Goal: Task Accomplishment & Management: Manage account settings

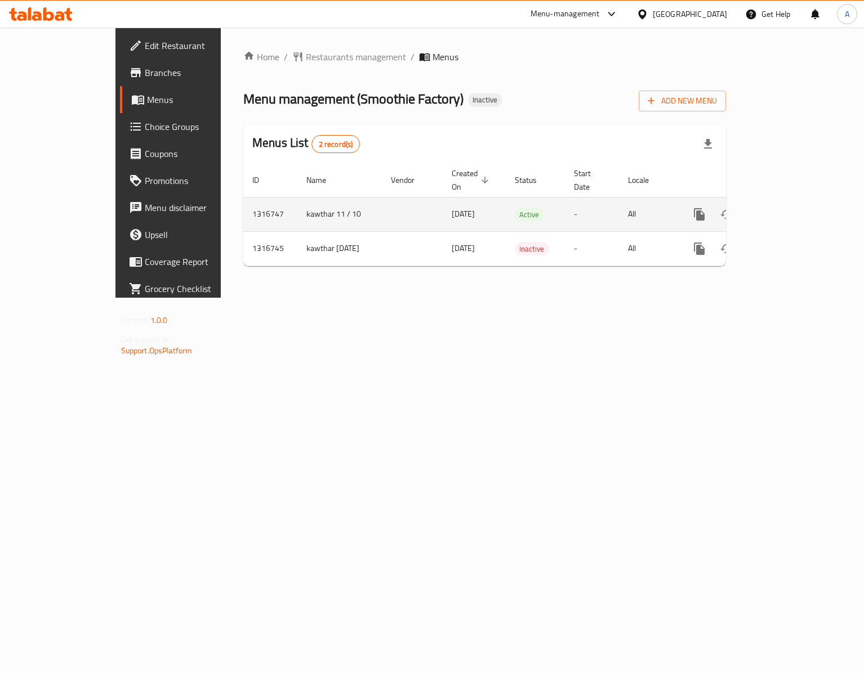
click at [787, 208] on icon "enhanced table" at bounding box center [781, 215] width 14 height 14
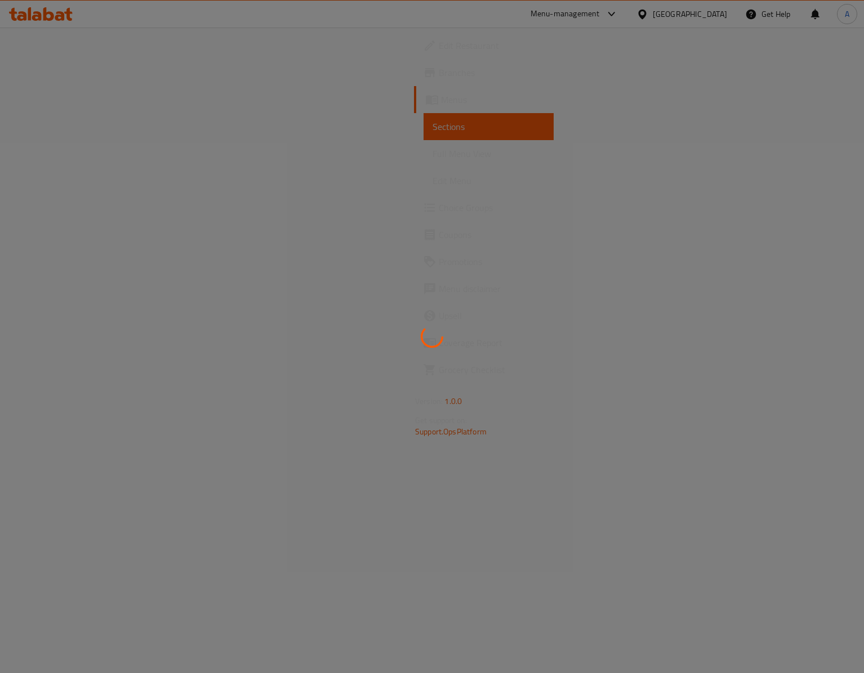
drag, startPoint x: 703, startPoint y: 166, endPoint x: 705, endPoint y: 184, distance: 18.2
click at [705, 182] on div at bounding box center [432, 336] width 864 height 673
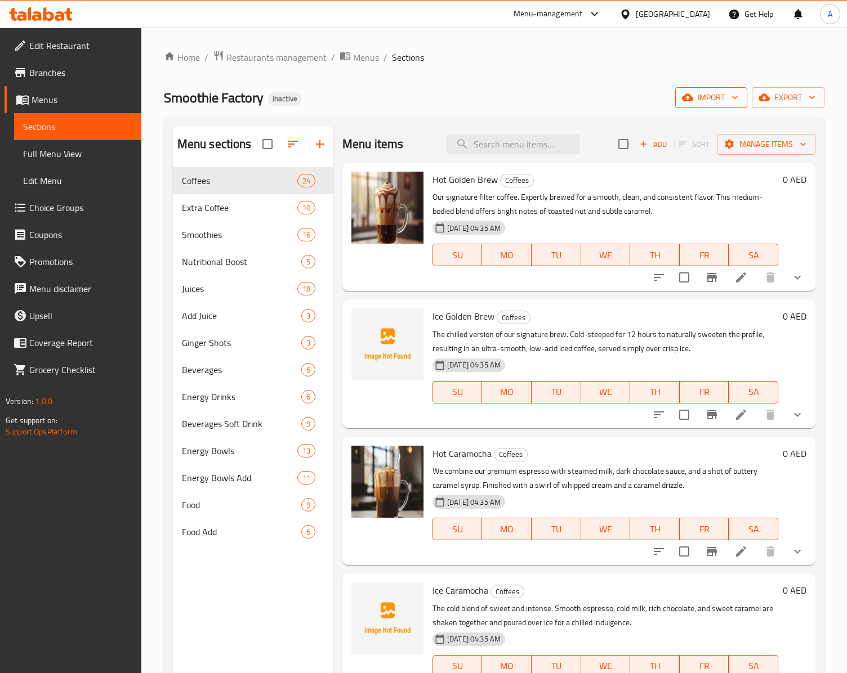
click at [732, 89] on button "import" at bounding box center [711, 97] width 72 height 21
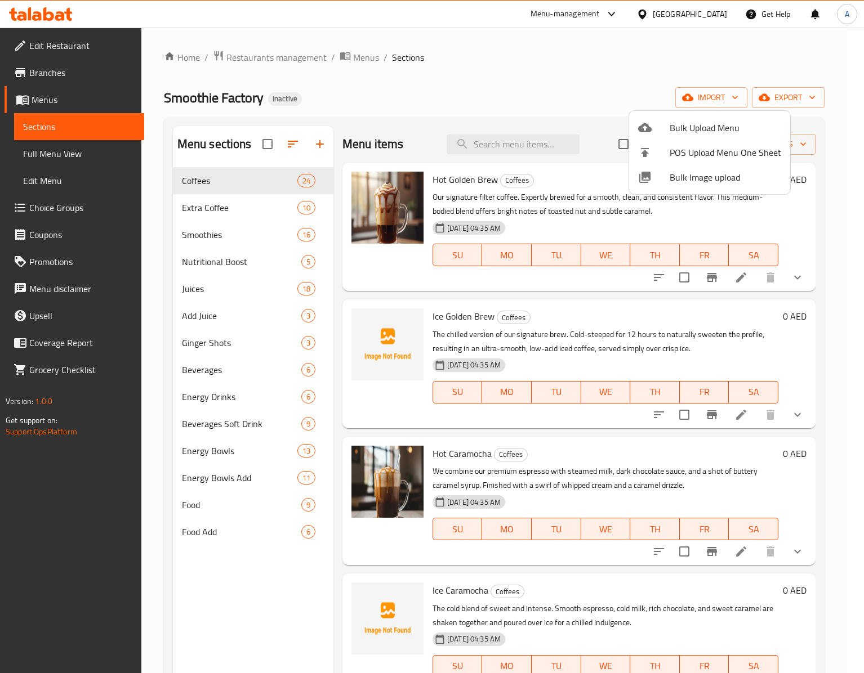
click at [686, 177] on span "Bulk Image upload" at bounding box center [725, 178] width 111 height 14
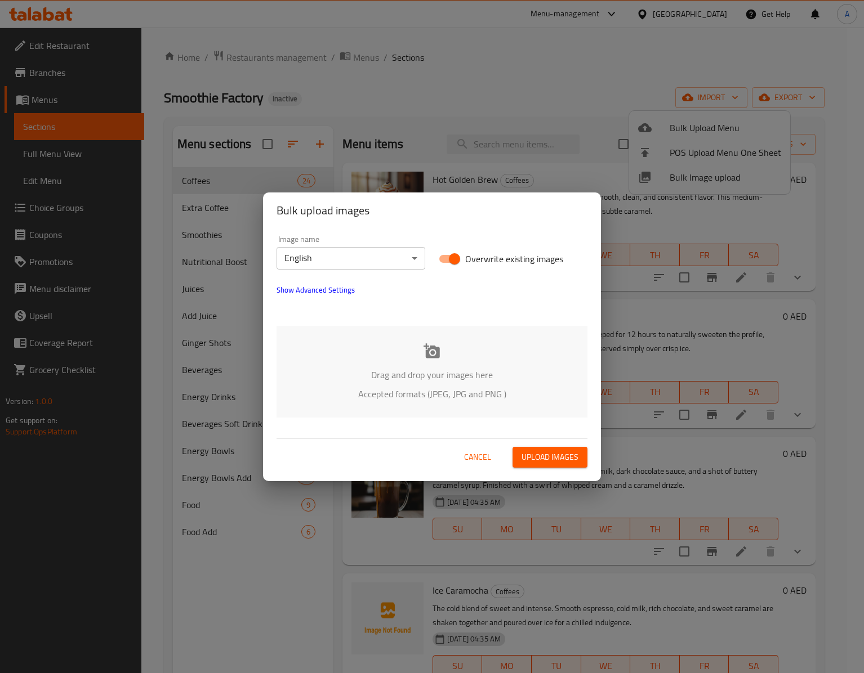
click at [439, 368] on p "Drag and drop your images here" at bounding box center [431, 375] width 277 height 14
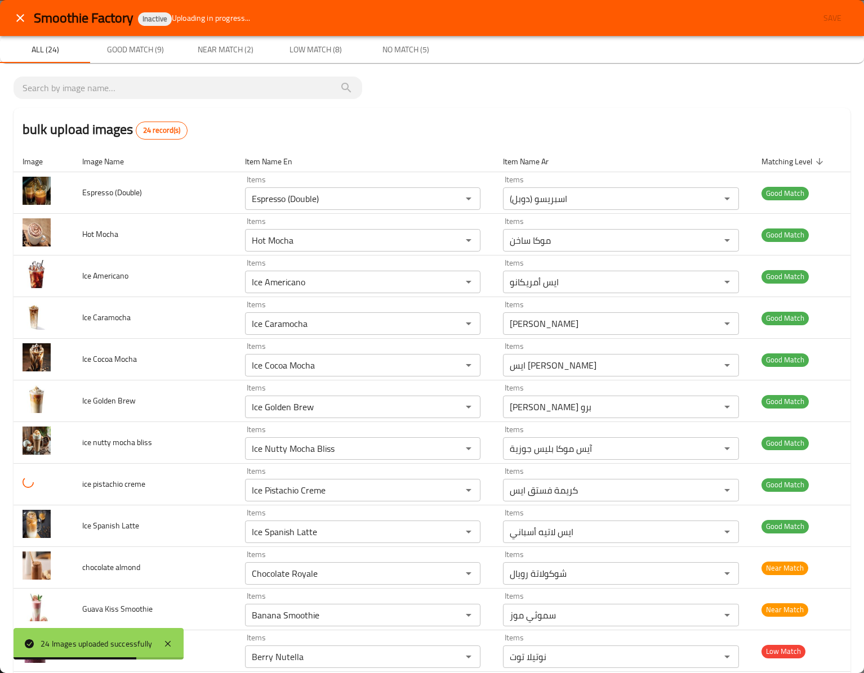
scroll to position [535, 0]
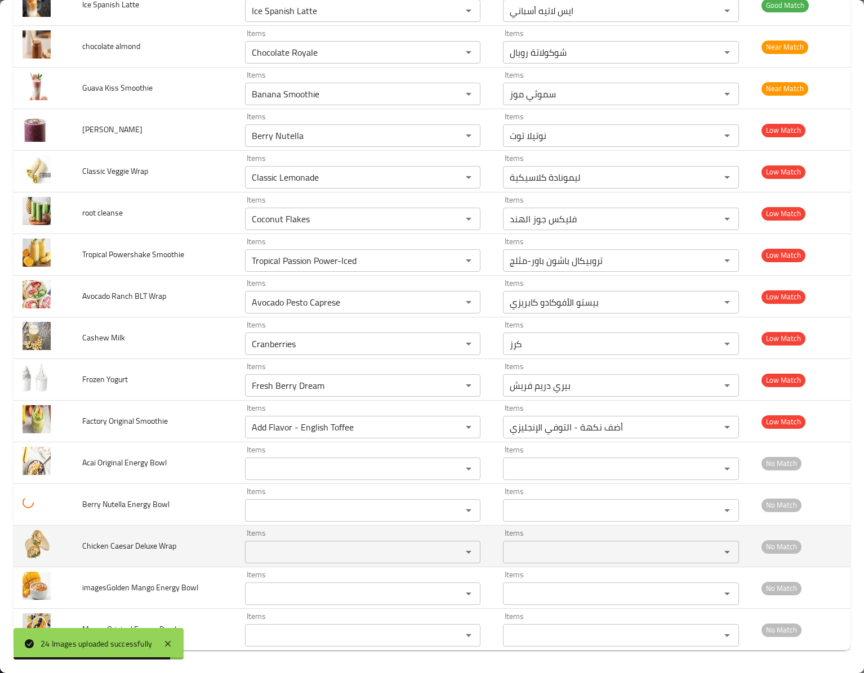
click at [164, 542] on span "Chicken Caesar Deluxe Wrap" at bounding box center [129, 546] width 94 height 15
click at [163, 542] on span "Chicken Caesar Deluxe Wrap" at bounding box center [129, 546] width 94 height 15
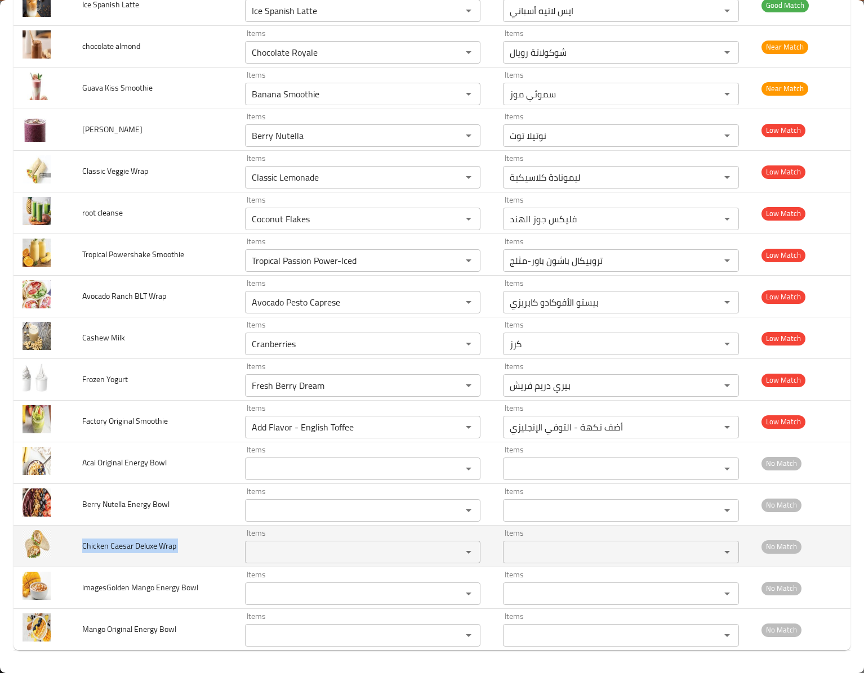
click at [190, 560] on td "Chicken Caesar Deluxe Wrap" at bounding box center [154, 547] width 163 height 42
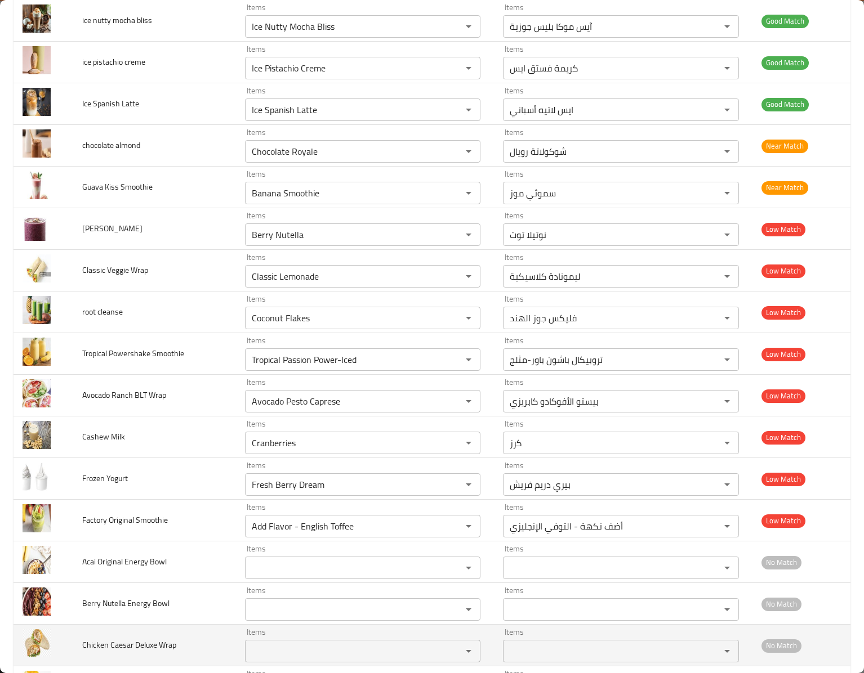
scroll to position [310, 0]
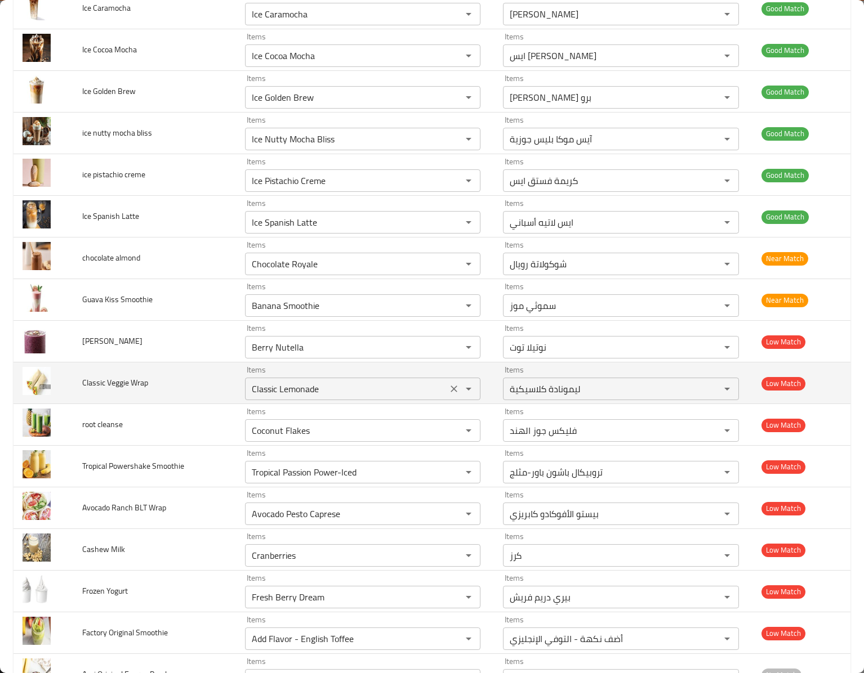
click at [449, 392] on icon "Clear" at bounding box center [453, 388] width 11 height 11
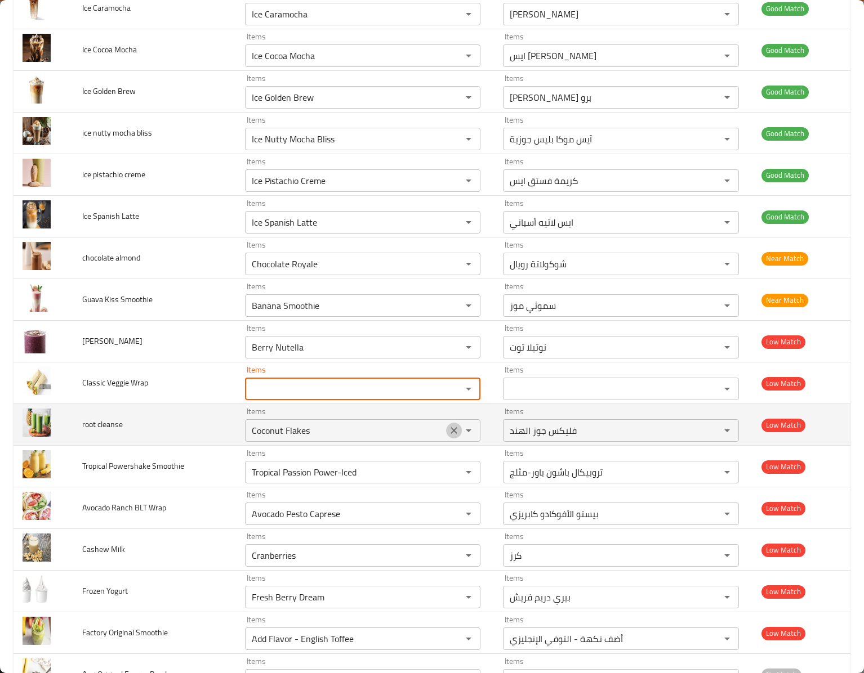
click at [448, 436] on icon "Clear" at bounding box center [453, 430] width 11 height 11
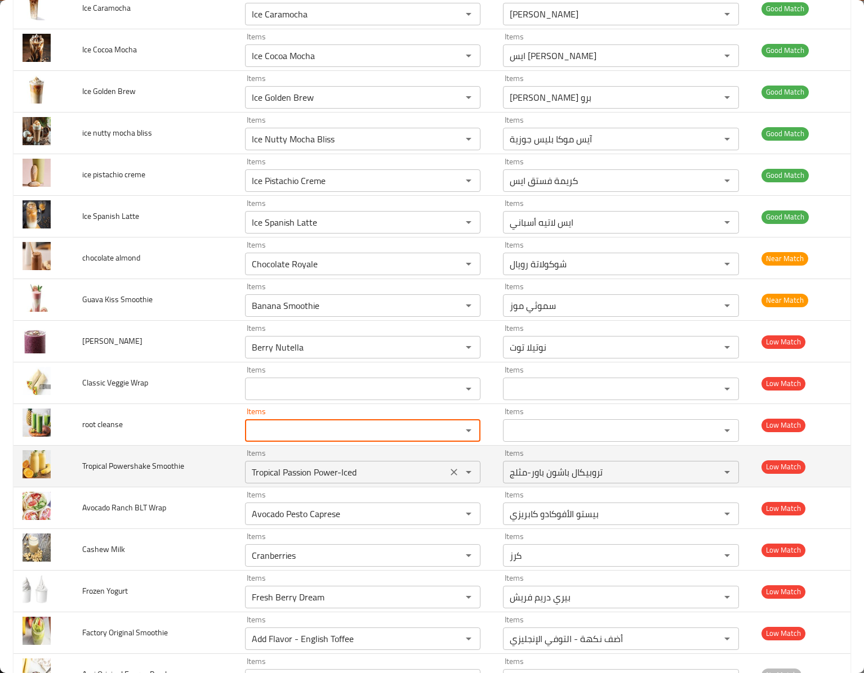
click at [448, 478] on icon "Clear" at bounding box center [453, 472] width 11 height 11
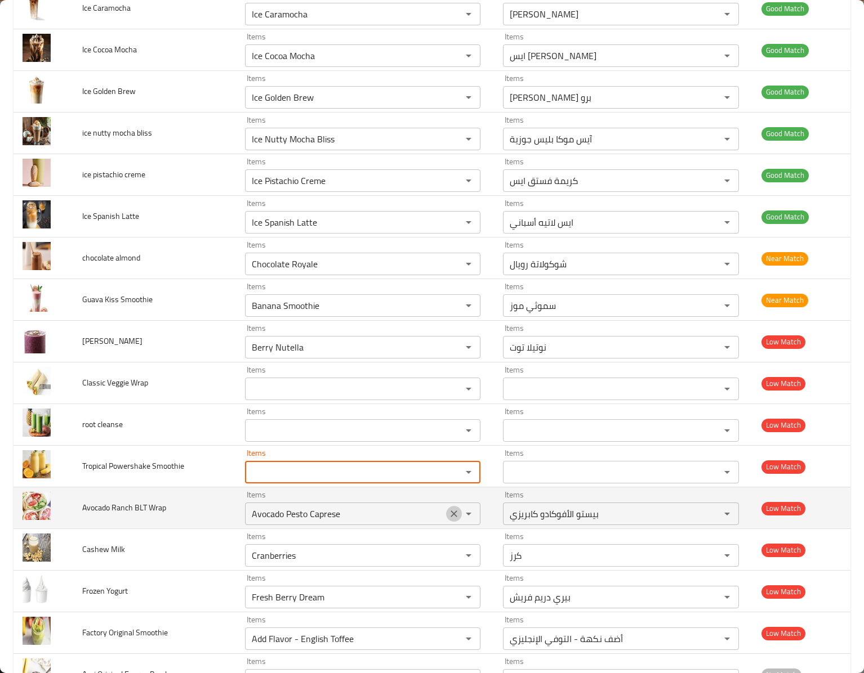
click at [448, 520] on icon "Clear" at bounding box center [453, 513] width 11 height 11
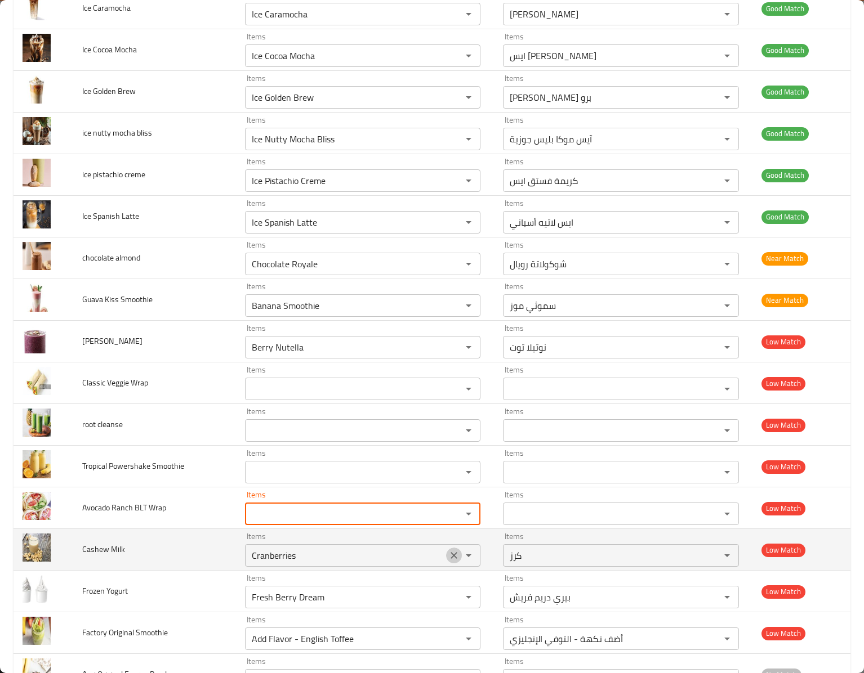
click at [448, 561] on icon "Clear" at bounding box center [453, 555] width 11 height 11
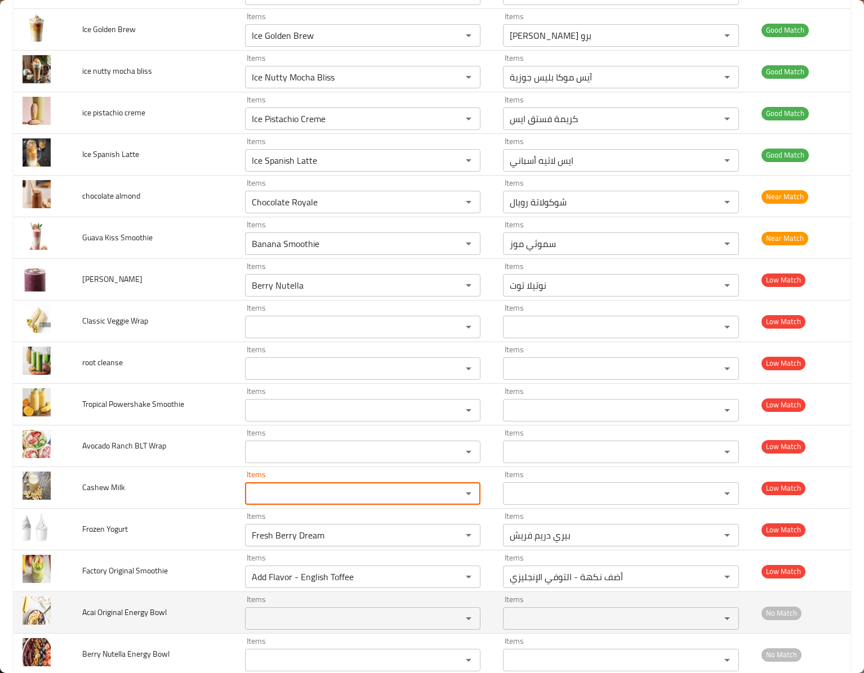
scroll to position [422, 0]
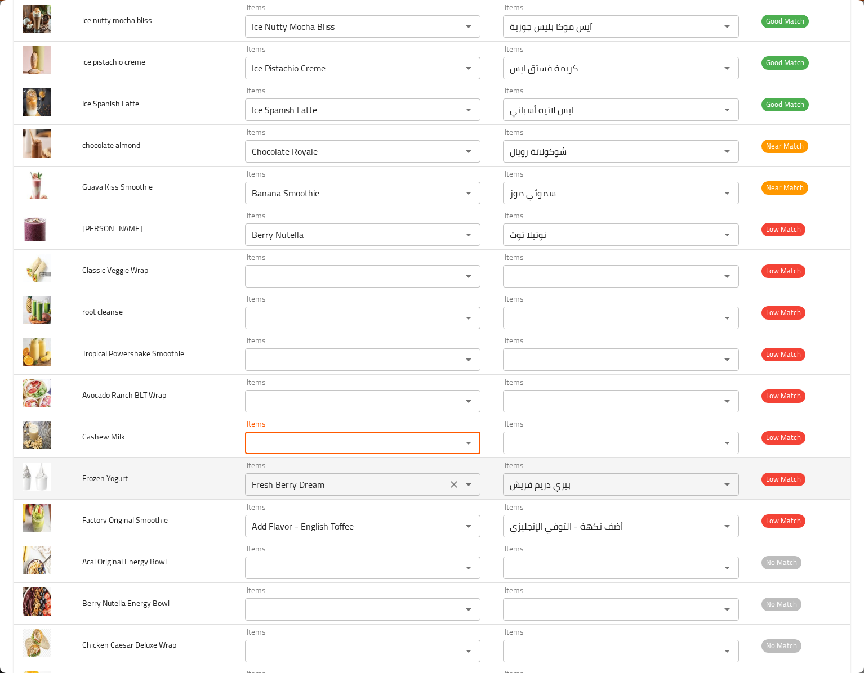
click at [446, 493] on div "enhanced table" at bounding box center [460, 485] width 29 height 16
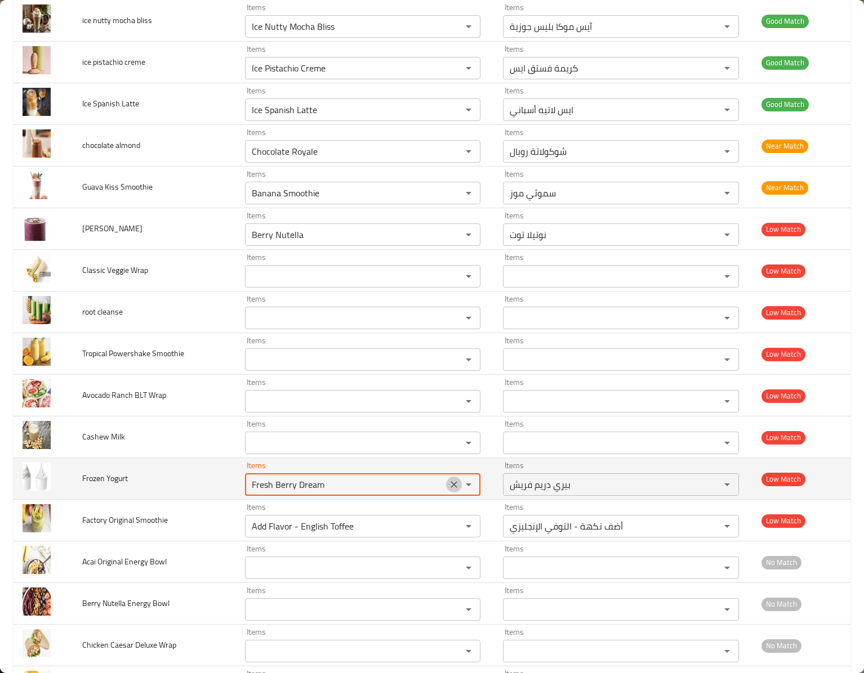
click at [448, 490] on icon "Clear" at bounding box center [453, 484] width 11 height 11
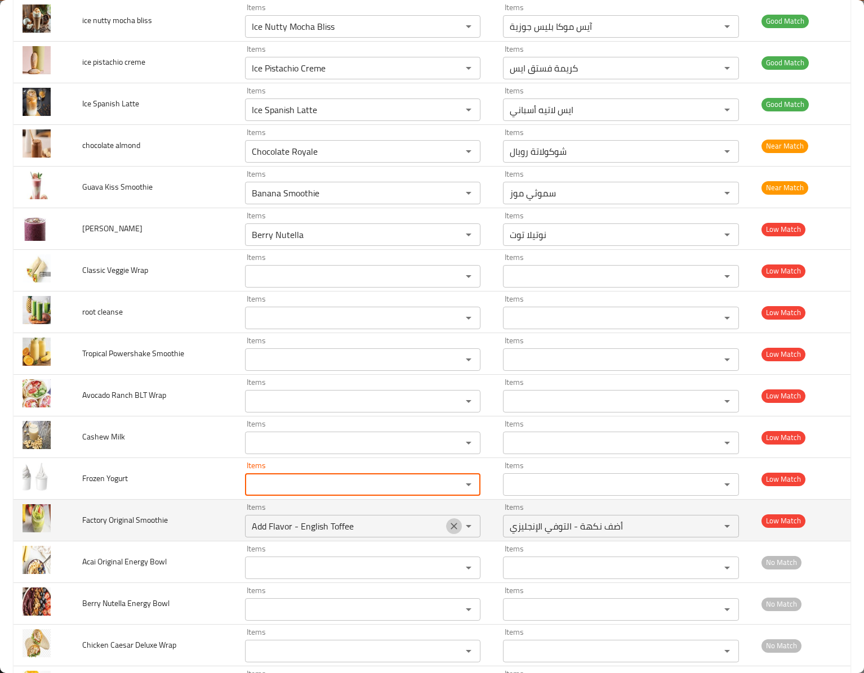
click at [448, 532] on icon "Clear" at bounding box center [453, 526] width 11 height 11
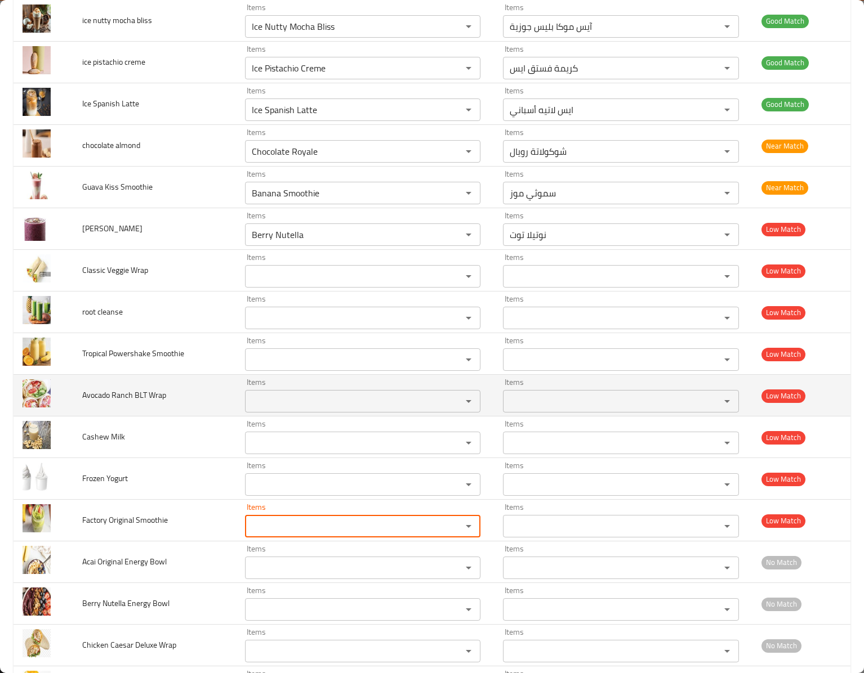
click at [136, 403] on span "Avocado Ranch BLT Wrap" at bounding box center [124, 395] width 84 height 15
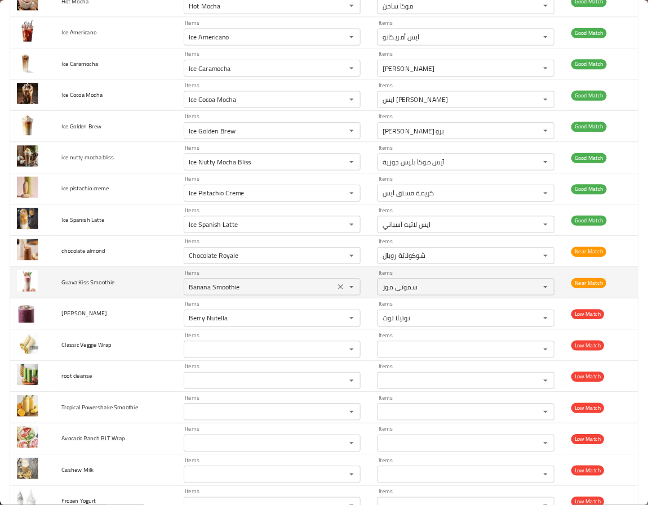
scroll to position [197, 0]
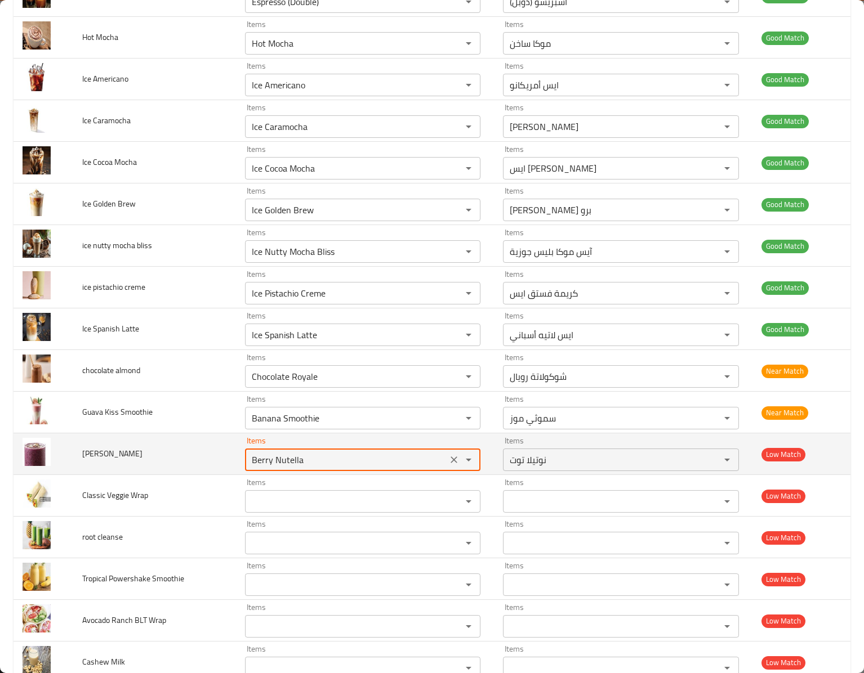
drag, startPoint x: 268, startPoint y: 463, endPoint x: 404, endPoint y: 458, distance: 136.3
click at [404, 458] on Almond "Berry Nutella" at bounding box center [345, 460] width 195 height 16
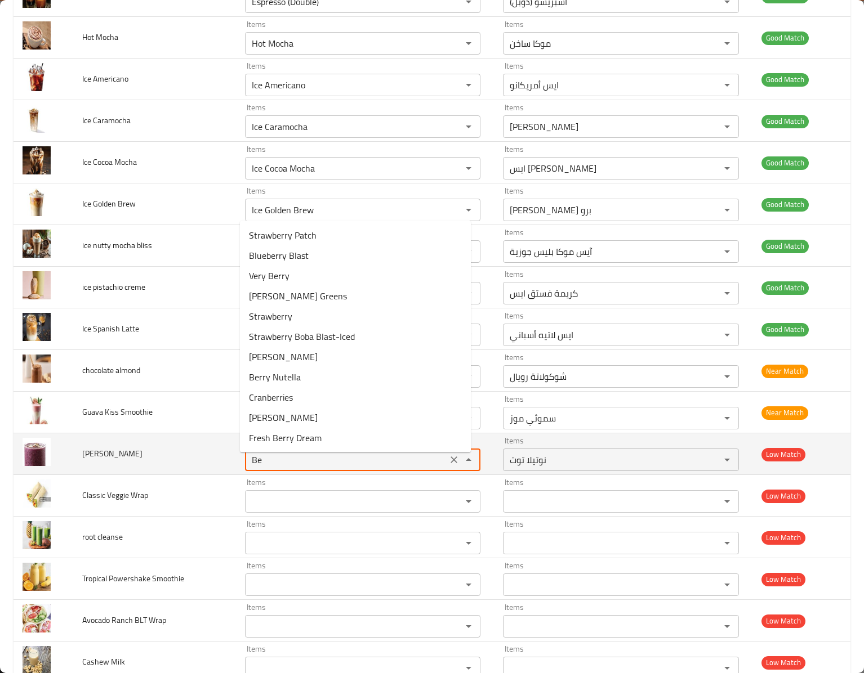
type Almond "B"
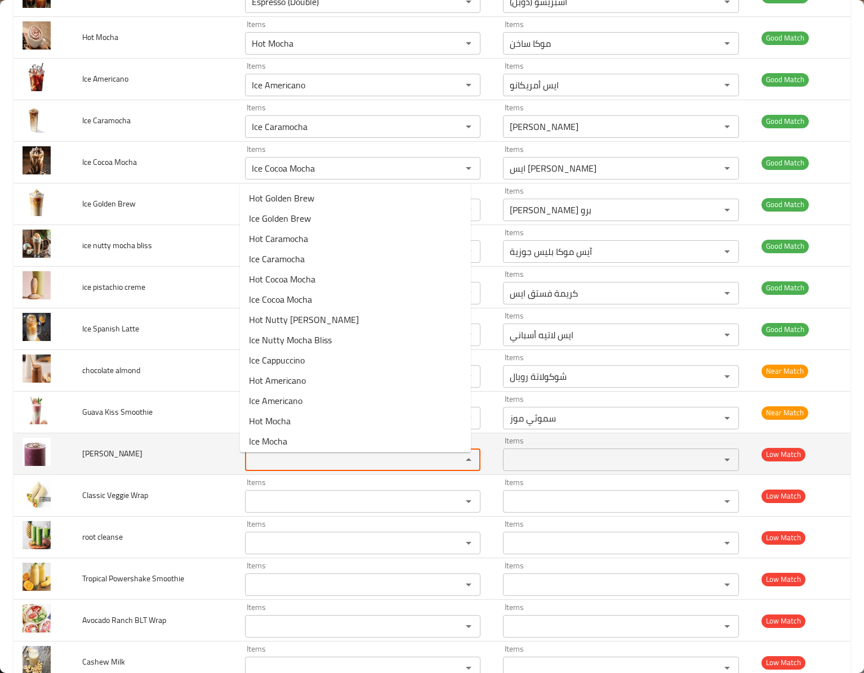
click at [166, 474] on td "[PERSON_NAME]" at bounding box center [154, 455] width 163 height 42
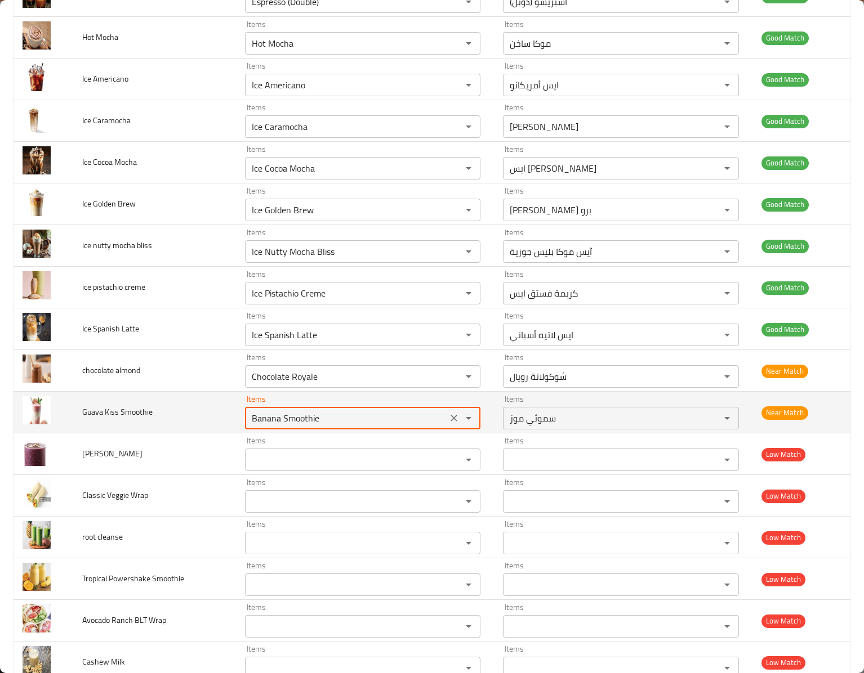
drag, startPoint x: 371, startPoint y: 419, endPoint x: 139, endPoint y: 434, distance: 232.5
click at [139, 434] on tr "Guava Kiss Smoothie Items Banana Smoothie Items Items سموثي موز Items Near Match" at bounding box center [432, 413] width 837 height 42
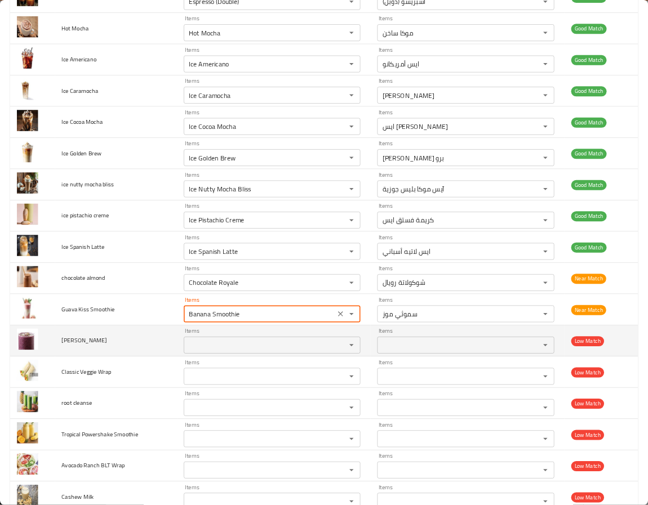
scroll to position [197, 0]
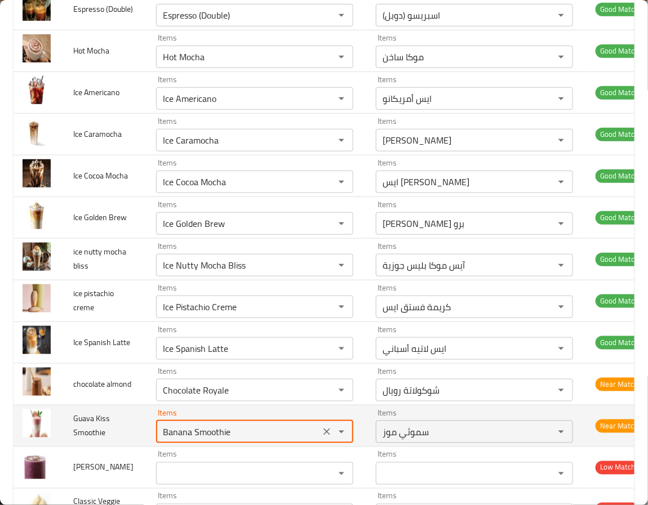
click at [321, 431] on icon "Clear" at bounding box center [326, 431] width 11 height 11
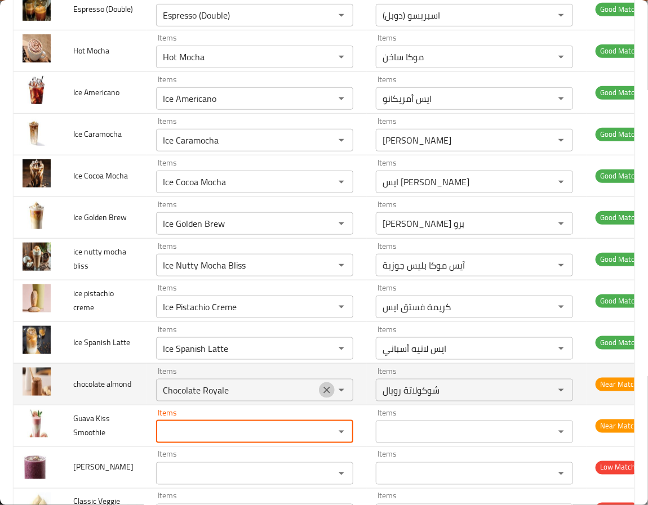
click at [323, 391] on icon "Clear" at bounding box center [326, 390] width 7 height 7
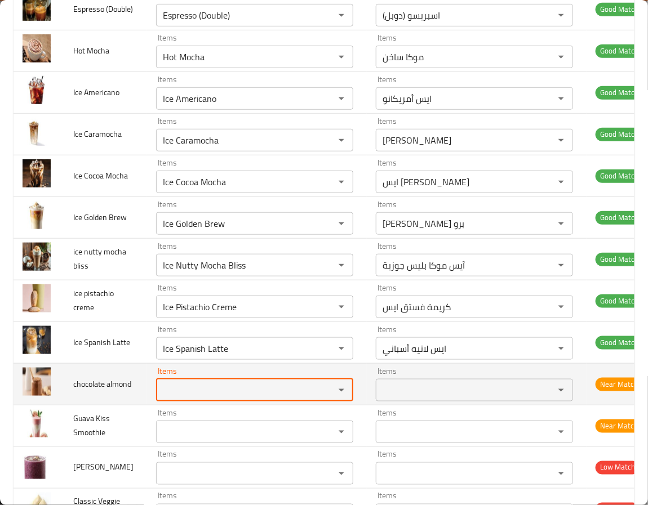
click at [76, 385] on span "chocolate almond" at bounding box center [102, 384] width 58 height 15
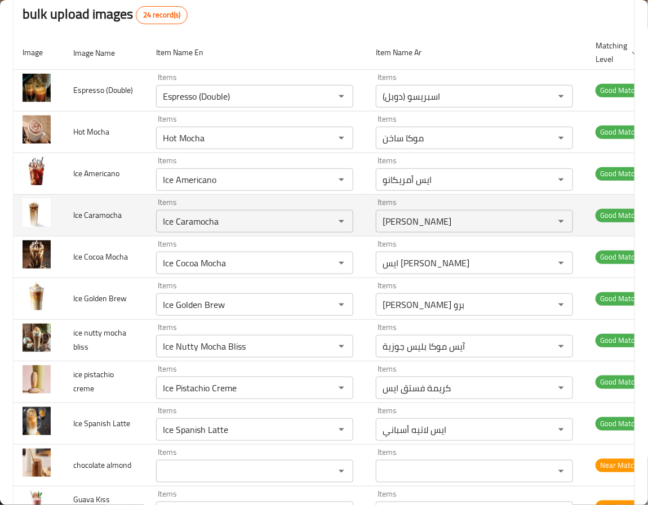
scroll to position [253, 0]
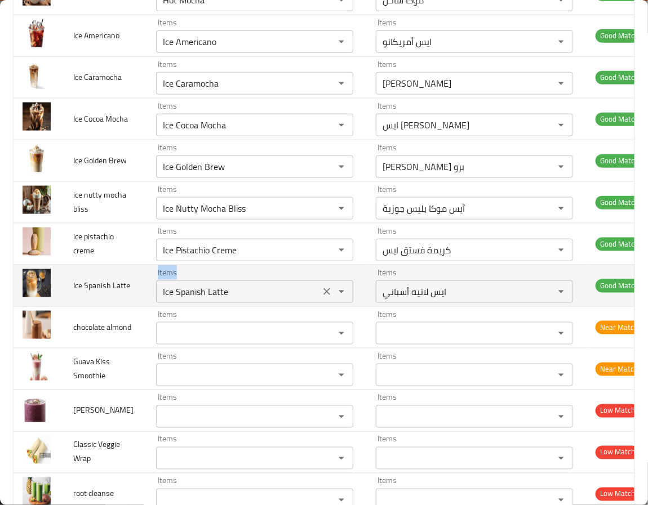
drag, startPoint x: 144, startPoint y: 296, endPoint x: 236, endPoint y: 289, distance: 93.2
click at [236, 289] on tr "Ice Spanish Latte Items Ice Spanish Latte Items Items ايس لاتيه أسباني Items Go…" at bounding box center [333, 286] width 638 height 42
drag, startPoint x: 232, startPoint y: 294, endPoint x: 86, endPoint y: 299, distance: 145.9
click at [86, 299] on tr "Ice Spanish Latte Items Ice Spanish Latte Items Items ايس لاتيه أسباني Items Go…" at bounding box center [333, 286] width 638 height 42
click at [86, 293] on span "Ice Spanish Latte" at bounding box center [101, 285] width 57 height 15
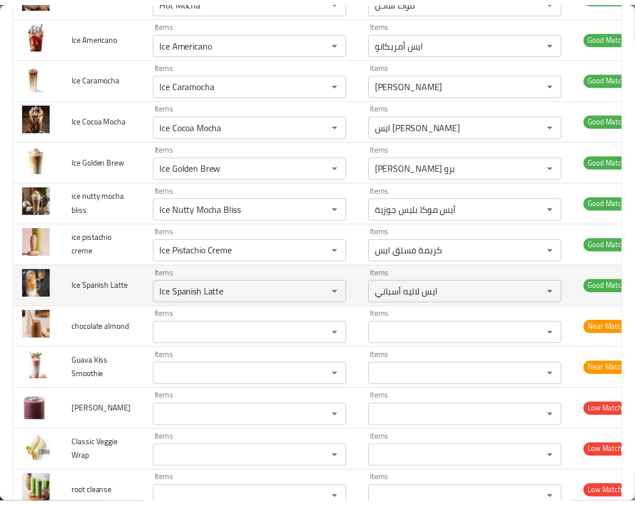
scroll to position [0, 0]
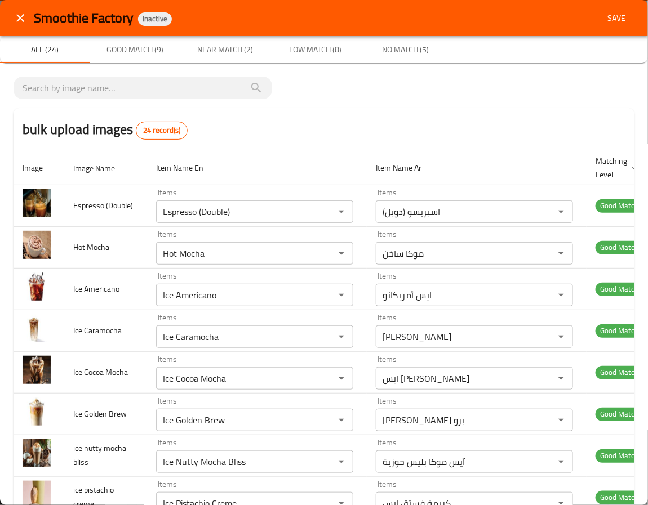
click at [603, 12] on span "Save" at bounding box center [616, 18] width 27 height 14
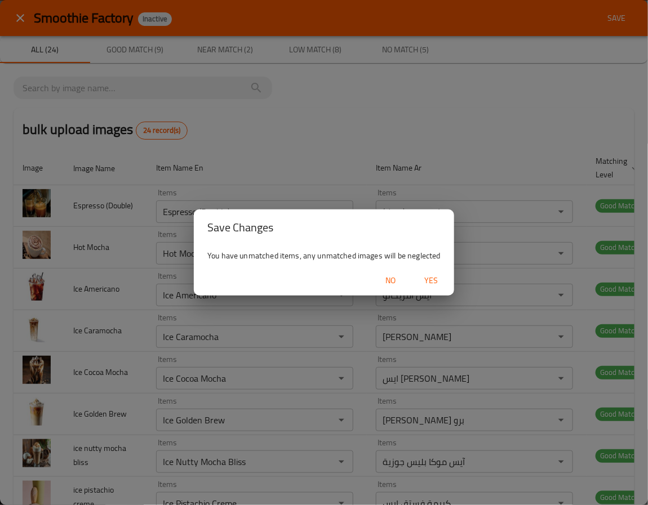
click at [431, 279] on span "Yes" at bounding box center [431, 281] width 27 height 14
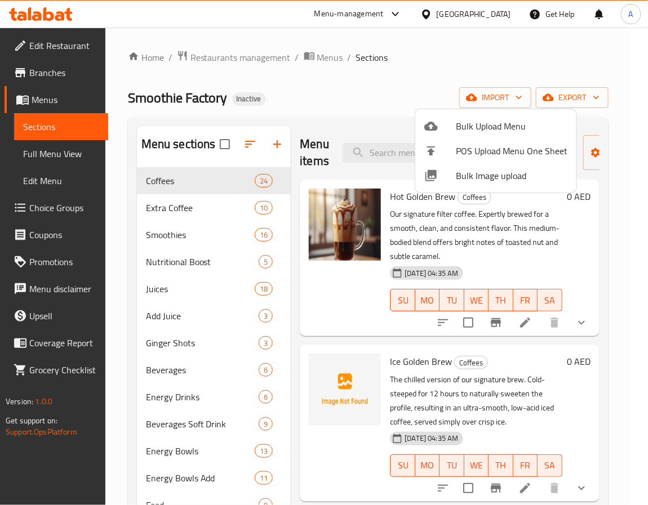
click at [345, 305] on div at bounding box center [324, 252] width 648 height 505
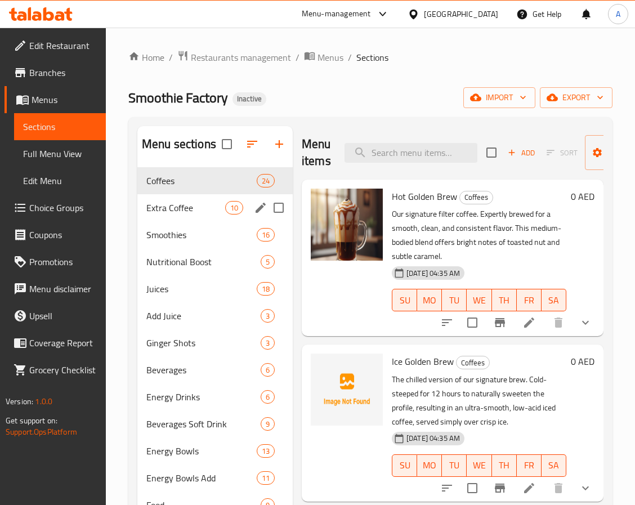
click at [179, 203] on span "Extra Coffee" at bounding box center [185, 208] width 79 height 14
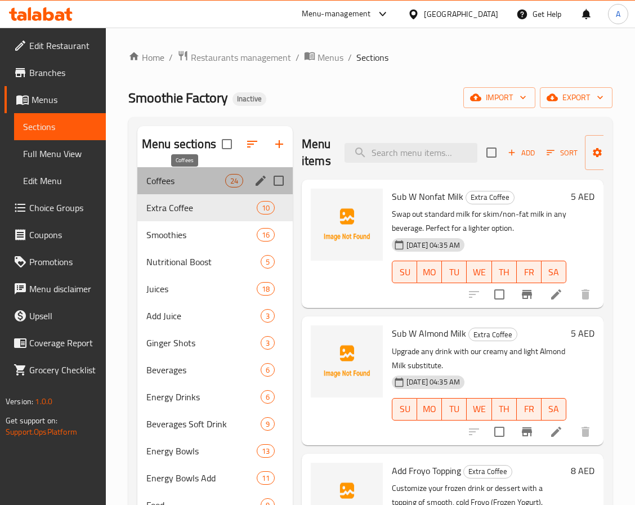
click at [185, 181] on span "Coffees" at bounding box center [185, 181] width 79 height 14
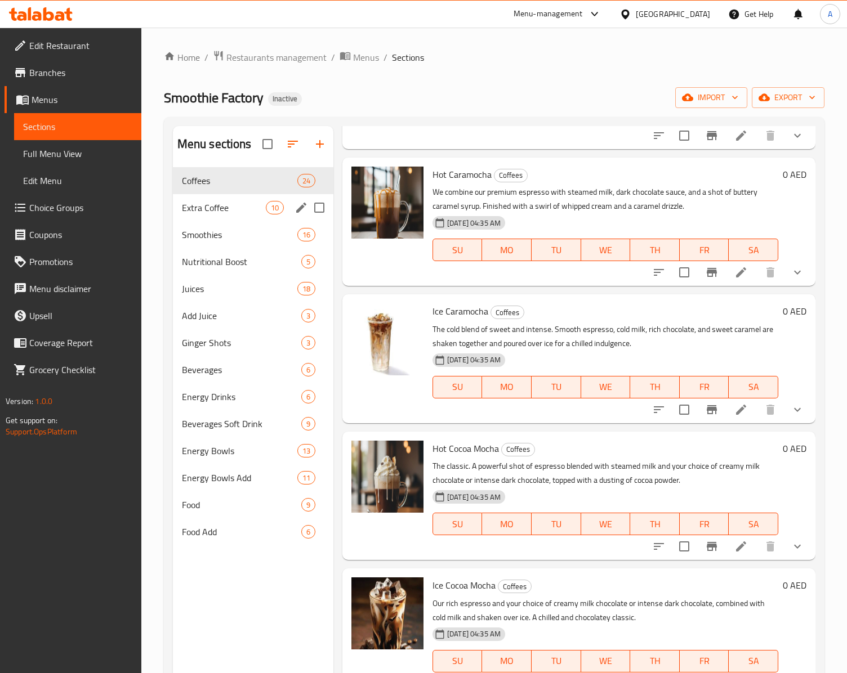
click at [208, 199] on div "Extra Coffee 10" at bounding box center [253, 207] width 160 height 27
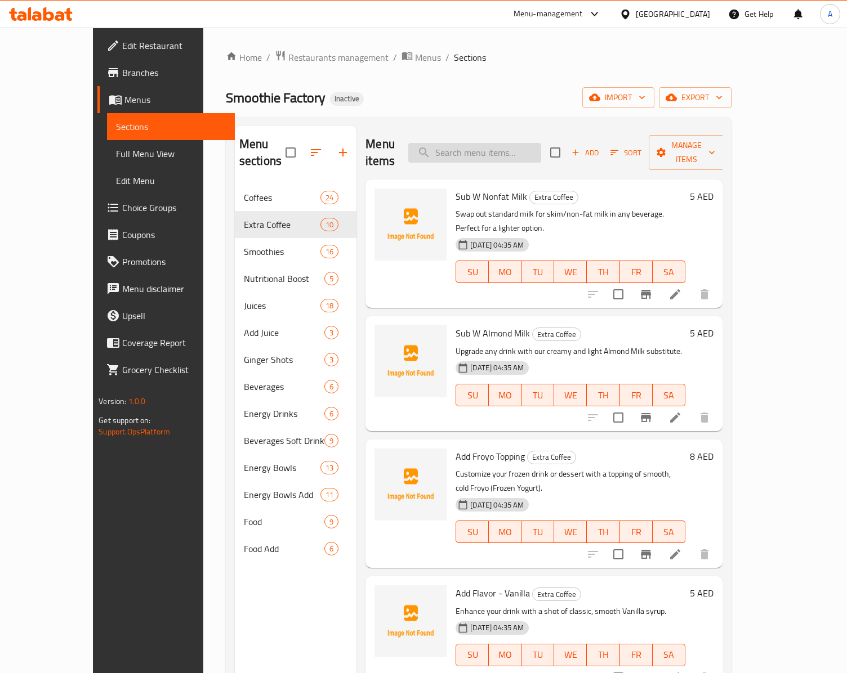
click at [516, 146] on input "search" at bounding box center [474, 153] width 133 height 20
paste input "Golden Mango Energy"
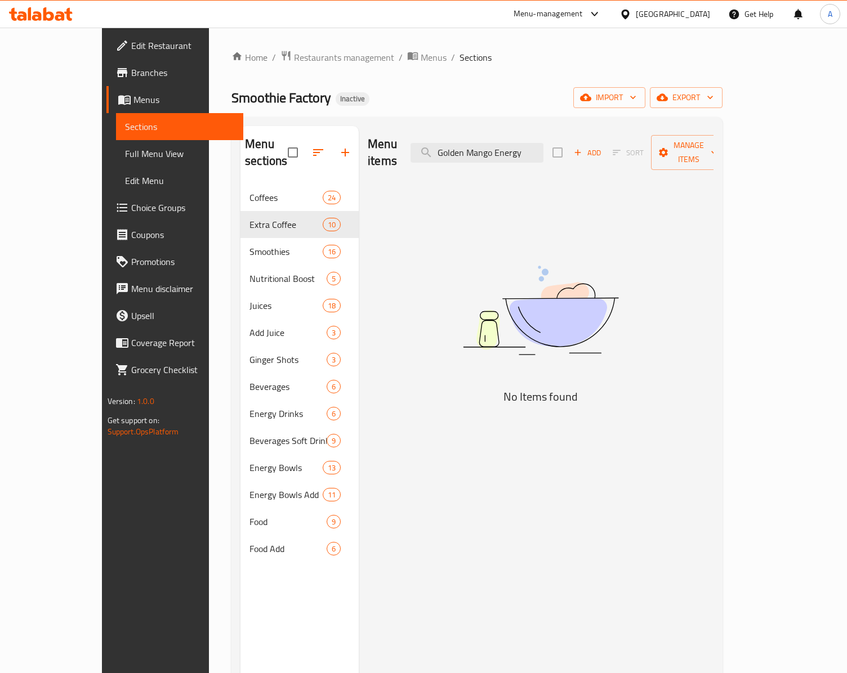
drag, startPoint x: 530, startPoint y: 143, endPoint x: 597, endPoint y: 142, distance: 66.5
click at [597, 142] on div "Menu items Golden Mango Energy Add Sort Manage items" at bounding box center [541, 152] width 346 height 53
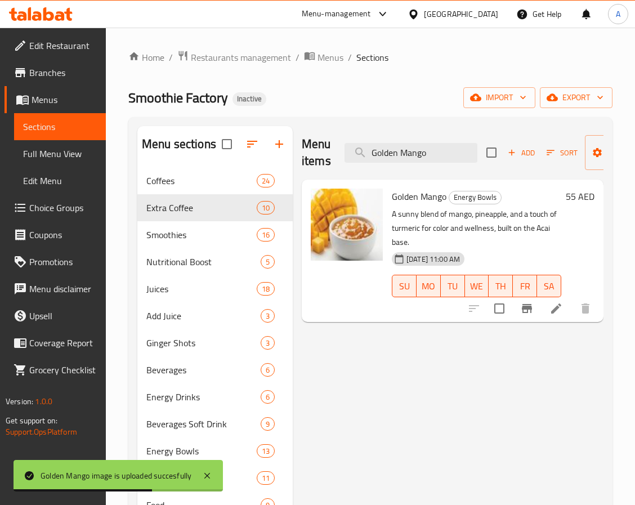
drag, startPoint x: 401, startPoint y: 154, endPoint x: 279, endPoint y: 156, distance: 121.6
click at [279, 156] on div "Menu sections Coffees 24 Extra Coffee 10 Smoothies 16 Nutritional Boost 5 Juice…" at bounding box center [370, 378] width 466 height 505
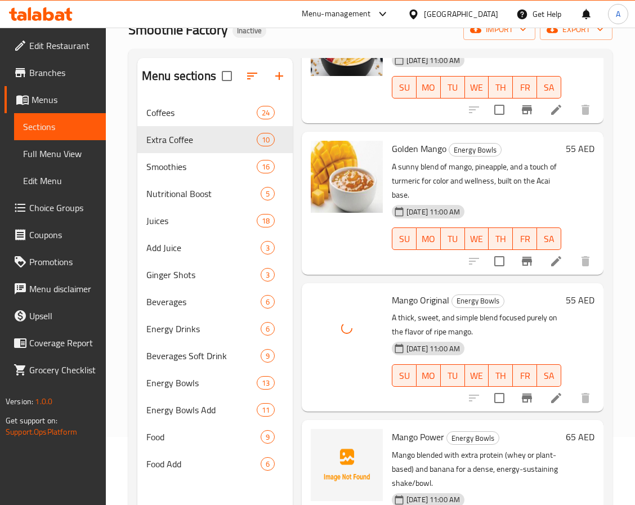
scroll to position [158, 0]
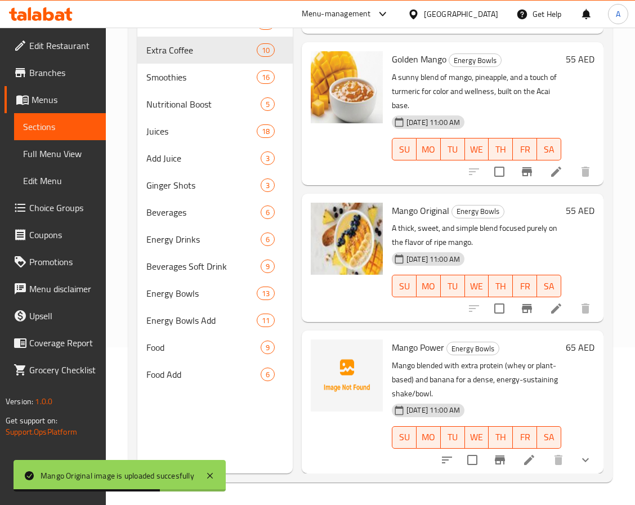
click at [399, 202] on span "Mango Original" at bounding box center [420, 210] width 57 height 17
copy span "Mango"
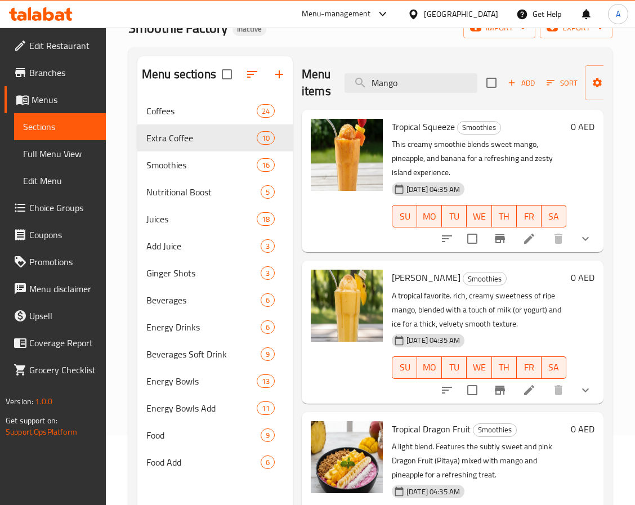
scroll to position [0, 0]
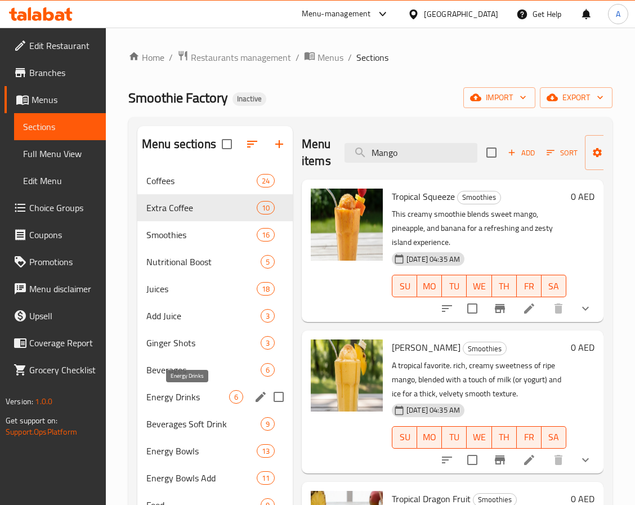
click at [196, 395] on span "Energy Drinks" at bounding box center [187, 397] width 83 height 14
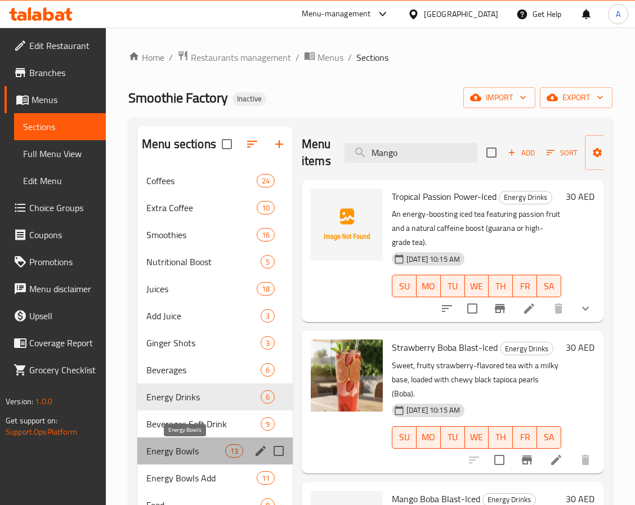
click at [205, 458] on span "Energy Bowls" at bounding box center [185, 451] width 79 height 14
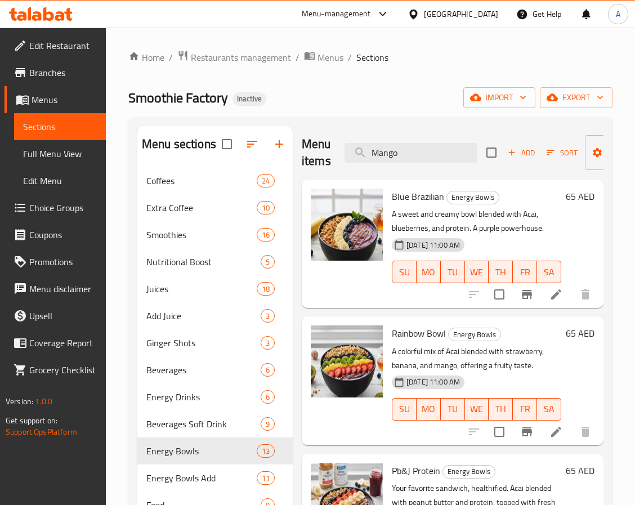
click at [476, 362] on p "A colorful mix of Acai blended with strawberry, banana, and mango, offering a f…" at bounding box center [476, 359] width 169 height 28
drag, startPoint x: 412, startPoint y: 154, endPoint x: 311, endPoint y: 164, distance: 101.9
click at [311, 164] on div "Menu items Mango Add Sort Manage items" at bounding box center [453, 152] width 302 height 53
paste input "Avocad"
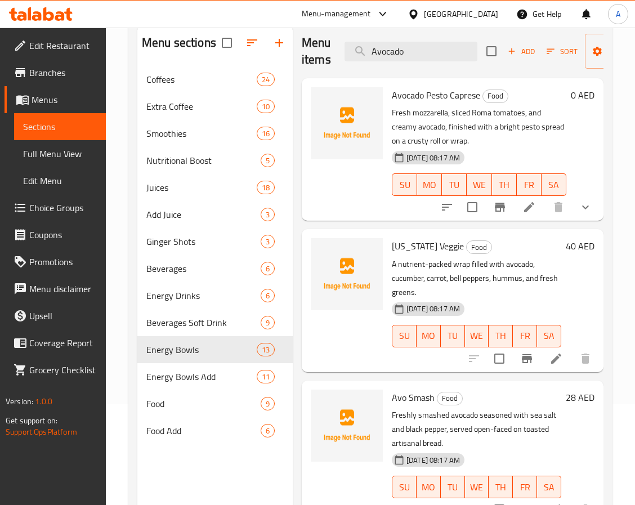
scroll to position [73, 0]
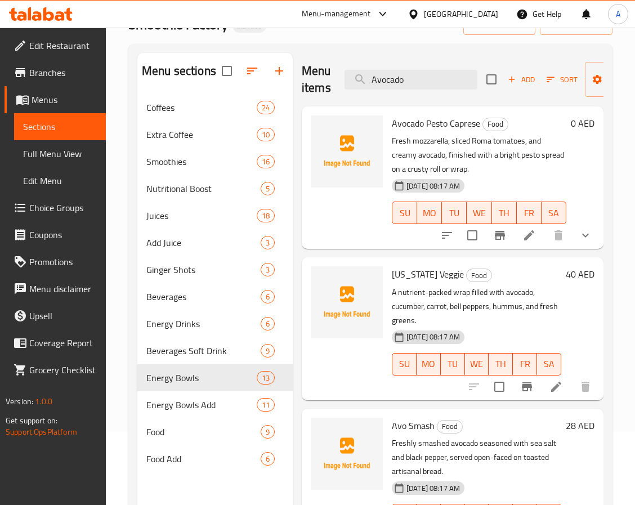
drag, startPoint x: 456, startPoint y: 77, endPoint x: 292, endPoint y: 83, distance: 164.0
click at [293, 83] on div "Menu items Avocado Add Sort Manage items Avocado Pesto Caprese Food Fresh mozza…" at bounding box center [448, 305] width 311 height 505
paste input "[PERSON_NAME]"
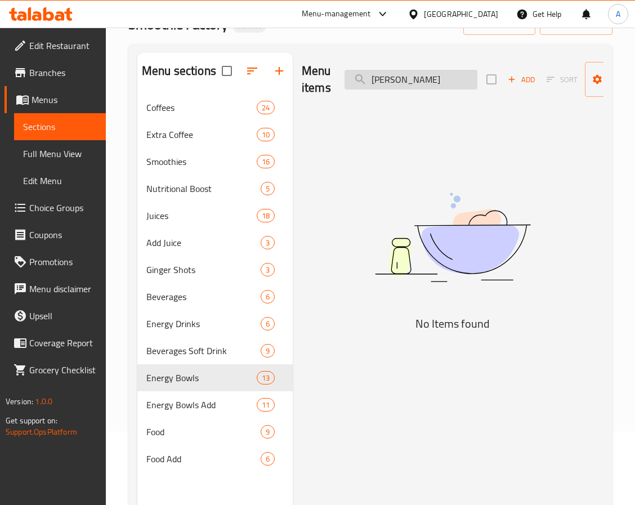
click at [399, 78] on input "[PERSON_NAME]" at bounding box center [411, 80] width 133 height 20
drag, startPoint x: 392, startPoint y: 80, endPoint x: 296, endPoint y: 95, distance: 98.0
click at [296, 95] on div "Menu items Berry Almond Add Sort Manage items No Items found" at bounding box center [448, 305] width 311 height 505
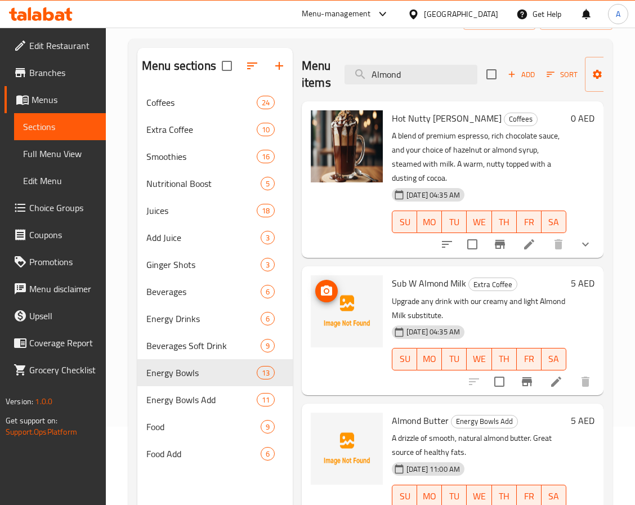
scroll to position [0, 0]
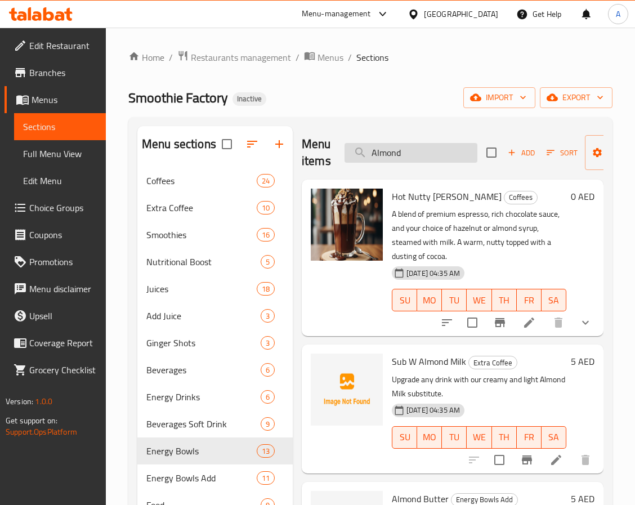
click at [373, 150] on input "Almond" at bounding box center [411, 153] width 133 height 20
click at [431, 149] on input "Almond" at bounding box center [411, 153] width 133 height 20
drag, startPoint x: 354, startPoint y: 160, endPoint x: 292, endPoint y: 160, distance: 61.4
click at [293, 160] on div "Menu items Alm Add Sort Manage items Hot Nutty Mocha Bliss Coffees A blend of p…" at bounding box center [448, 378] width 311 height 505
paste input "Cashew Milk"
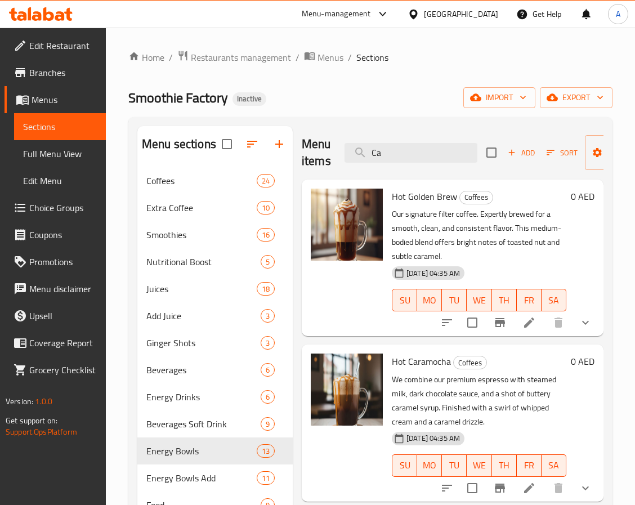
drag, startPoint x: 436, startPoint y: 163, endPoint x: 314, endPoint y: 163, distance: 122.2
click at [314, 163] on div "Menu items Ca Add Sort Manage items" at bounding box center [453, 152] width 302 height 53
paste input "esar"
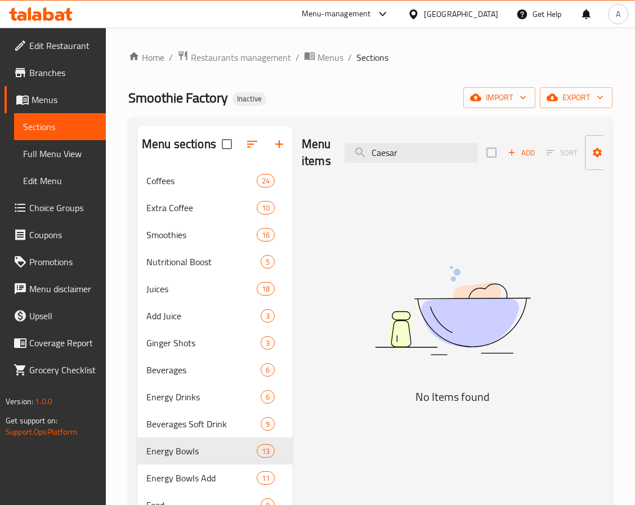
drag, startPoint x: 407, startPoint y: 149, endPoint x: 306, endPoint y: 154, distance: 100.9
click at [306, 154] on div "Menu items Caesar Add Sort Manage items" at bounding box center [453, 152] width 302 height 53
paste input "Factory Original Smoothie"
drag, startPoint x: 430, startPoint y: 159, endPoint x: 521, endPoint y: 154, distance: 91.4
click at [521, 154] on div "Menu items Factory Original Smoothie Add Sort Manage items" at bounding box center [453, 152] width 302 height 53
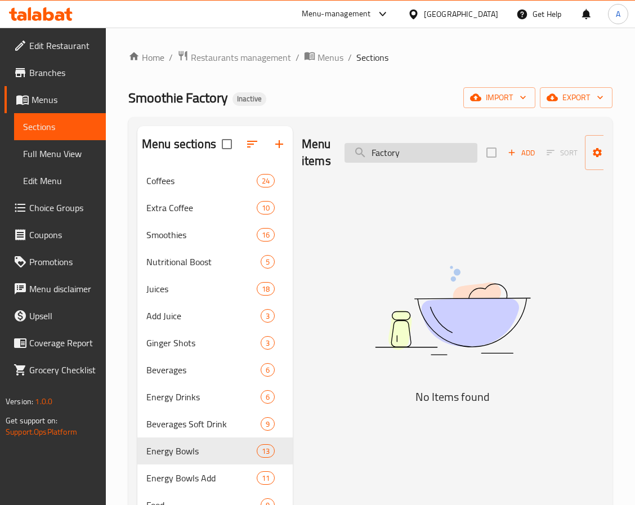
drag, startPoint x: 372, startPoint y: 156, endPoint x: 345, endPoint y: 156, distance: 26.5
click at [345, 156] on input "Factory" at bounding box center [411, 153] width 133 height 20
click at [438, 149] on input "Factory" at bounding box center [411, 153] width 133 height 20
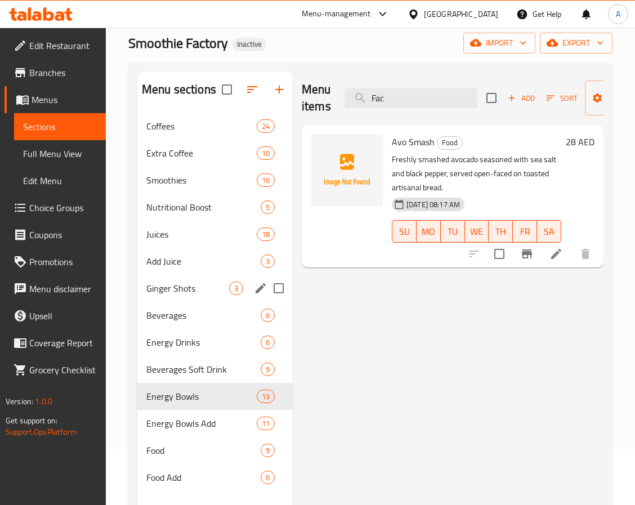
scroll to position [84, 0]
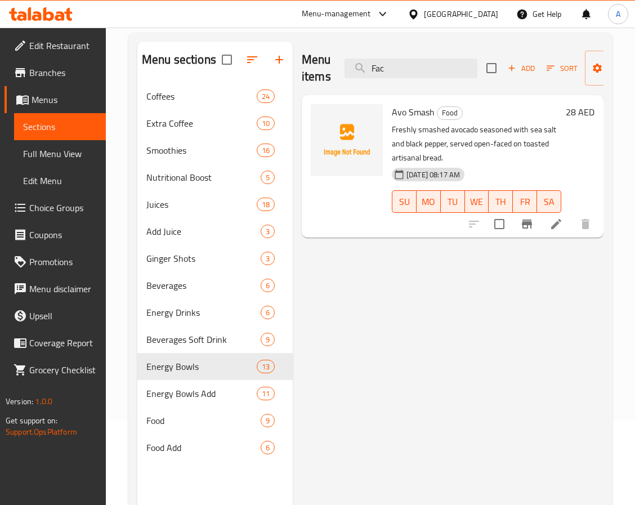
drag, startPoint x: 387, startPoint y: 72, endPoint x: 300, endPoint y: 66, distance: 88.0
click at [300, 66] on div "Menu items Fac Add Sort Manage items Avo Smash Food Freshly smashed avocado sea…" at bounding box center [448, 294] width 311 height 505
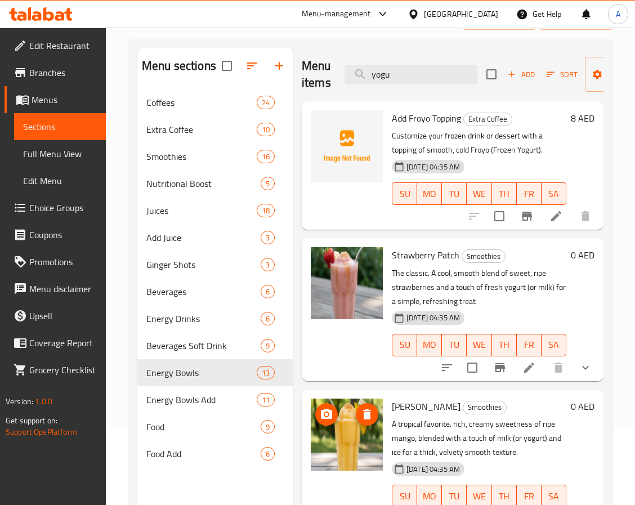
scroll to position [0, 0]
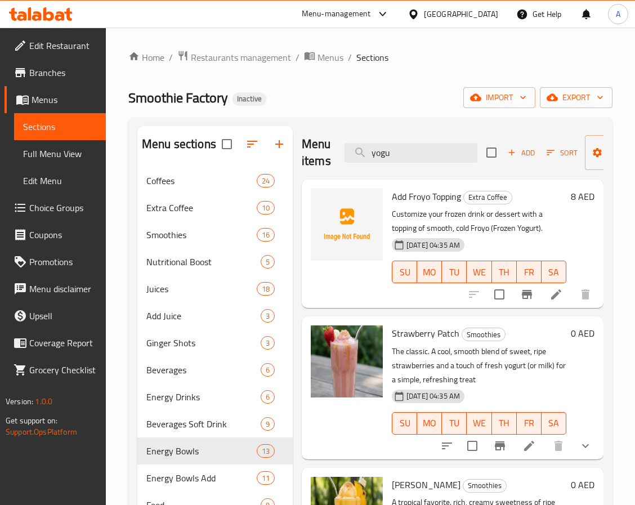
click at [475, 336] on span "Smoothies" at bounding box center [483, 334] width 43 height 13
copy span "Smoothies"
drag, startPoint x: 414, startPoint y: 156, endPoint x: 288, endPoint y: 160, distance: 126.8
click at [288, 160] on div "Menu sections Coffees 24 Extra Coffee 10 Smoothies 16 Nutritional Boost 5 Juice…" at bounding box center [370, 378] width 466 height 505
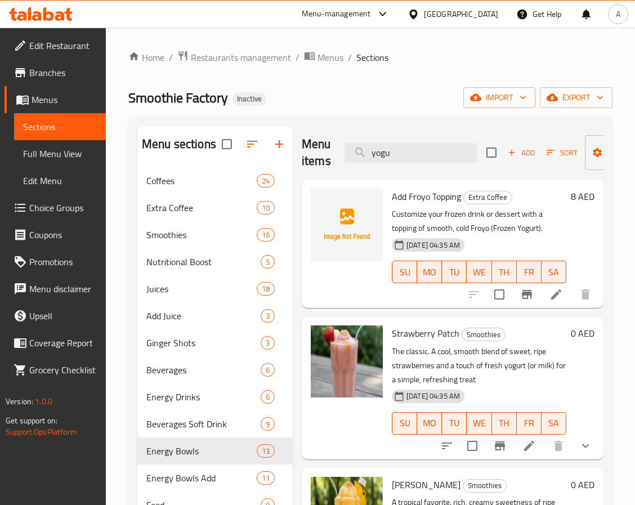
paste input "Smoothies"
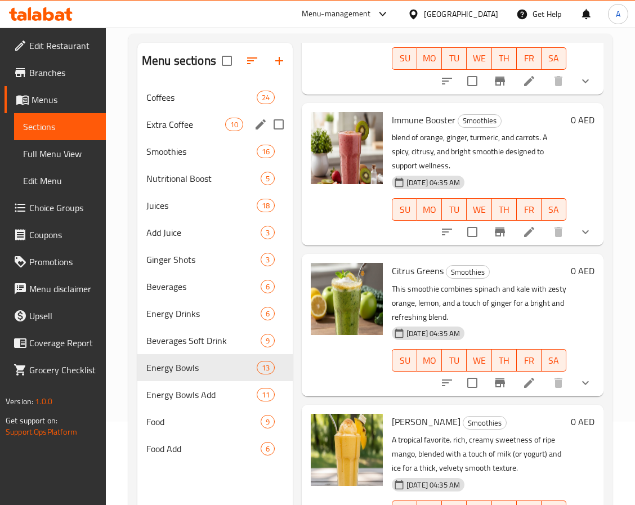
scroll to position [73, 0]
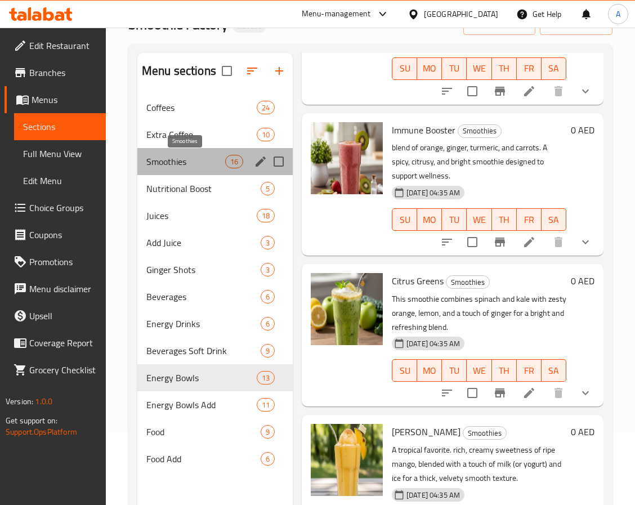
click at [180, 167] on span "Smoothies" at bounding box center [185, 162] width 79 height 14
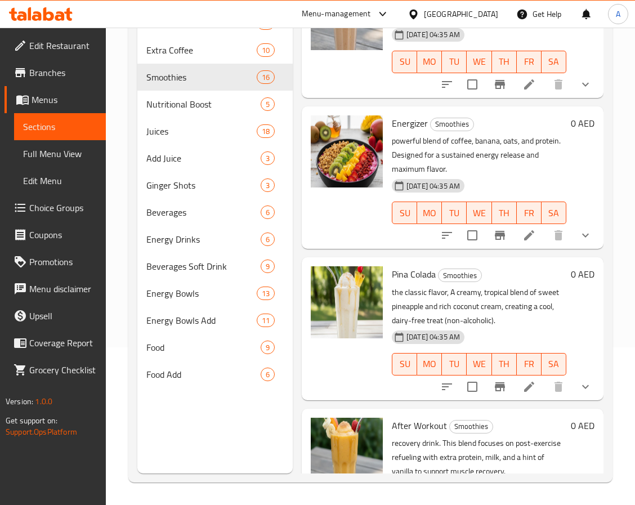
scroll to position [1575, 0]
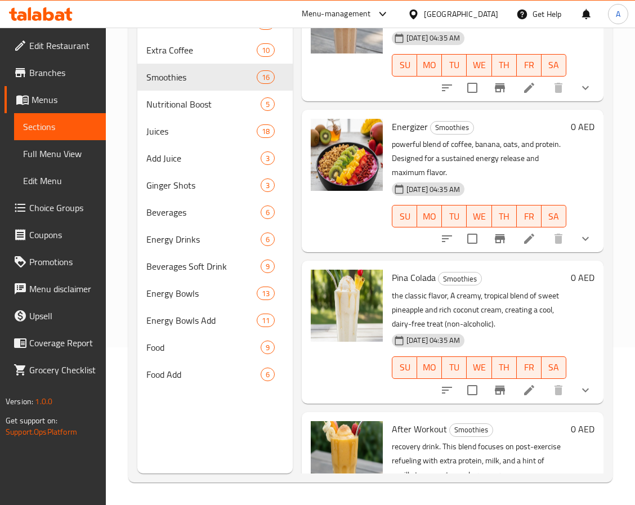
click at [409, 135] on span "Energizer" at bounding box center [410, 126] width 36 height 17
copy h6 "Energizer"
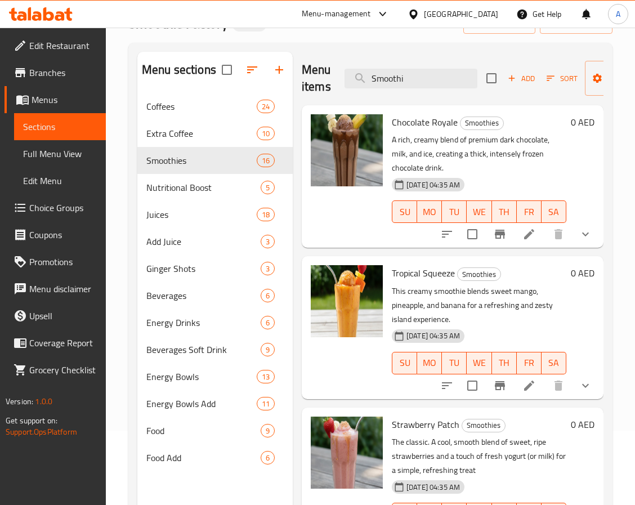
scroll to position [0, 0]
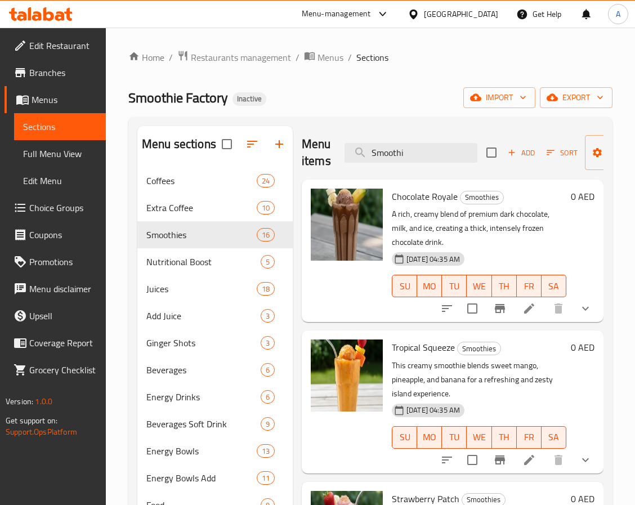
drag, startPoint x: 410, startPoint y: 151, endPoint x: 337, endPoint y: 157, distance: 74.0
click at [337, 157] on div "Menu items Smoothi Add Sort Manage items" at bounding box center [453, 152] width 302 height 53
paste input "Guava"
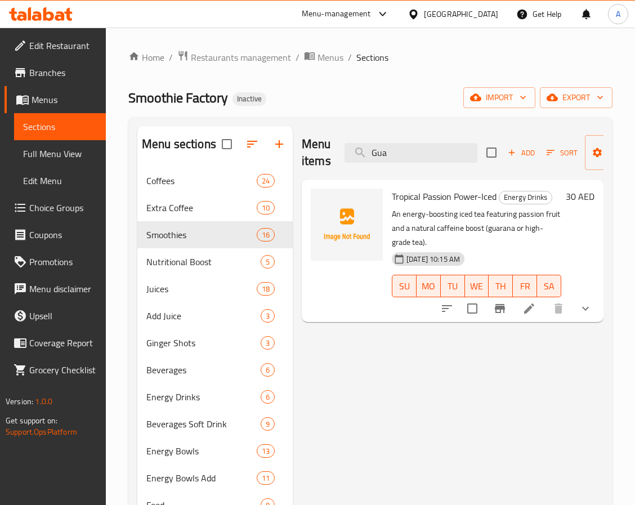
drag, startPoint x: 399, startPoint y: 157, endPoint x: 338, endPoint y: 153, distance: 61.0
click at [338, 153] on div "Menu items Gua Add Sort Manage items" at bounding box center [453, 152] width 302 height 53
paste input "Ice Americano"
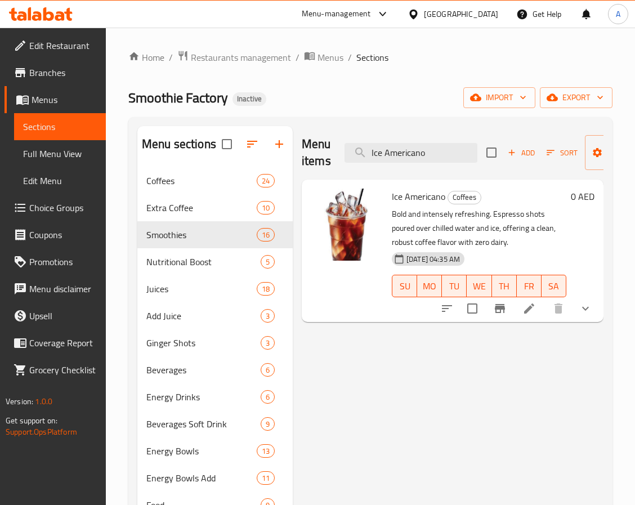
drag, startPoint x: 443, startPoint y: 155, endPoint x: 289, endPoint y: 151, distance: 153.8
click at [293, 150] on div "Menu items Ice Americano Add Sort Manage items Ice Americano Coffees Bold and i…" at bounding box center [448, 378] width 311 height 505
paste input "Hot Mocha"
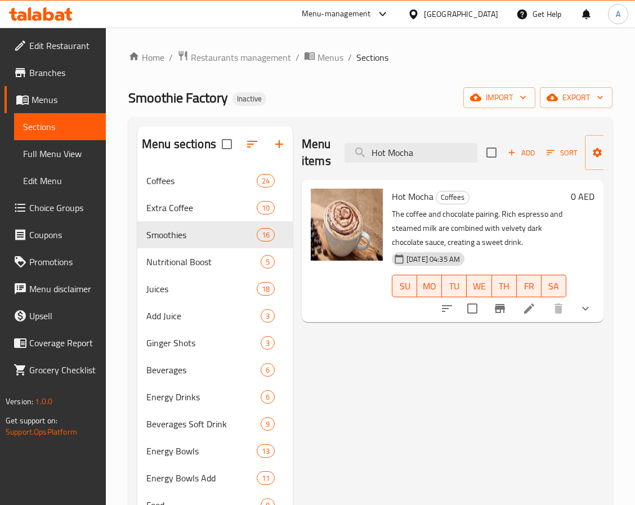
drag, startPoint x: 431, startPoint y: 155, endPoint x: 249, endPoint y: 166, distance: 182.7
click at [249, 166] on div "Menu sections Coffees 24 Extra Coffee 10 Smoothies 16 Nutritional Boost 5 Juice…" at bounding box center [370, 378] width 466 height 505
paste input "Ice Caram"
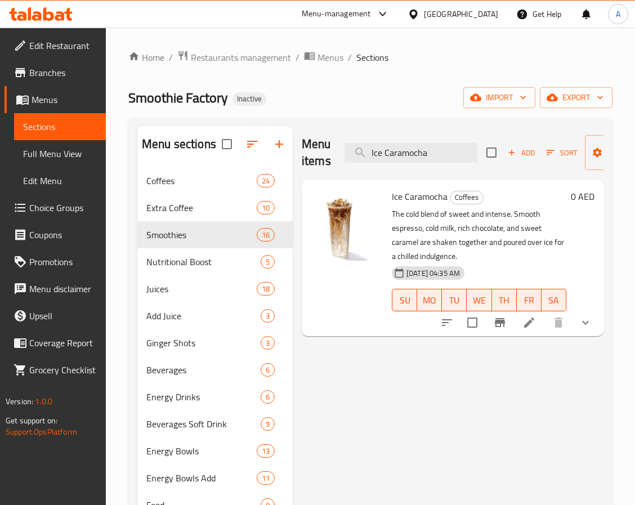
drag, startPoint x: 438, startPoint y: 153, endPoint x: 246, endPoint y: 161, distance: 192.8
click at [246, 161] on div "Menu sections Coffees 24 Extra Coffee 10 Smoothies 16 Nutritional Boost 5 Juice…" at bounding box center [370, 378] width 466 height 505
paste input "Tropical Powershake Smoothie"
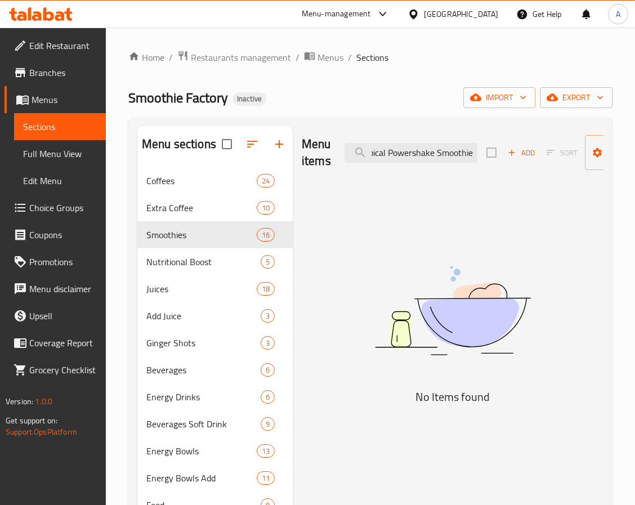
drag, startPoint x: 431, startPoint y: 152, endPoint x: 538, endPoint y: 154, distance: 106.4
click at [537, 159] on div "Menu items Tropical Powershake Smoothie Add Sort Manage items" at bounding box center [453, 152] width 302 height 53
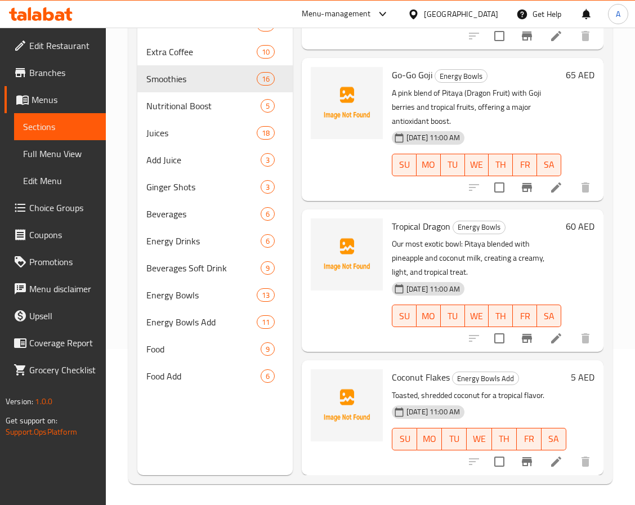
scroll to position [158, 0]
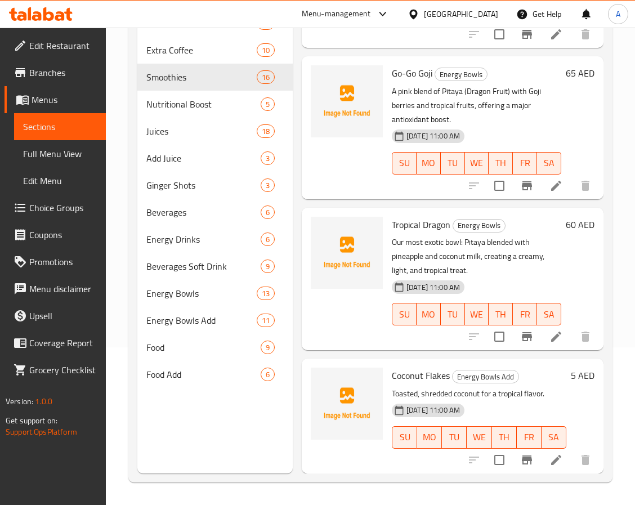
type input "Tropical"
click at [57, 133] on link "Sections" at bounding box center [60, 126] width 92 height 27
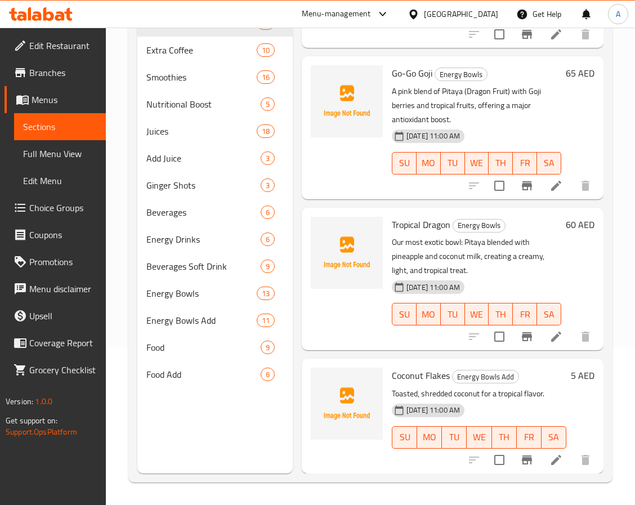
click at [56, 151] on span "Full Menu View" at bounding box center [60, 154] width 74 height 14
click at [76, 149] on span "Full Menu View" at bounding box center [60, 154] width 74 height 14
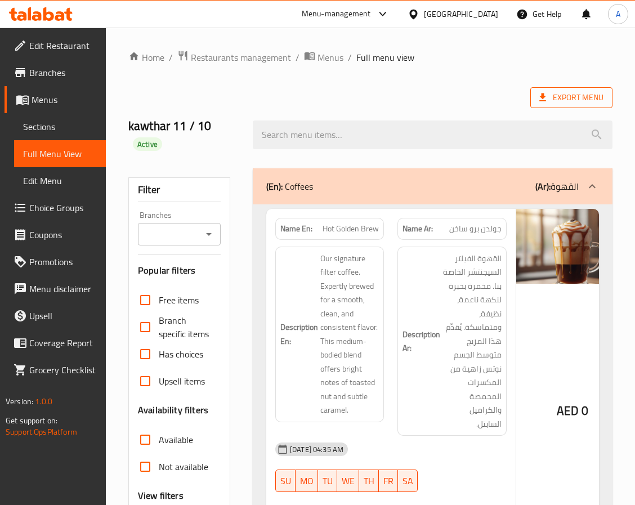
click at [583, 87] on span "Export Menu" at bounding box center [571, 97] width 82 height 21
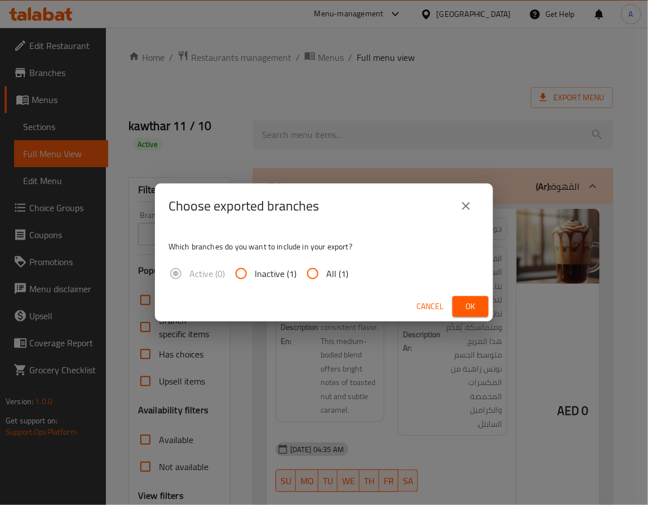
click at [336, 275] on span "All (1)" at bounding box center [337, 274] width 22 height 14
click at [326, 275] on input "All (1)" at bounding box center [312, 273] width 27 height 27
radio input "true"
click at [462, 304] on span "Ok" at bounding box center [470, 307] width 18 height 14
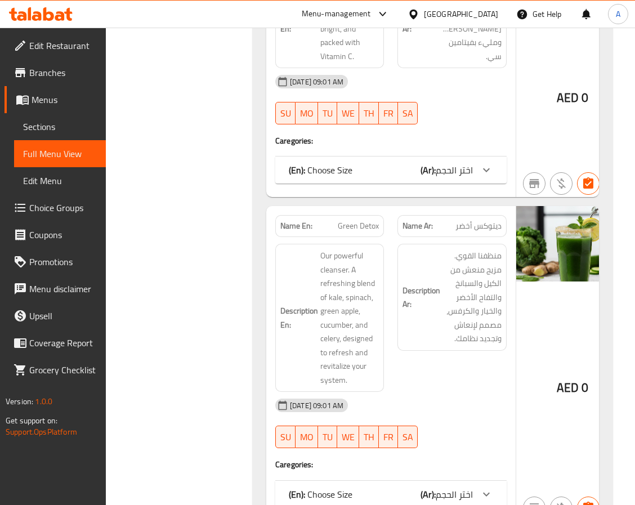
scroll to position [18393, 0]
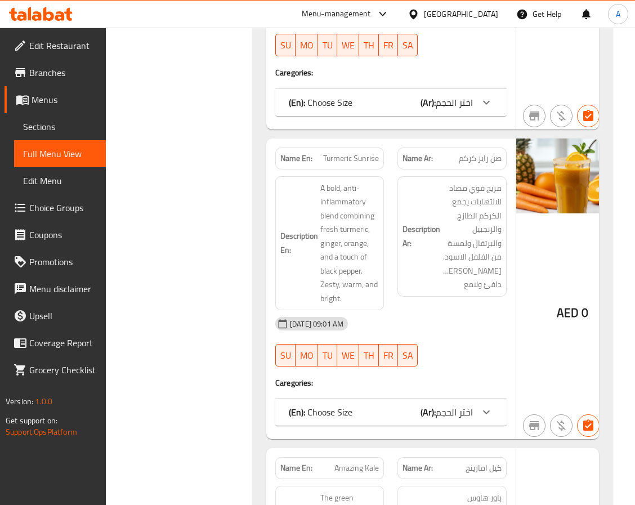
click at [474, 11] on div "[GEOGRAPHIC_DATA]" at bounding box center [461, 14] width 74 height 12
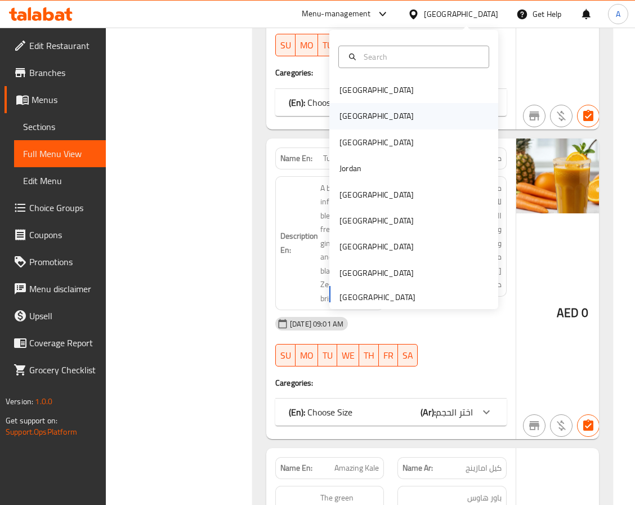
click at [350, 113] on div "[GEOGRAPHIC_DATA]" at bounding box center [377, 116] width 92 height 26
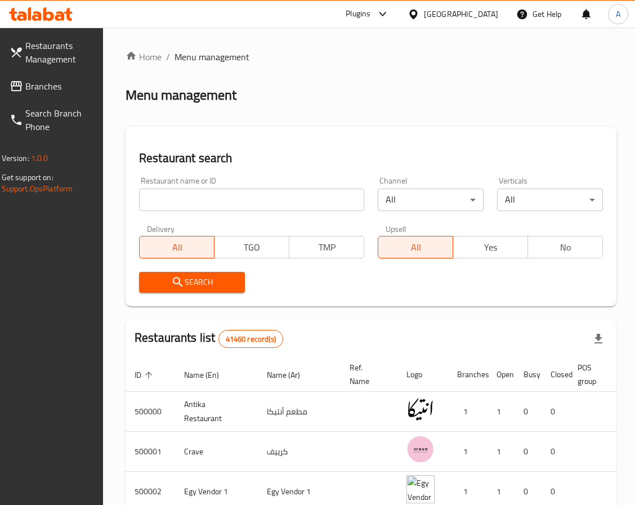
click at [195, 191] on input "search" at bounding box center [251, 200] width 225 height 23
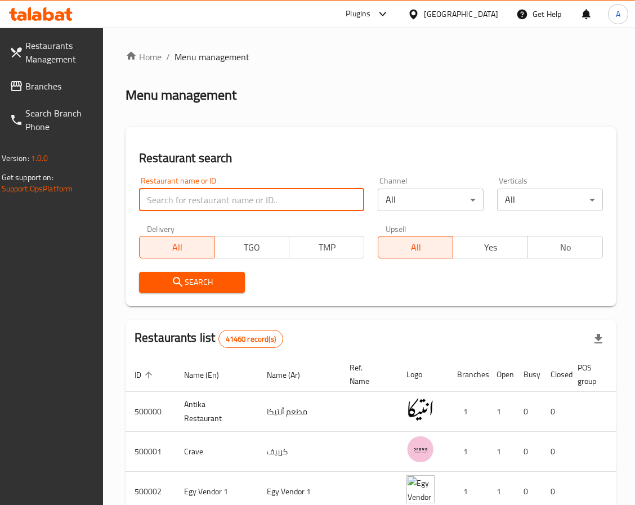
paste input "704482"
type input "704482"
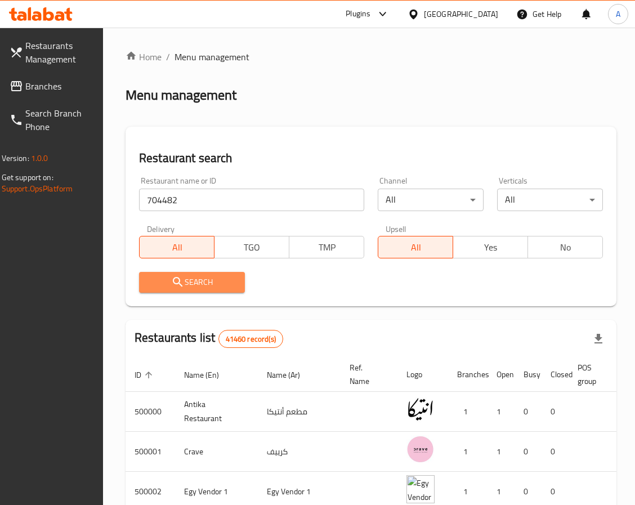
click at [196, 284] on span "Search" at bounding box center [192, 282] width 88 height 14
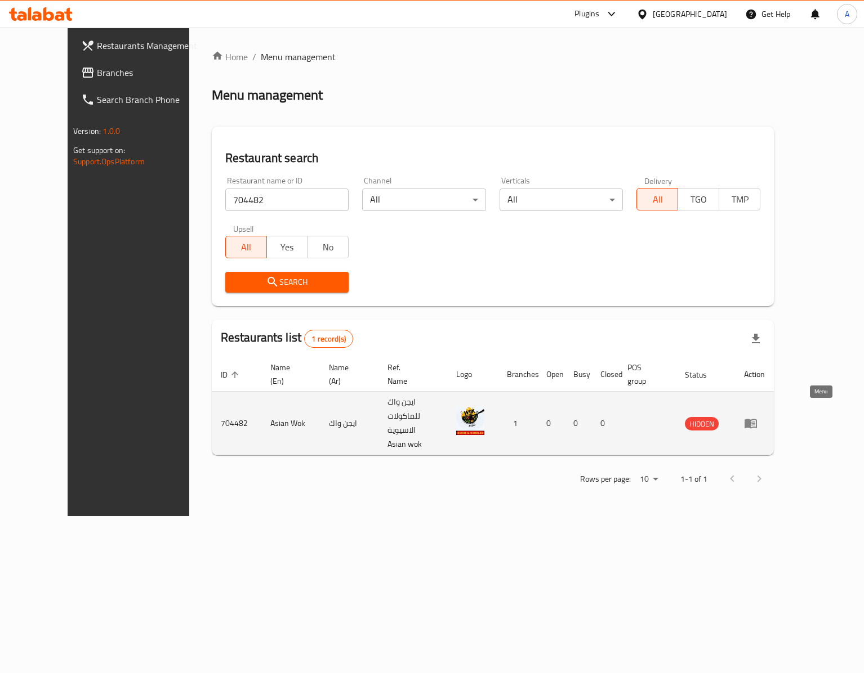
click at [757, 417] on icon "enhanced table" at bounding box center [751, 424] width 14 height 14
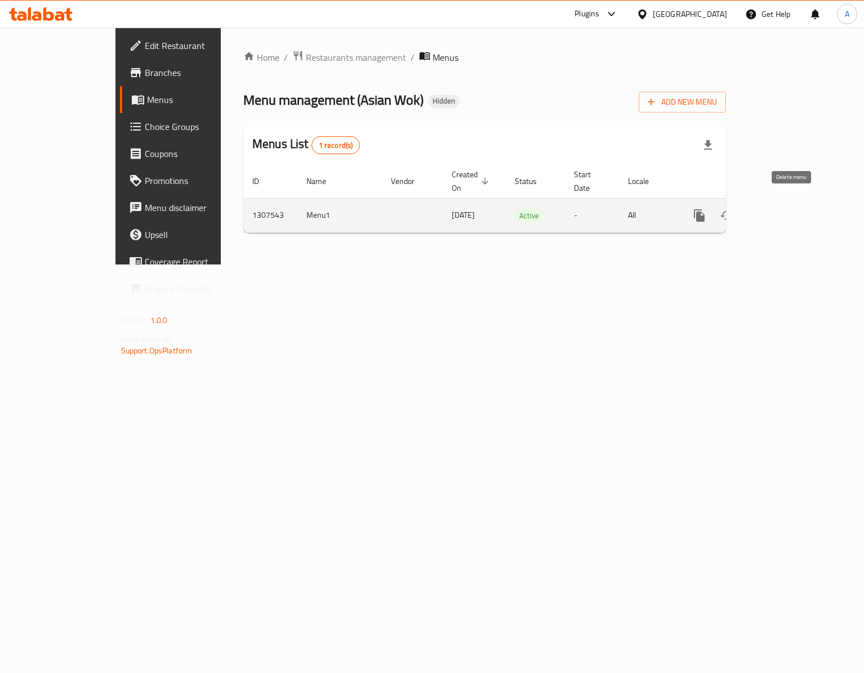
click at [784, 202] on div "enhanced table" at bounding box center [740, 215] width 108 height 27
click at [794, 202] on link "enhanced table" at bounding box center [780, 215] width 27 height 27
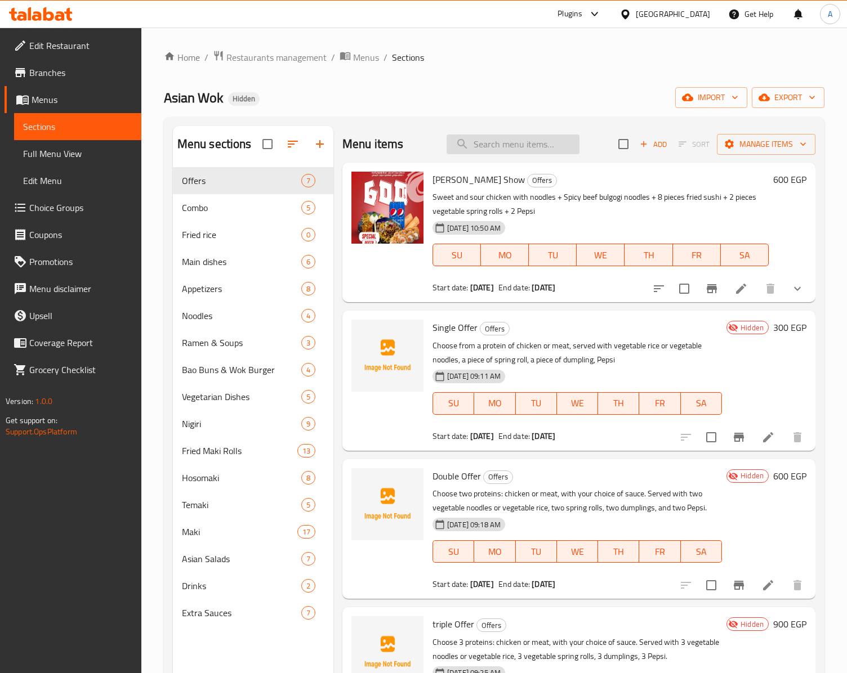
click at [506, 150] on input "search" at bounding box center [513, 145] width 133 height 20
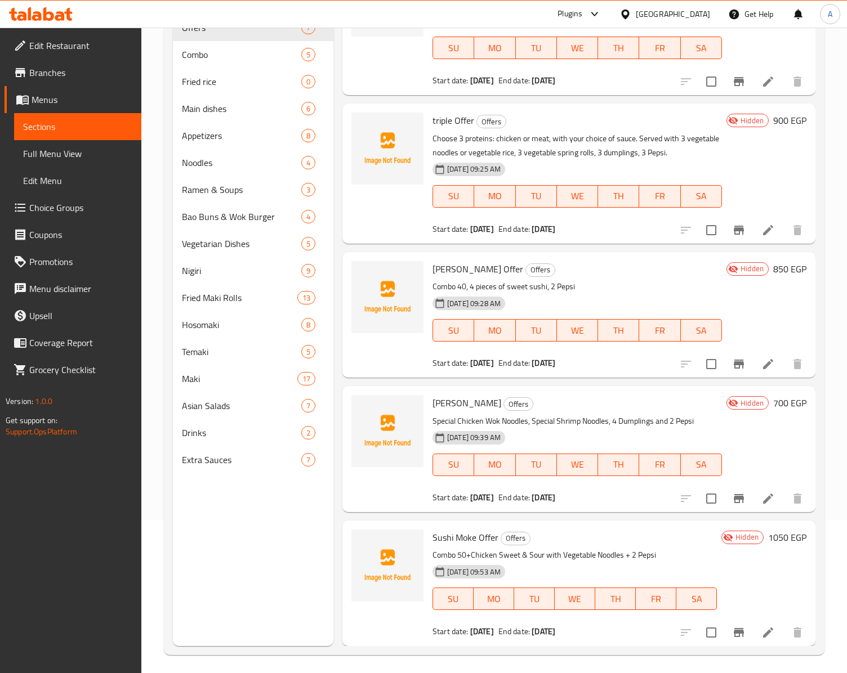
scroll to position [160, 0]
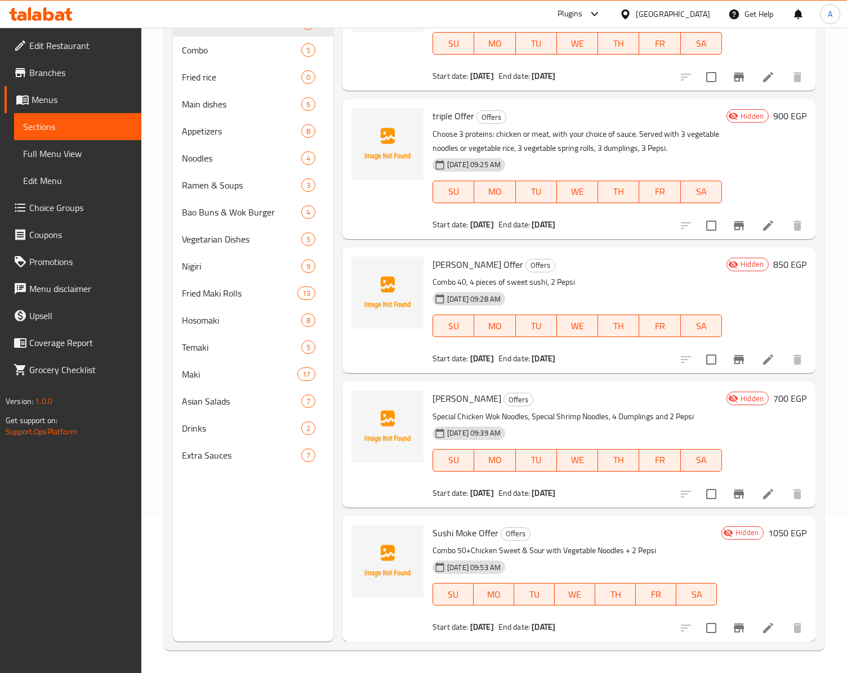
click at [763, 497] on icon at bounding box center [768, 494] width 10 height 10
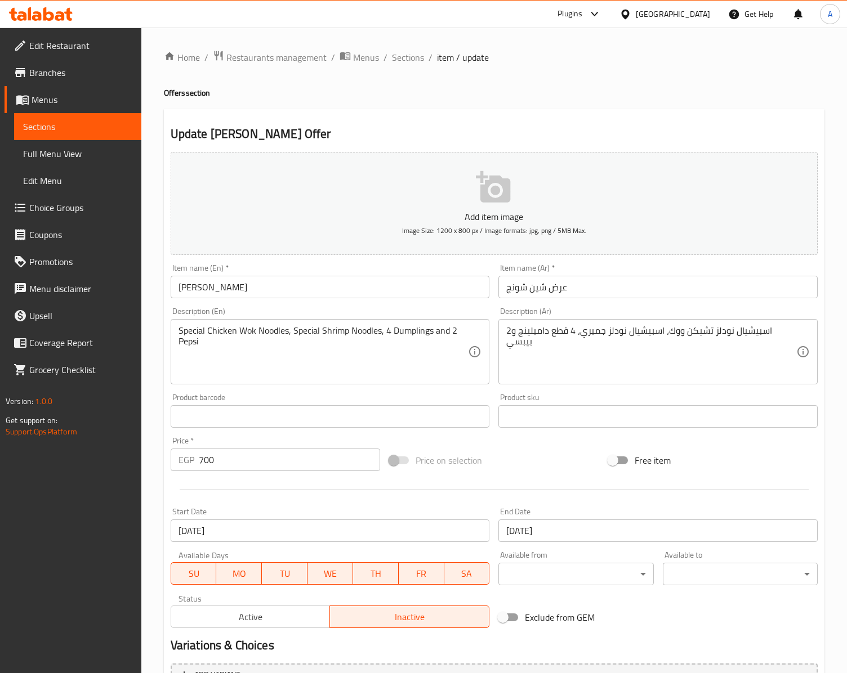
click at [505, 182] on icon "button" at bounding box center [493, 187] width 34 height 32
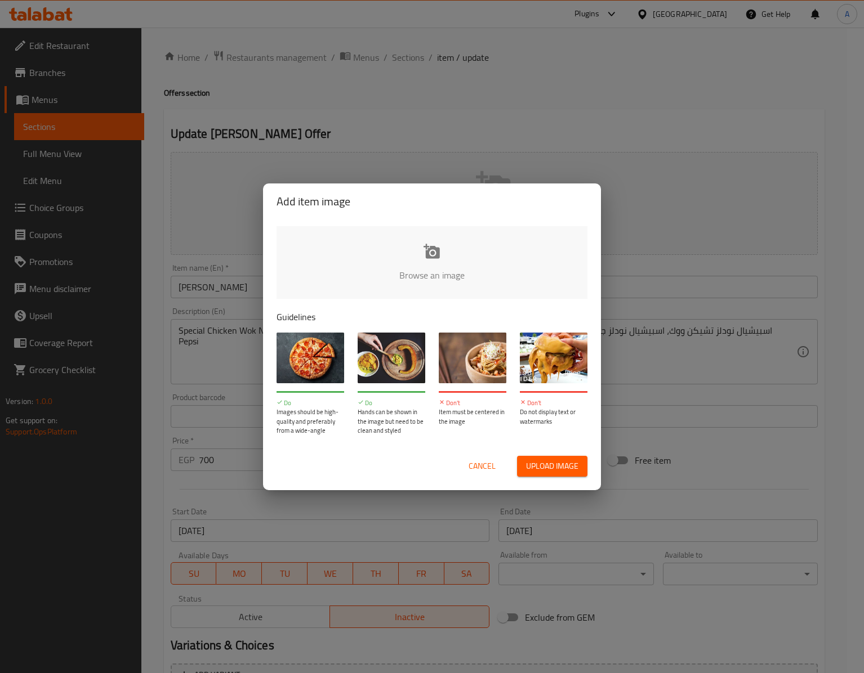
click at [444, 246] on input "file" at bounding box center [812, 278] width 1072 height 105
type input "C:\fakepath\عرض شين شونج.jpg"
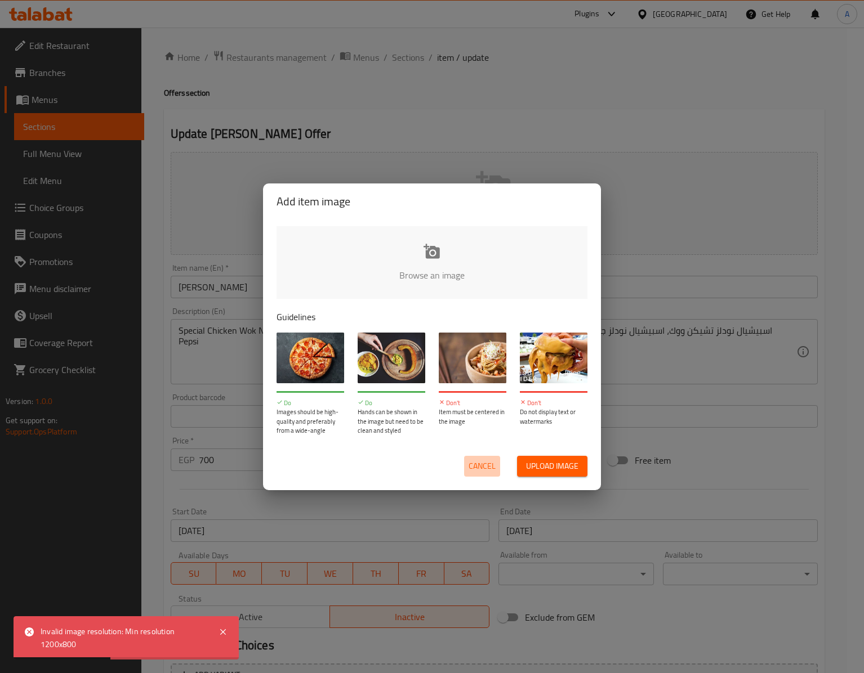
click at [491, 465] on span "Cancel" at bounding box center [481, 466] width 27 height 14
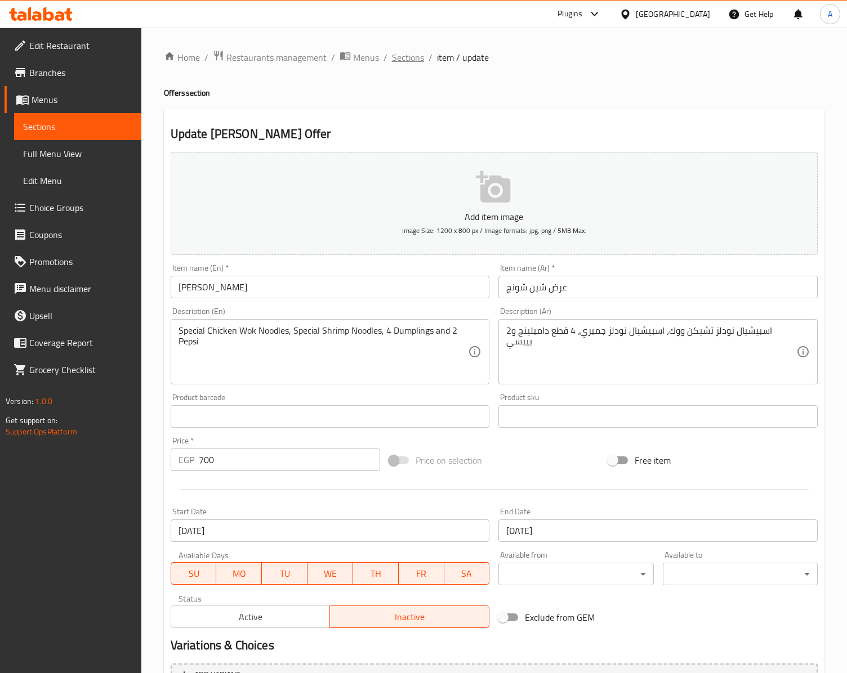
click at [411, 52] on span "Sections" at bounding box center [408, 58] width 32 height 14
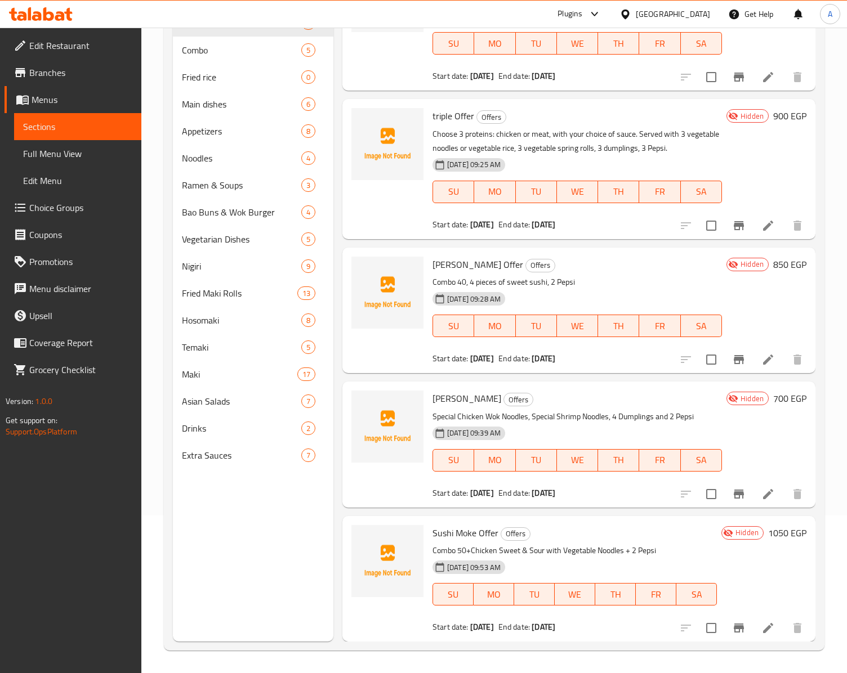
scroll to position [160, 0]
click at [560, 420] on p "Special Chicken Wok Noodles, Special Shrimp Noodles, 4 Dumplings and 2 Pepsi" at bounding box center [576, 417] width 289 height 14
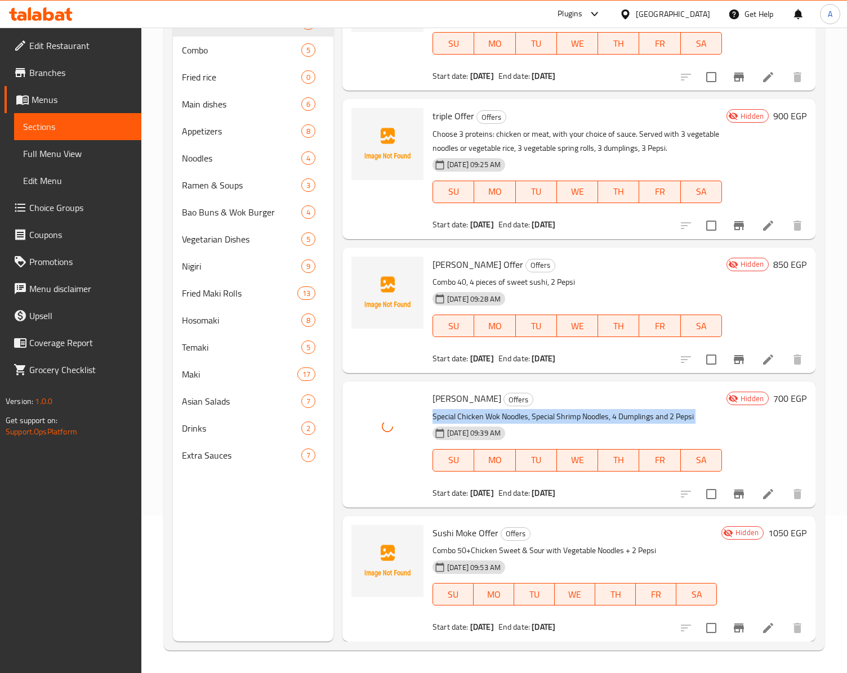
click at [560, 420] on p "Special Chicken Wok Noodles, Special Shrimp Noodles, 4 Dumplings and 2 Pepsi" at bounding box center [576, 417] width 289 height 14
click at [564, 399] on h6 "[PERSON_NAME] Offer Offers" at bounding box center [576, 399] width 289 height 16
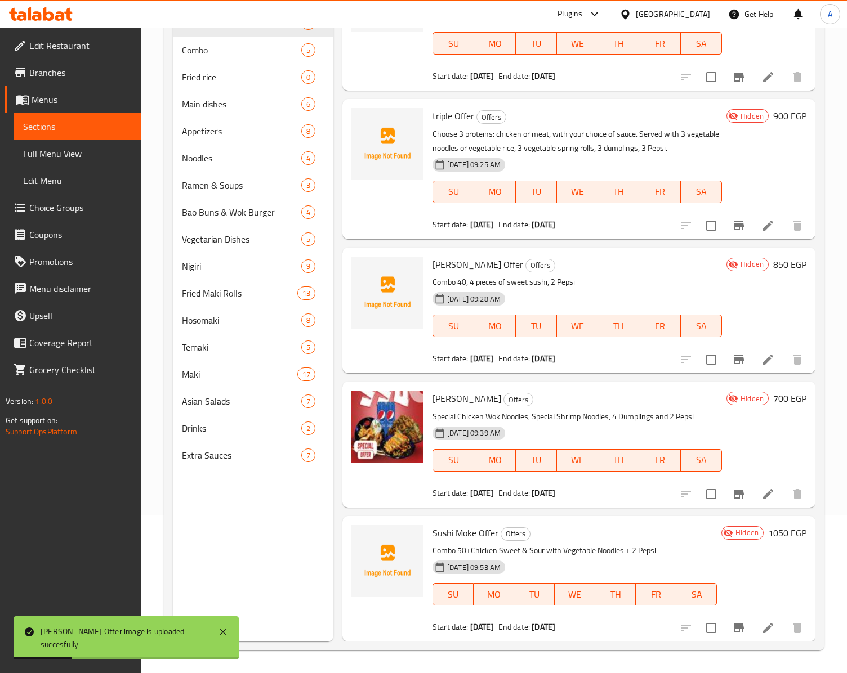
click at [563, 438] on div "[DATE] 09:39 AM SU MO TU WE TH FR SA" at bounding box center [577, 452] width 298 height 61
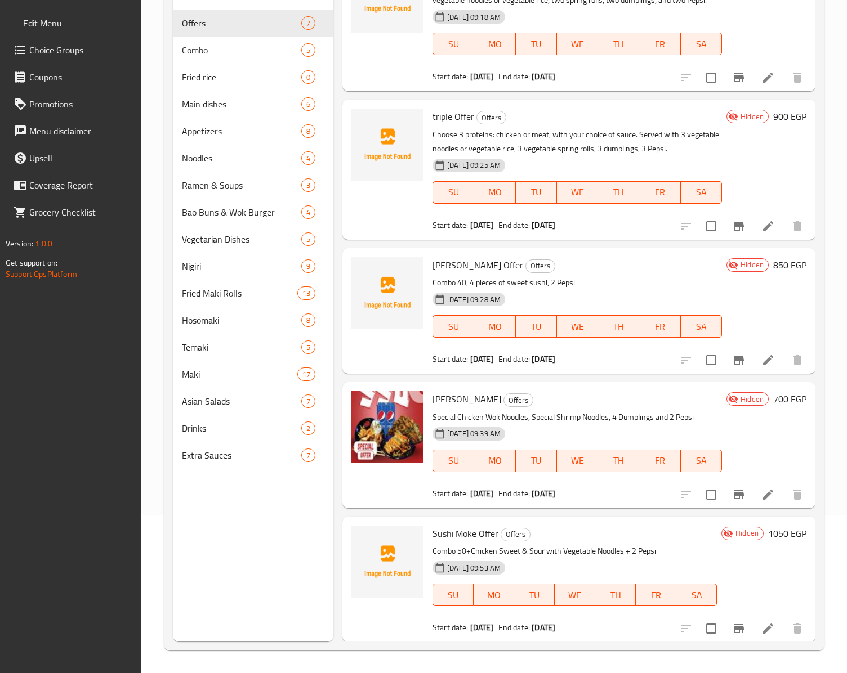
scroll to position [365, 0]
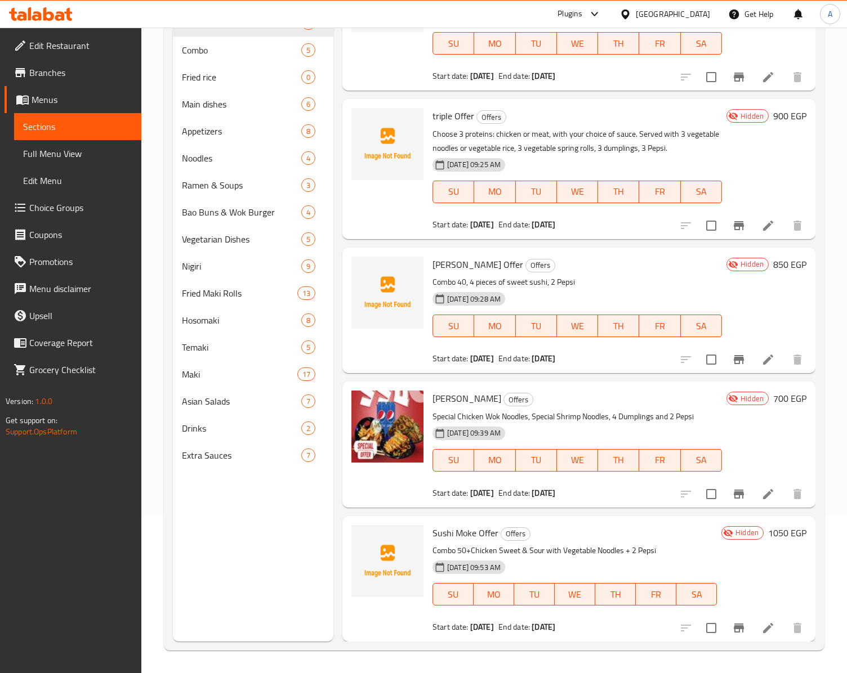
click at [689, 14] on div "[GEOGRAPHIC_DATA]" at bounding box center [673, 14] width 74 height 12
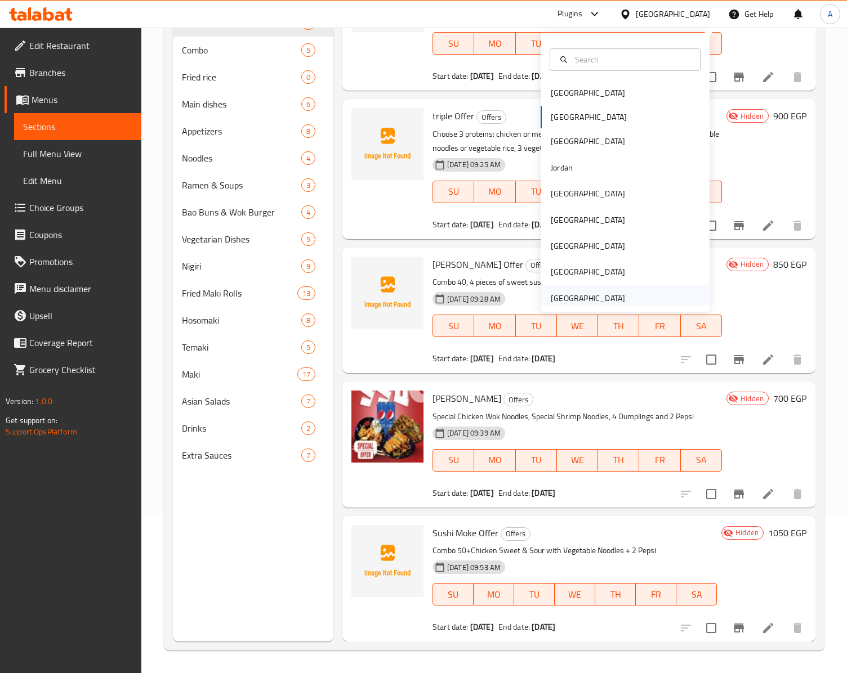
click at [551, 292] on div "[GEOGRAPHIC_DATA]" at bounding box center [588, 298] width 74 height 12
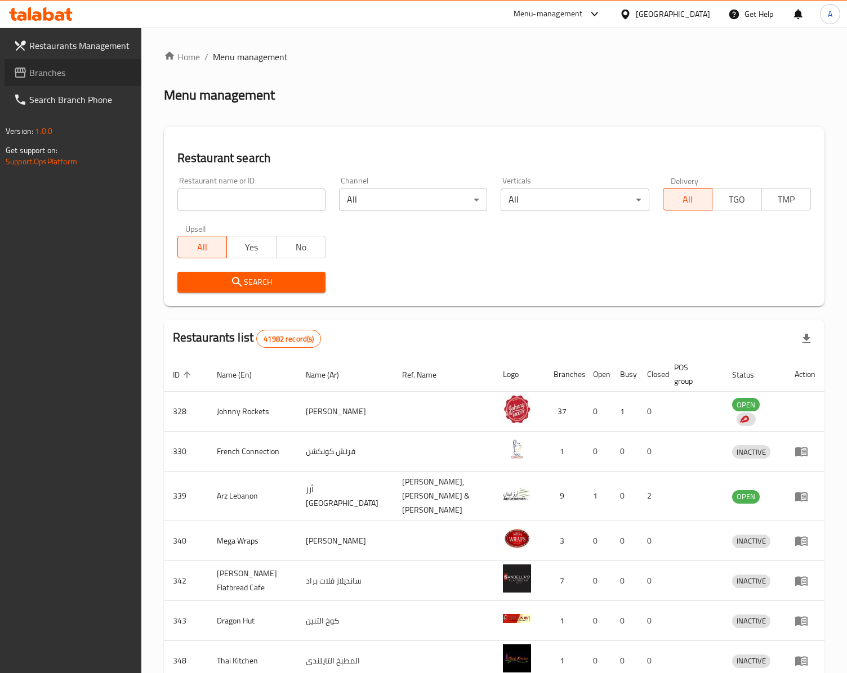
drag, startPoint x: 68, startPoint y: 66, endPoint x: 77, endPoint y: 73, distance: 11.3
click at [68, 68] on span "Branches" at bounding box center [80, 73] width 103 height 14
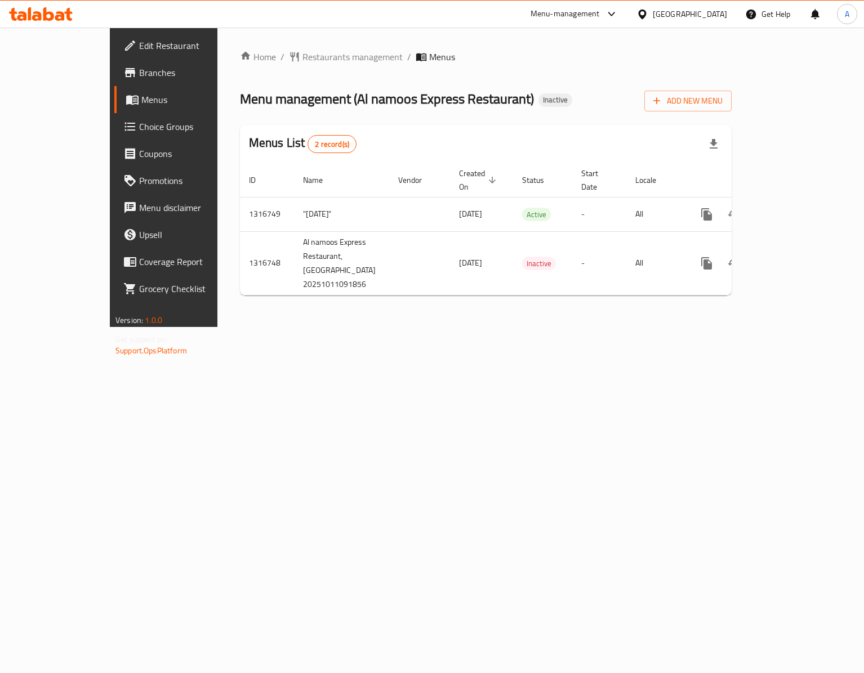
click at [569, 313] on div "Home / Restaurants management / Menus Menu management ( Al namoos Express Resta…" at bounding box center [485, 178] width 537 height 300
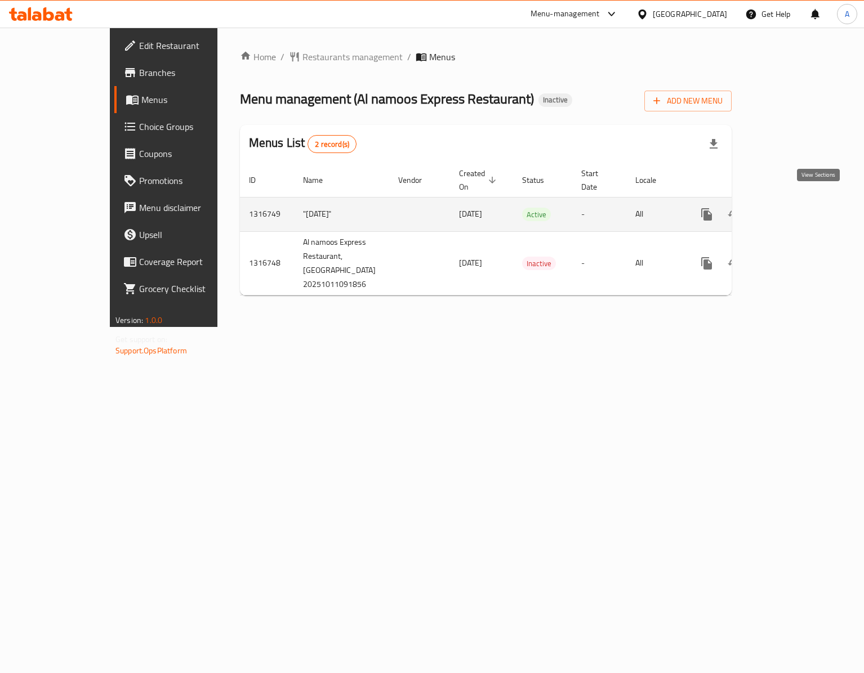
click at [795, 208] on icon "enhanced table" at bounding box center [788, 215] width 14 height 14
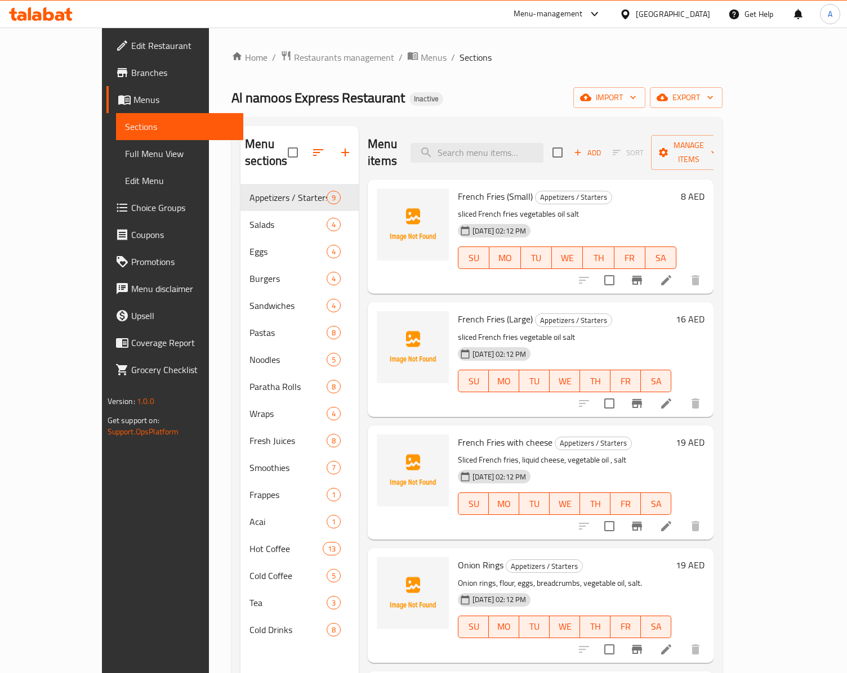
click at [604, 220] on div "11-10-2025 02:12 PM SU MO TU WE TH FR SA" at bounding box center [566, 250] width 227 height 61
drag, startPoint x: 706, startPoint y: 75, endPoint x: 698, endPoint y: 92, distance: 18.6
click at [705, 79] on div "Home / Restaurants management / Menus / Sections Al namoos Express Restaurant I…" at bounding box center [476, 429] width 491 height 758
click at [636, 96] on span "import" at bounding box center [609, 98] width 54 height 14
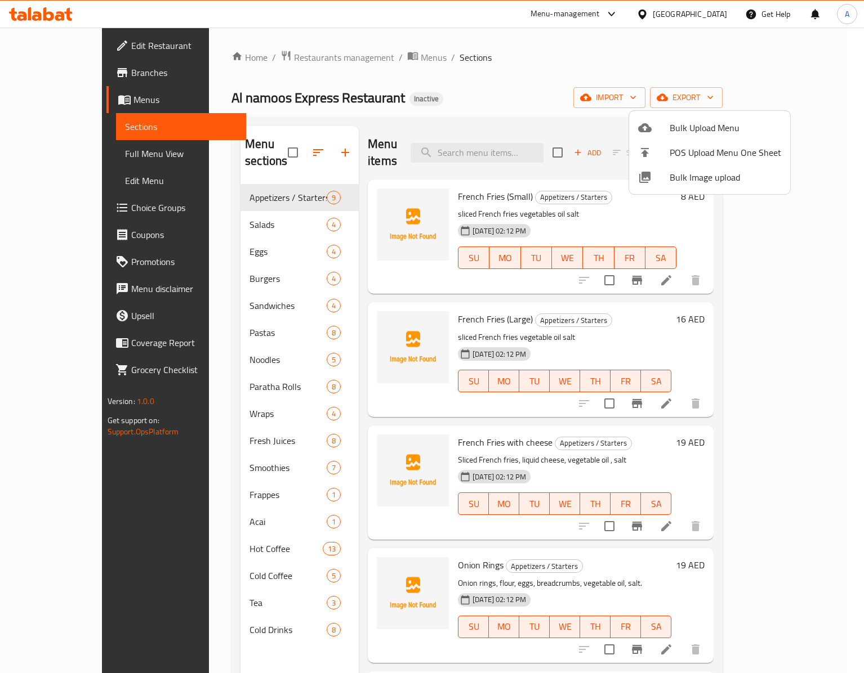
click at [678, 184] on span "Bulk Image upload" at bounding box center [725, 178] width 111 height 14
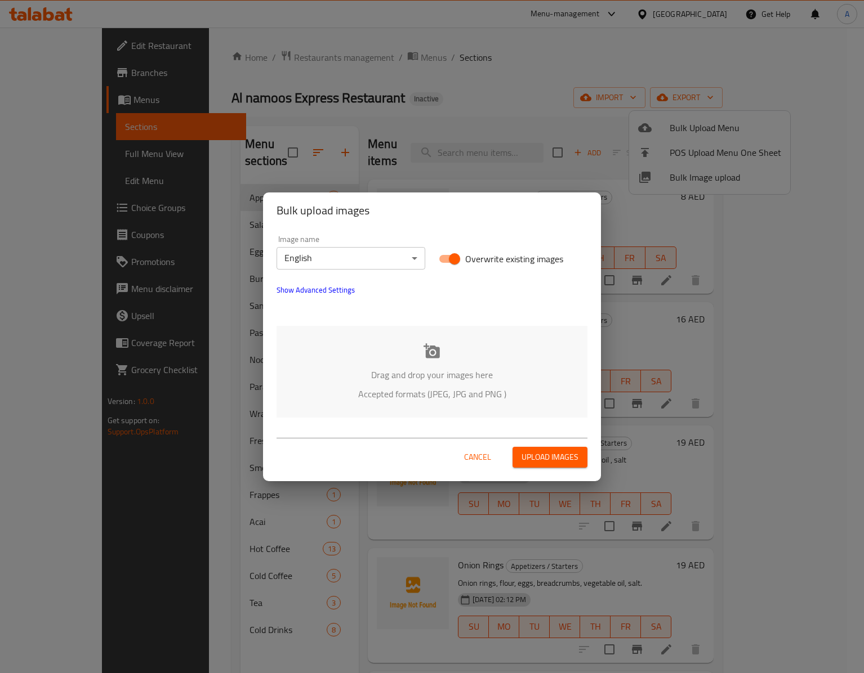
click at [425, 358] on icon at bounding box center [431, 351] width 17 height 17
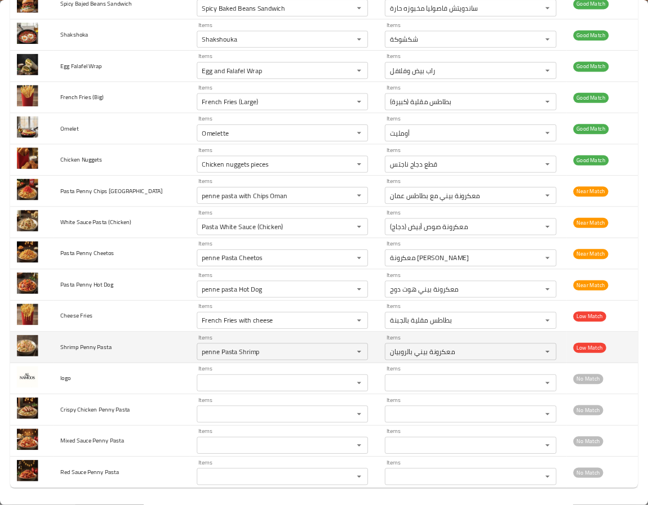
scroll to position [3618, 0]
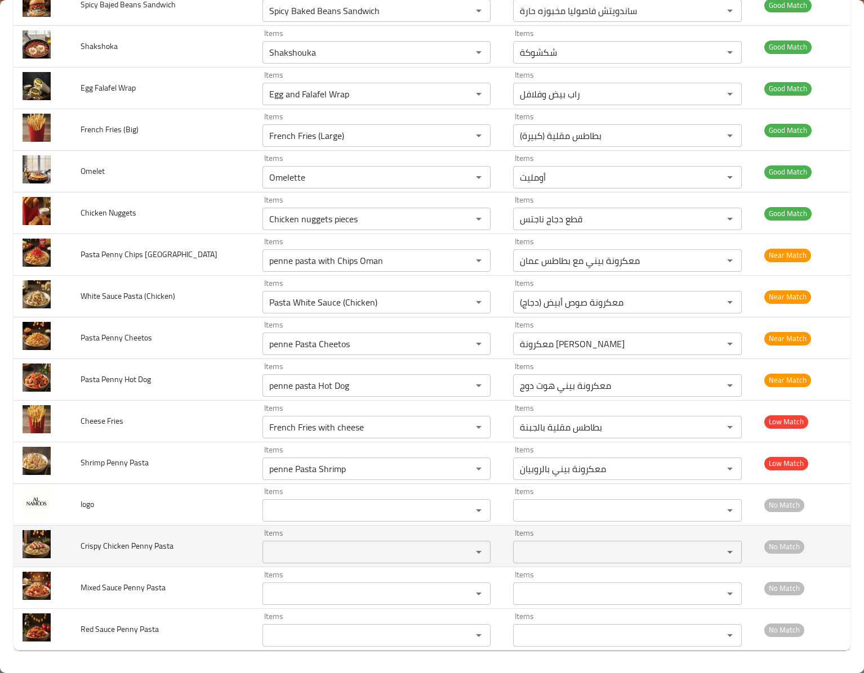
click at [89, 544] on span "Crispy Chicken Penny Pasta" at bounding box center [127, 546] width 93 height 15
copy span "Crispy"
click at [319, 551] on Pasta "Items" at bounding box center [360, 553] width 188 height 16
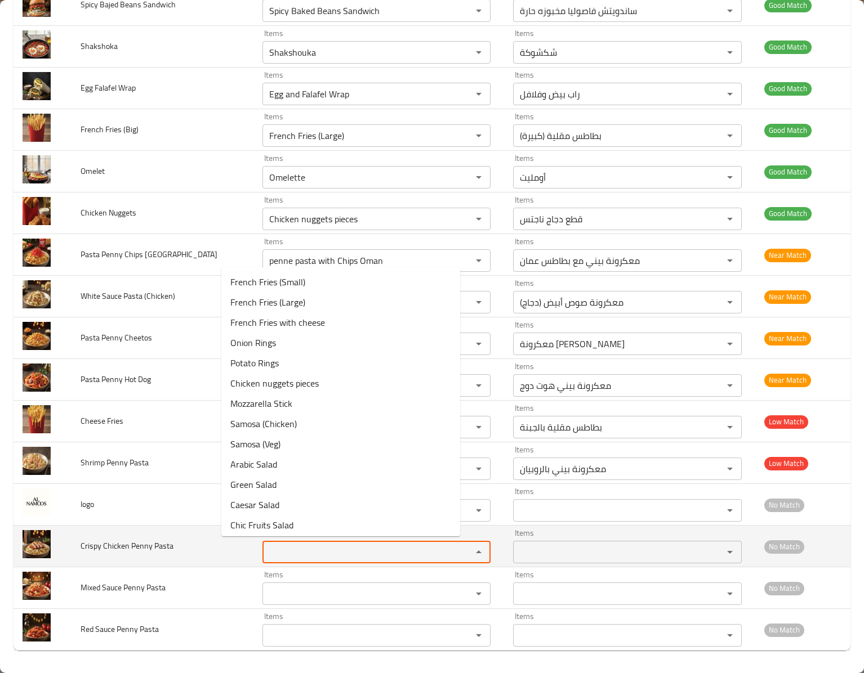
paste Pasta "Crispy"
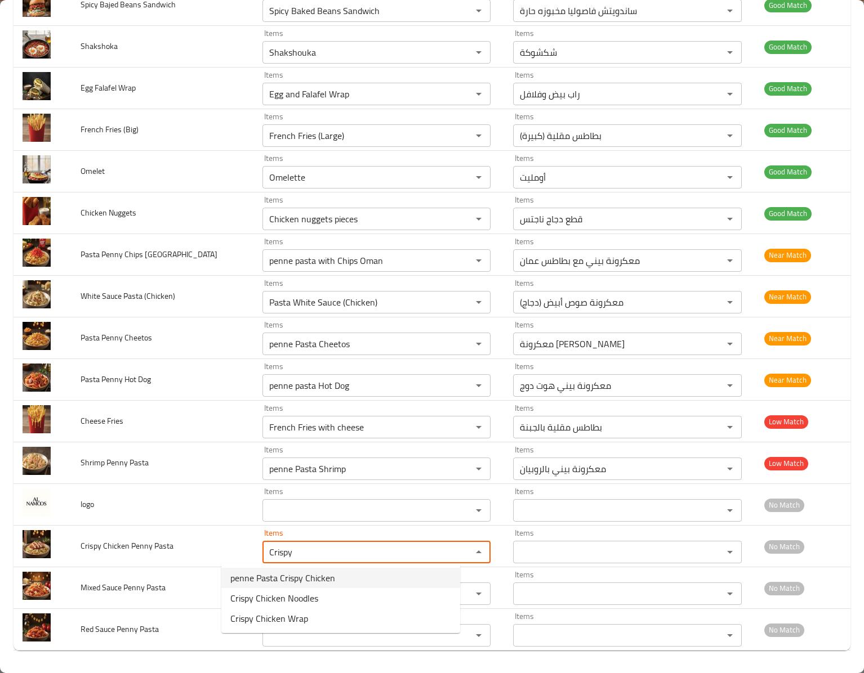
click at [368, 577] on Pasta-option-0 "penne Pasta Crispy Chicken" at bounding box center [340, 578] width 239 height 20
type Pasta "penne Pasta Crispy Chicken"
type Pasta-ar "معكرونة بيني دجاج مقرمش"
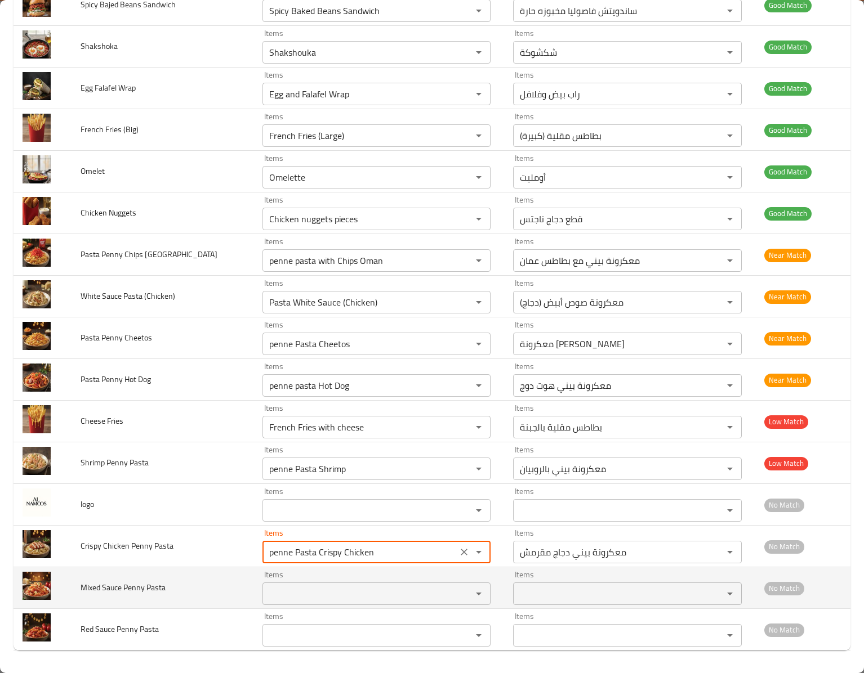
type Pasta "penne Pasta Crispy Chicken"
click at [89, 586] on span "Mixed Sauce Penny Pasta" at bounding box center [123, 588] width 85 height 15
copy span "Mixed"
click at [266, 586] on Pasta "Items" at bounding box center [360, 594] width 188 height 16
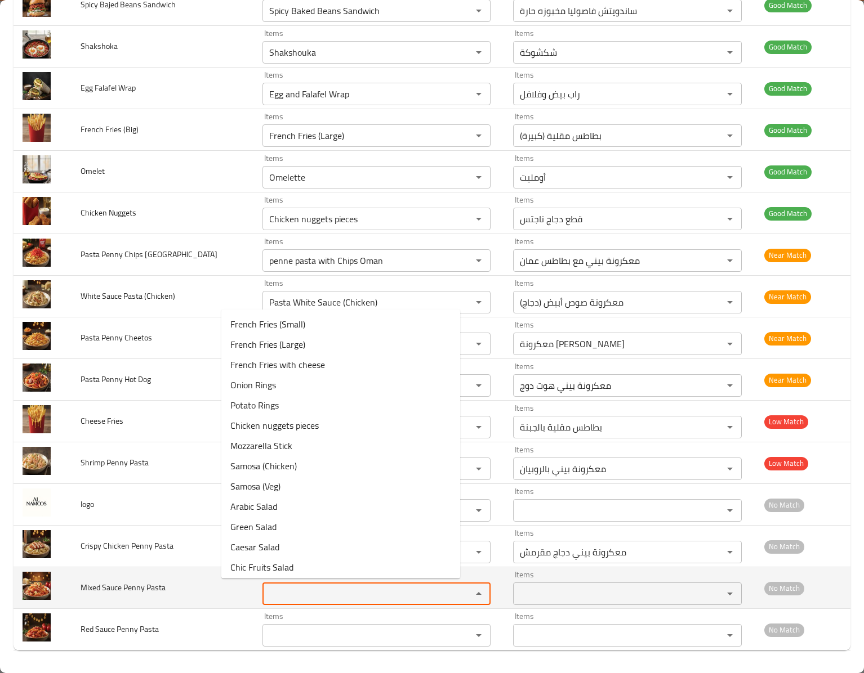
paste Pasta "Mixed"
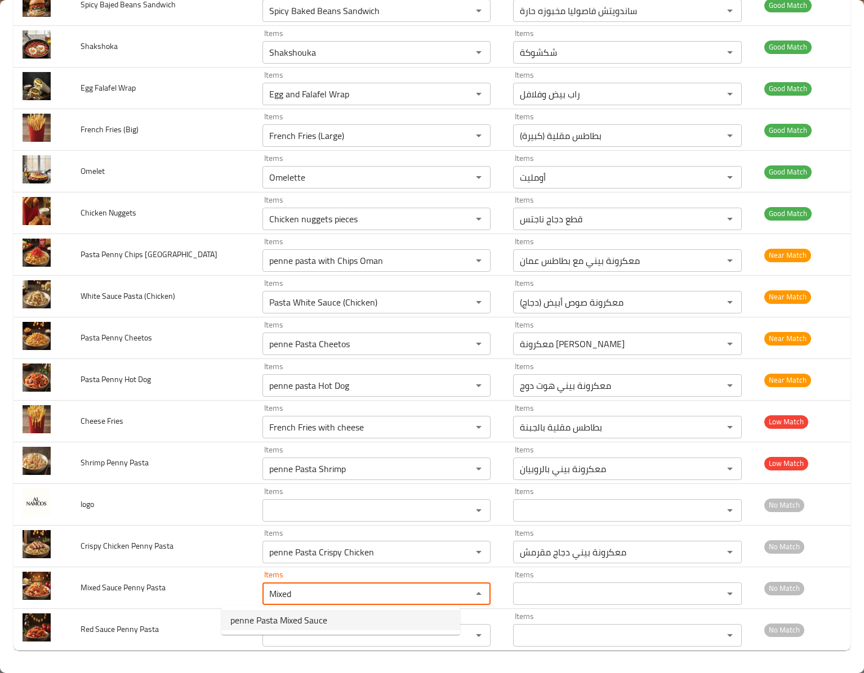
click at [347, 621] on Pasta-option-0 "penne Pasta Mixed Sauce" at bounding box center [340, 620] width 239 height 20
type Pasta "penne Pasta Mixed Sauce"
type Pasta-ar "معكرونة بيني صوص مشكل"
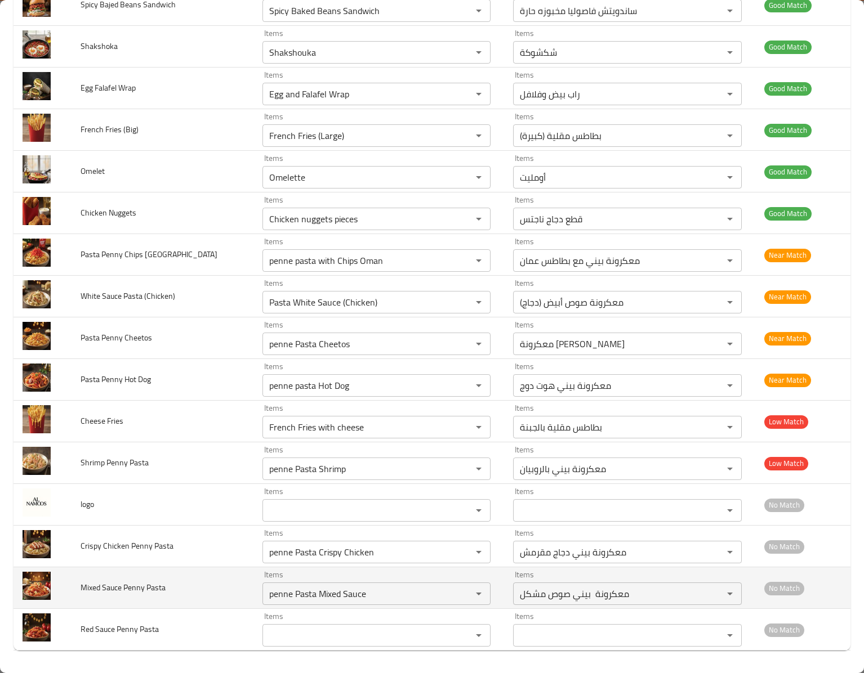
click at [118, 587] on span "Mixed Sauce Penny Pasta" at bounding box center [123, 588] width 85 height 15
click at [139, 589] on span "Mixed Sauce Penny Pasta" at bounding box center [123, 588] width 85 height 15
copy span "Penny"
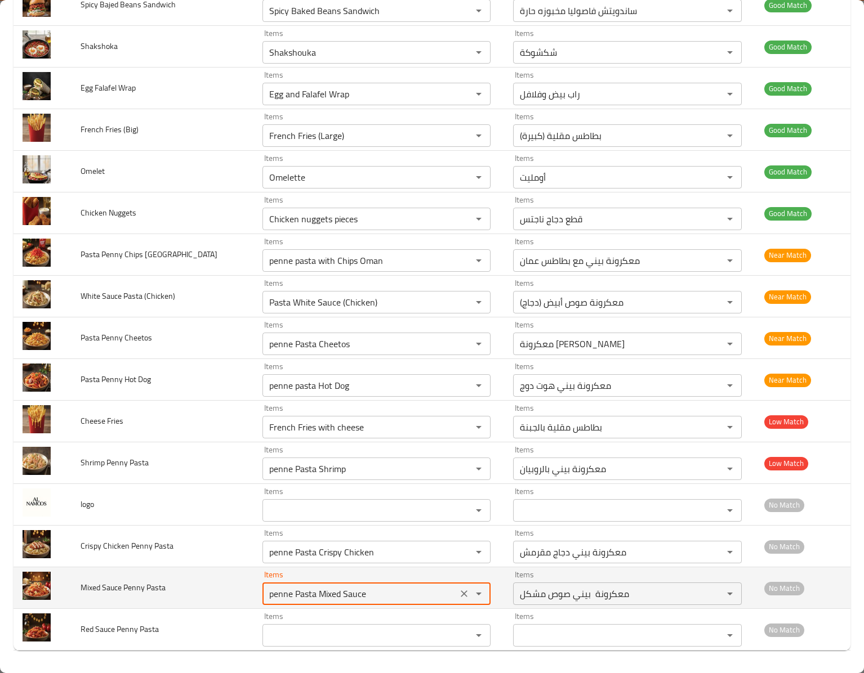
drag, startPoint x: 355, startPoint y: 593, endPoint x: 121, endPoint y: 593, distance: 234.2
click at [121, 593] on tr "Mixed Sauce Penny Pasta Items penne Pasta Mixed Sauce Items Items معكرونة بيني …" at bounding box center [432, 589] width 837 height 42
paste Pasta "Penny"
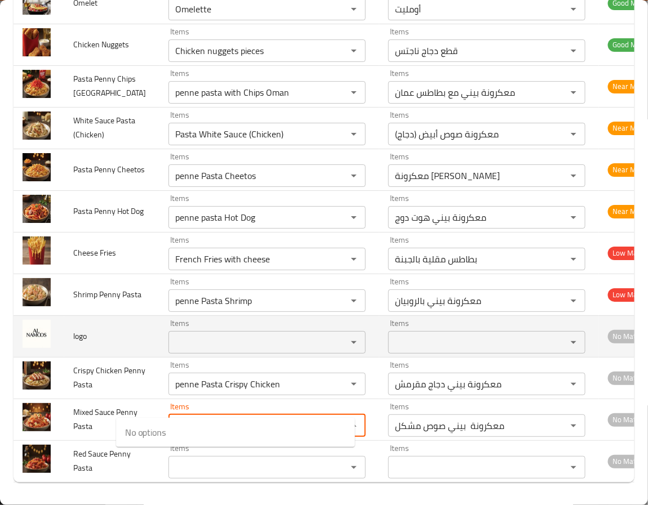
scroll to position [3968, 0]
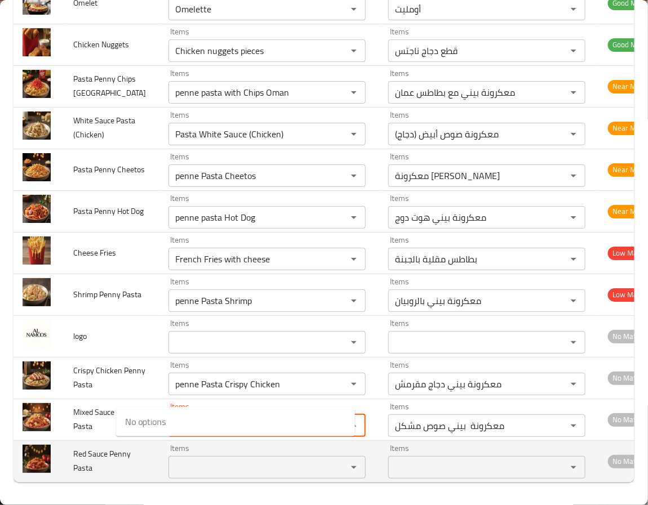
type Pasta "penne Pasta Mixed Sauce"
click at [96, 446] on td "Red Sauce Penny Pasta" at bounding box center [111, 461] width 95 height 42
click at [81, 447] on span "Red Sauce Penny Pasta" at bounding box center [101, 461] width 57 height 29
copy span "Red"
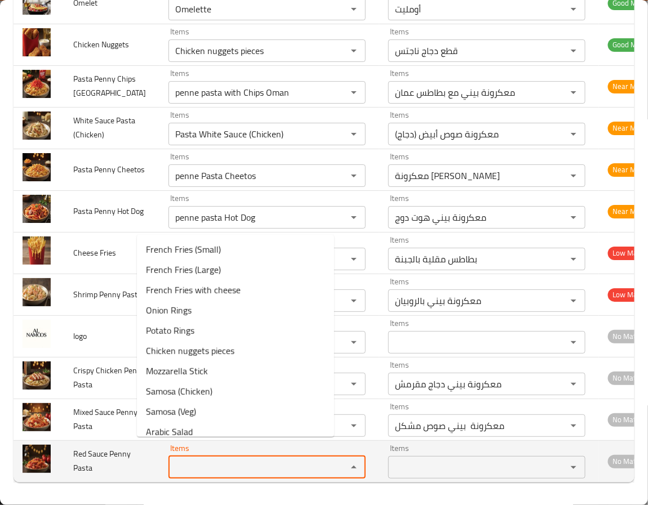
click at [191, 459] on Pasta "Items" at bounding box center [250, 467] width 157 height 16
paste Pasta "Red"
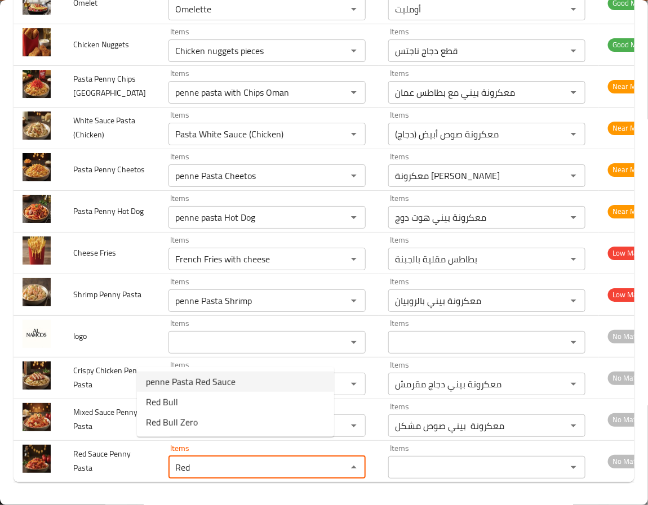
click at [248, 379] on Pasta-option-0 "penne Pasta Red Sauce" at bounding box center [235, 382] width 197 height 20
type Pasta "penne Pasta Red Sauce"
type Pasta-ar "معكرونة بيني صوص أحمر"
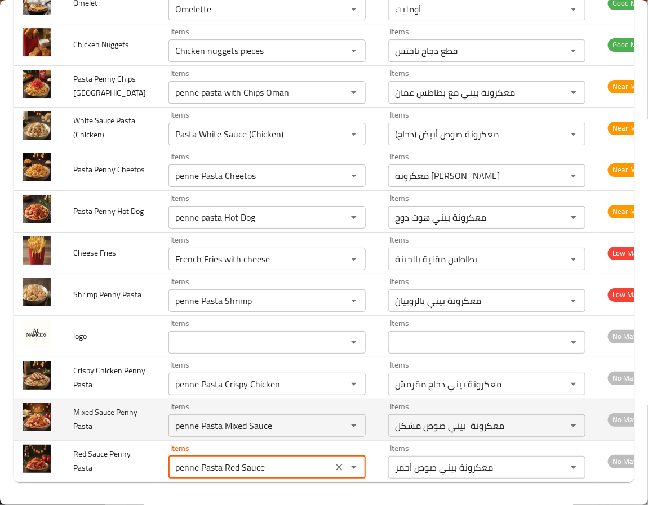
type Pasta "penne Pasta Red Sauce"
click at [93, 414] on td "Mixed Sauce Penny Pasta" at bounding box center [111, 420] width 95 height 42
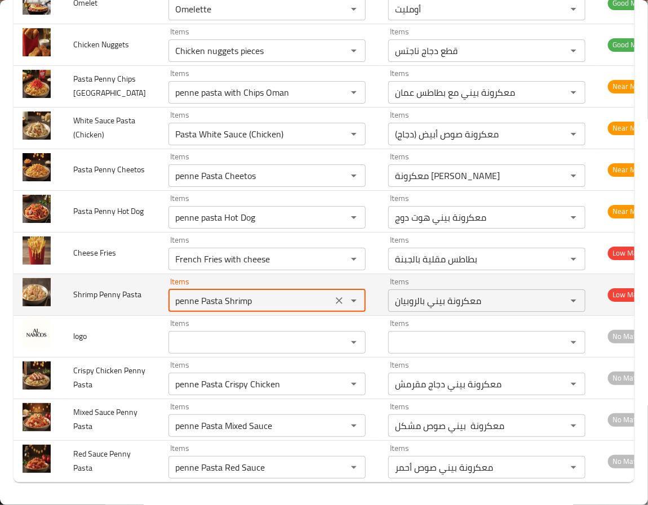
drag, startPoint x: 224, startPoint y: 230, endPoint x: 105, endPoint y: 230, distance: 118.2
click at [105, 274] on tr "Shrimp Penny Pasta Items penne Pasta Shrimp Items Items معكرونة بيني بالروبيان …" at bounding box center [339, 295] width 650 height 42
click at [105, 274] on td "Shrimp Penny Pasta" at bounding box center [111, 295] width 95 height 42
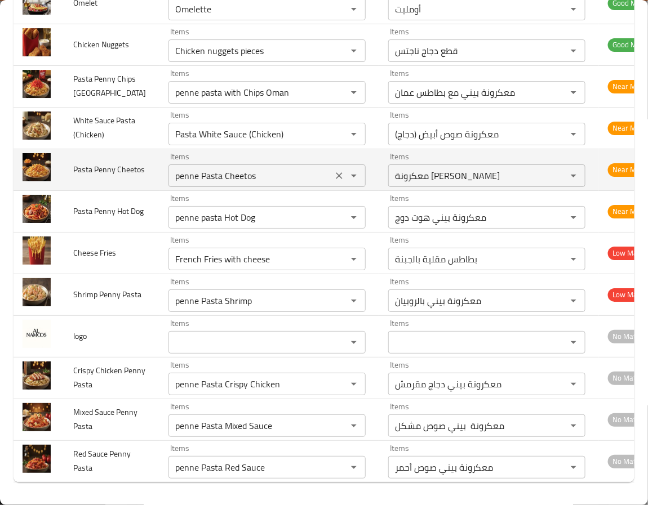
scroll to position [3715, 0]
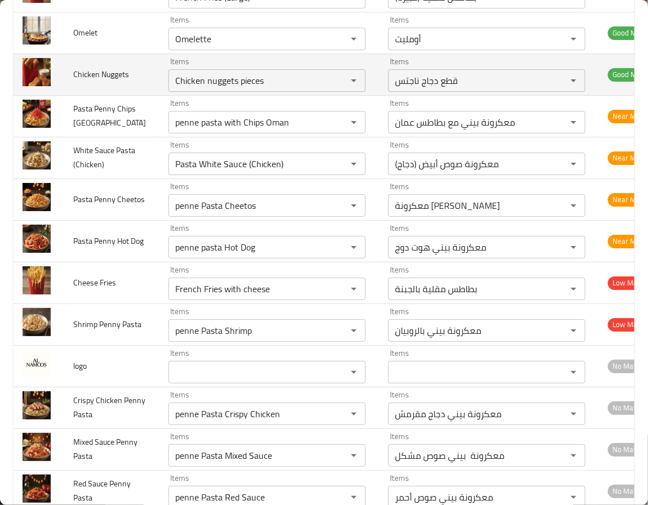
click at [101, 95] on td "Chicken Nuggets" at bounding box center [111, 74] width 95 height 42
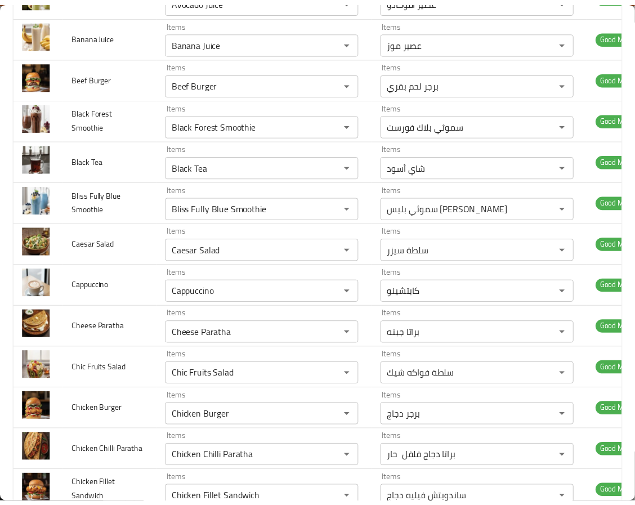
scroll to position [0, 0]
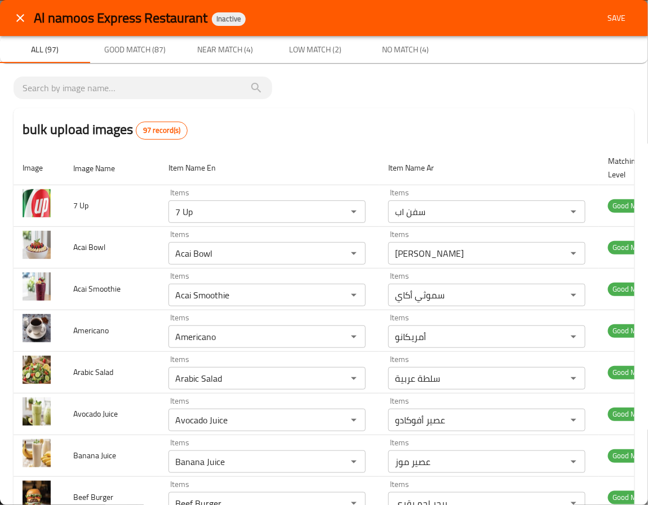
click at [610, 24] on span "Save" at bounding box center [616, 18] width 27 height 14
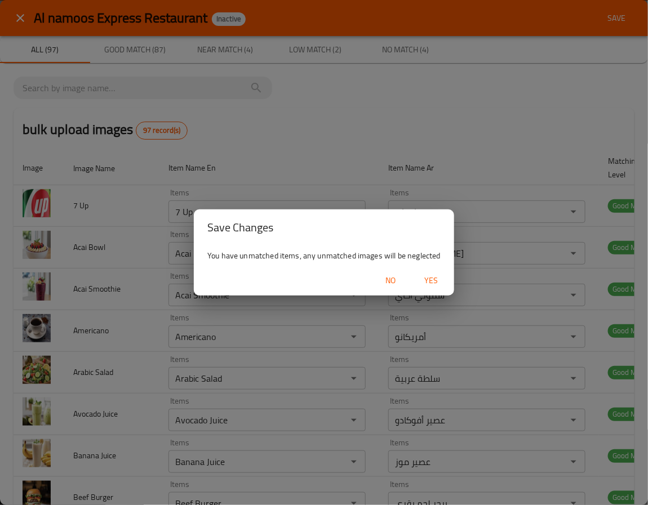
click at [639, 132] on div "Save Changes You have unmatched items, any unmatched images will be neglected N…" at bounding box center [324, 252] width 648 height 505
click at [436, 267] on div "No Yes" at bounding box center [324, 281] width 260 height 30
click at [436, 283] on span "Yes" at bounding box center [431, 281] width 27 height 14
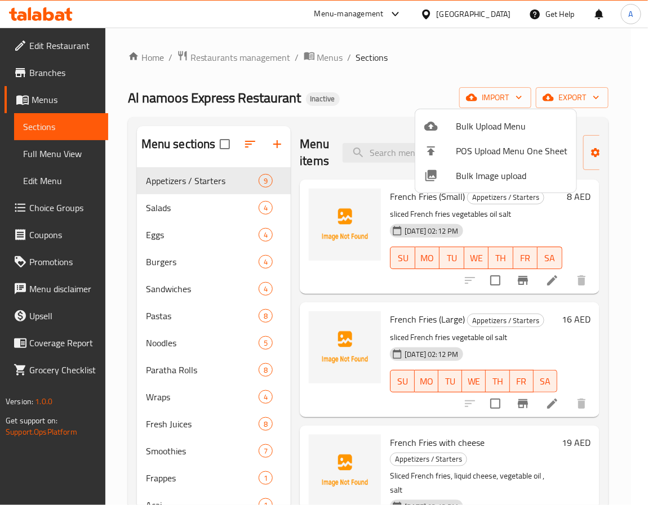
click at [240, 188] on div at bounding box center [324, 252] width 648 height 505
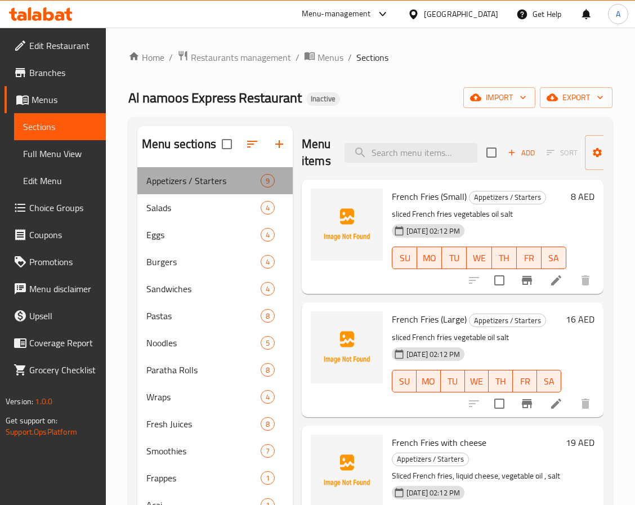
click at [210, 191] on div "Appetizers / Starters 9" at bounding box center [214, 180] width 155 height 27
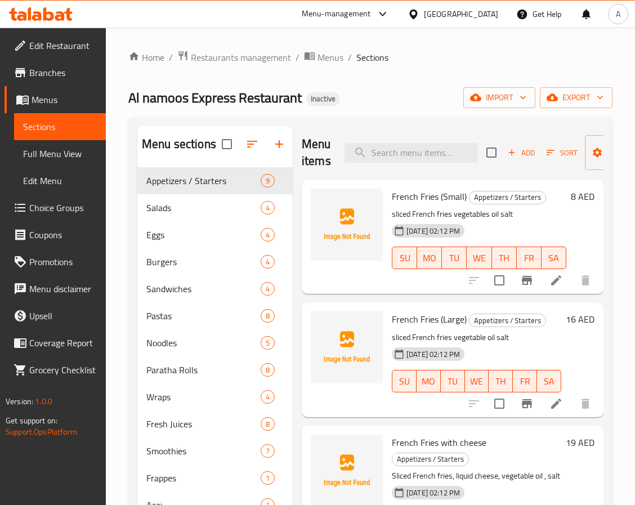
click at [208, 193] on div "Appetizers / Starters 9" at bounding box center [214, 180] width 155 height 27
click at [206, 208] on span "Salads" at bounding box center [203, 208] width 114 height 14
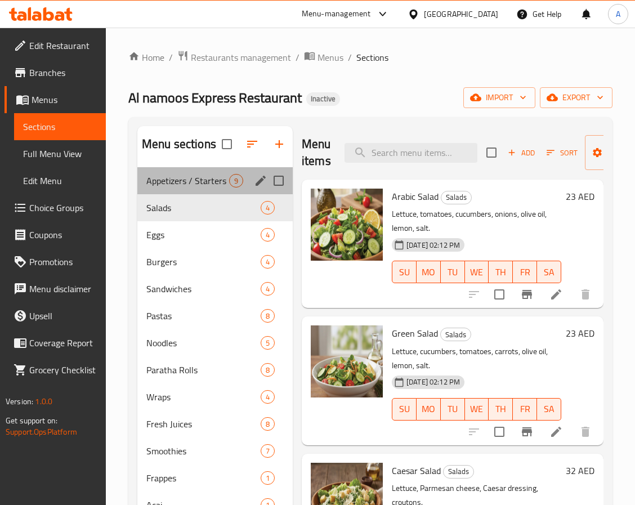
click at [206, 188] on div "Appetizers / Starters 9" at bounding box center [214, 180] width 155 height 27
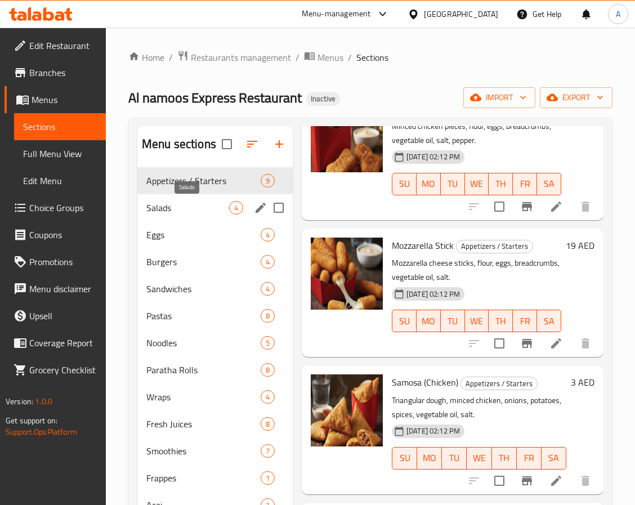
click at [196, 212] on span "Salads" at bounding box center [187, 208] width 83 height 14
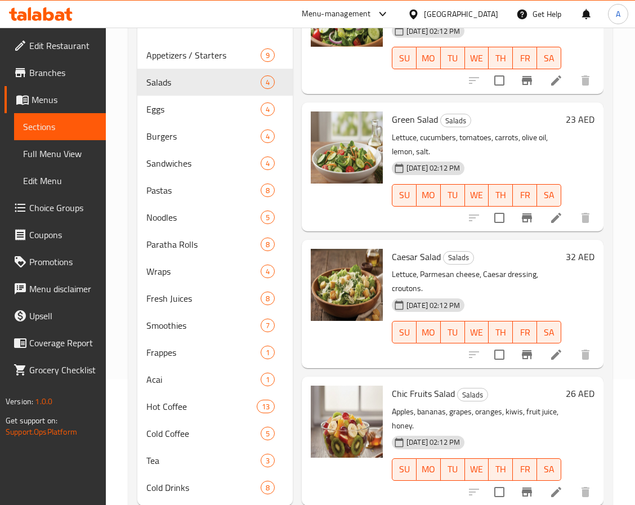
scroll to position [158, 0]
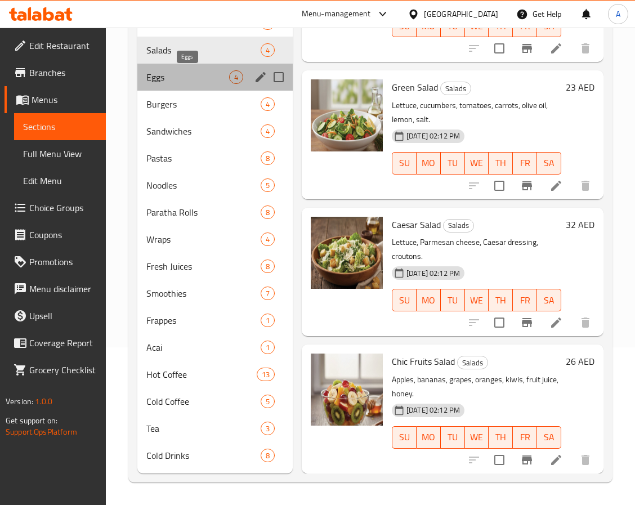
click at [159, 73] on span "Eggs" at bounding box center [187, 77] width 83 height 14
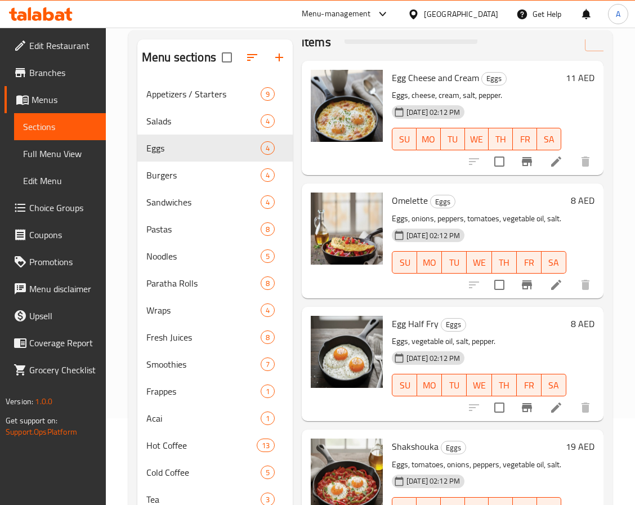
scroll to position [158, 0]
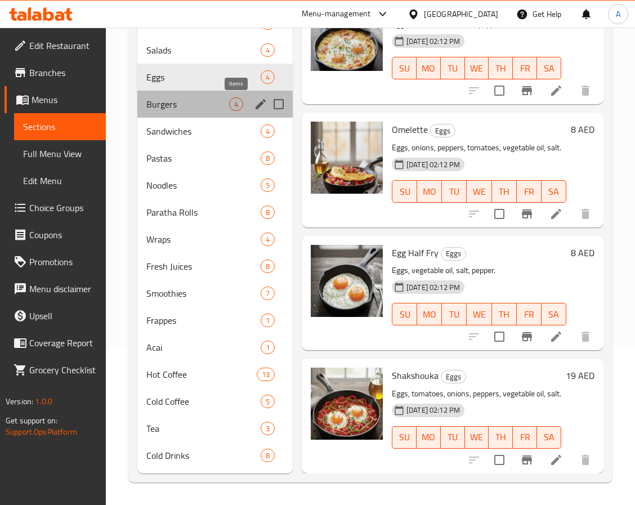
click at [240, 104] on span "4" at bounding box center [236, 104] width 13 height 11
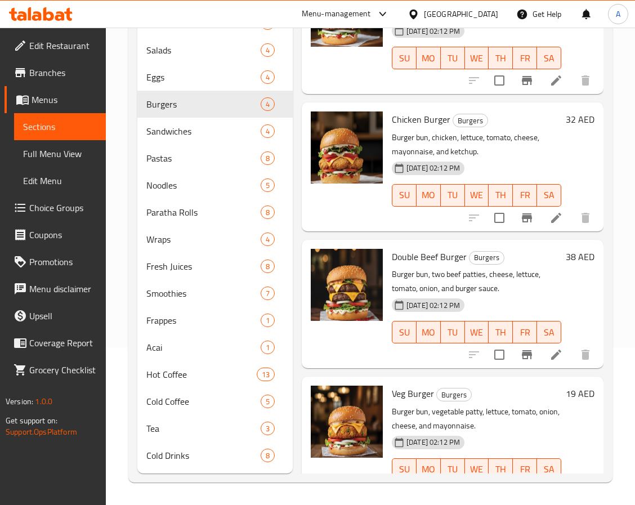
scroll to position [100, 0]
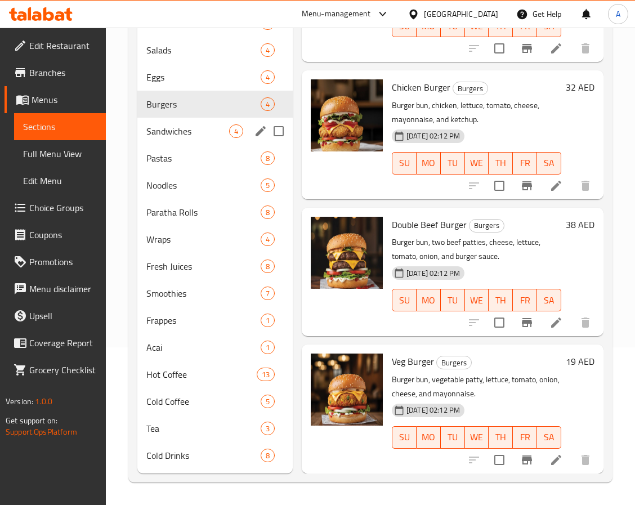
drag, startPoint x: 156, startPoint y: 140, endPoint x: 162, endPoint y: 127, distance: 14.4
click at [155, 140] on div "Sandwiches 4" at bounding box center [214, 131] width 155 height 27
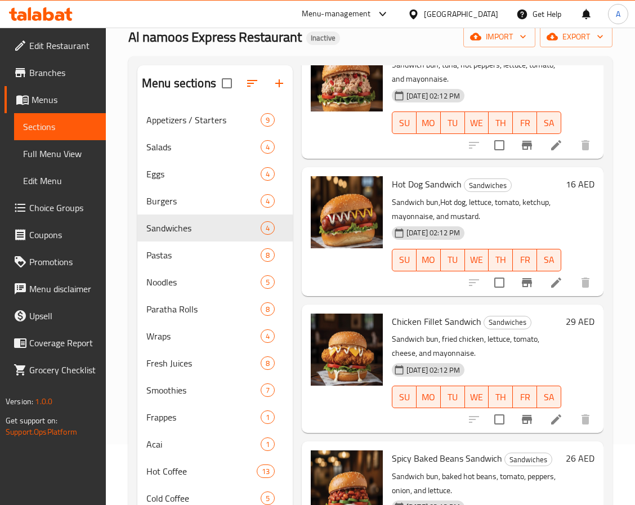
scroll to position [158, 0]
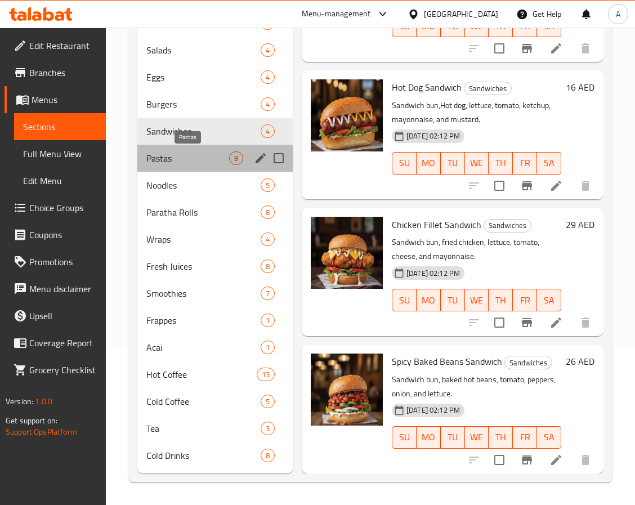
click at [160, 151] on span "Pastas" at bounding box center [187, 158] width 83 height 14
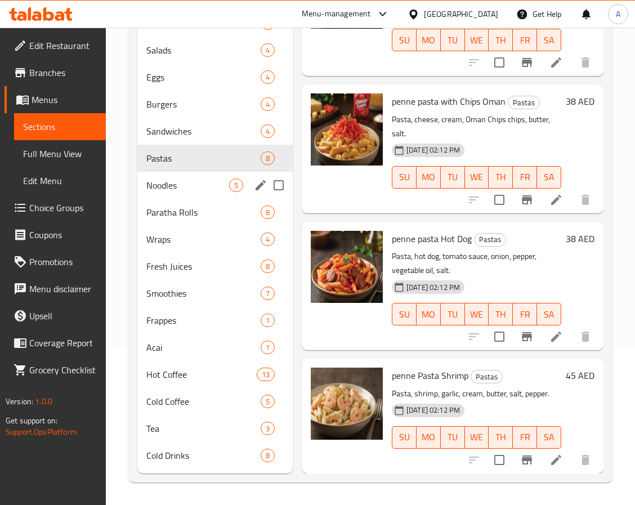
click at [189, 185] on span "Noodles" at bounding box center [187, 185] width 83 height 14
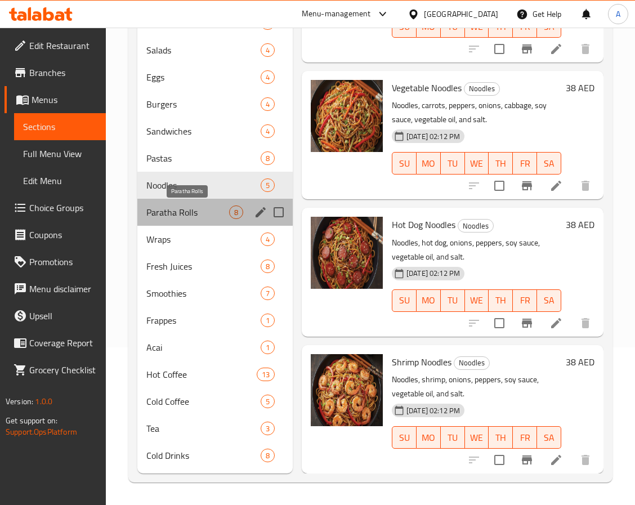
click at [209, 206] on span "Paratha Rolls" at bounding box center [187, 213] width 83 height 14
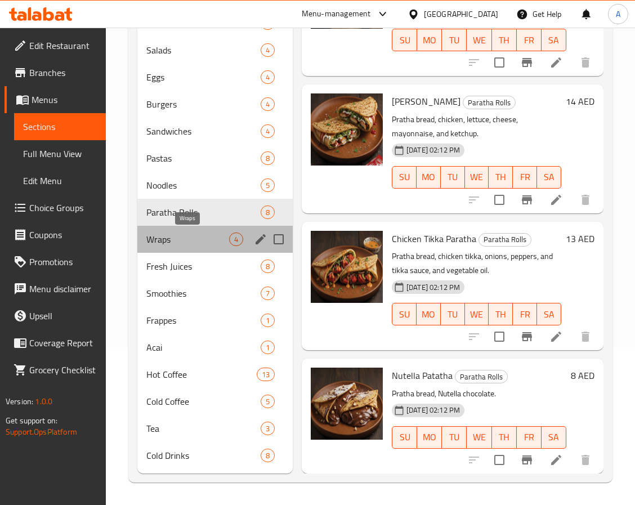
click at [220, 235] on span "Wraps" at bounding box center [187, 240] width 83 height 14
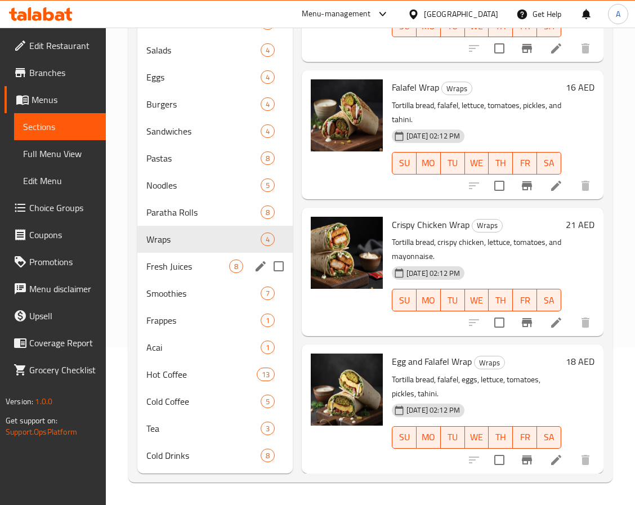
click at [210, 269] on span "Fresh Juices" at bounding box center [187, 267] width 83 height 14
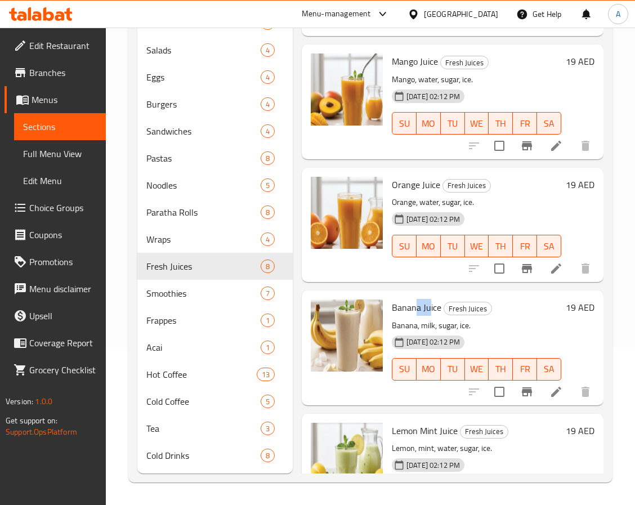
drag, startPoint x: 422, startPoint y: 303, endPoint x: 405, endPoint y: 303, distance: 16.9
click at [407, 303] on span "Banana Juice" at bounding box center [417, 307] width 50 height 17
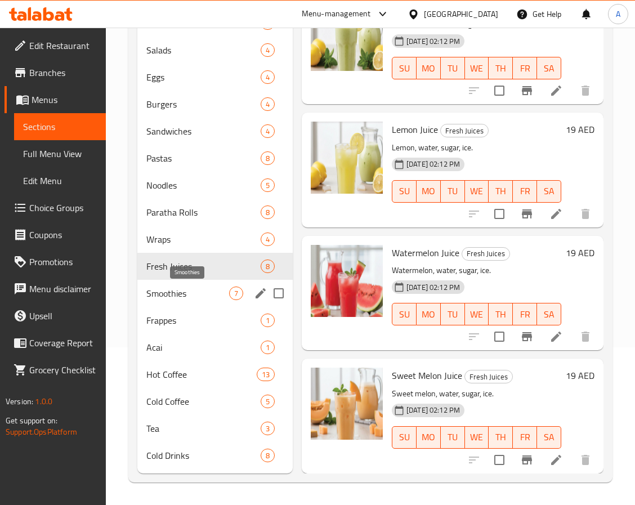
click at [199, 296] on span "Smoothies" at bounding box center [187, 294] width 83 height 14
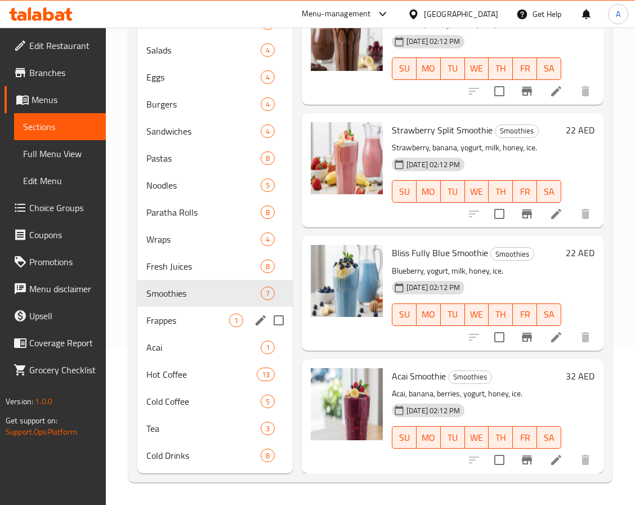
click at [206, 323] on span "Frappes" at bounding box center [187, 321] width 83 height 14
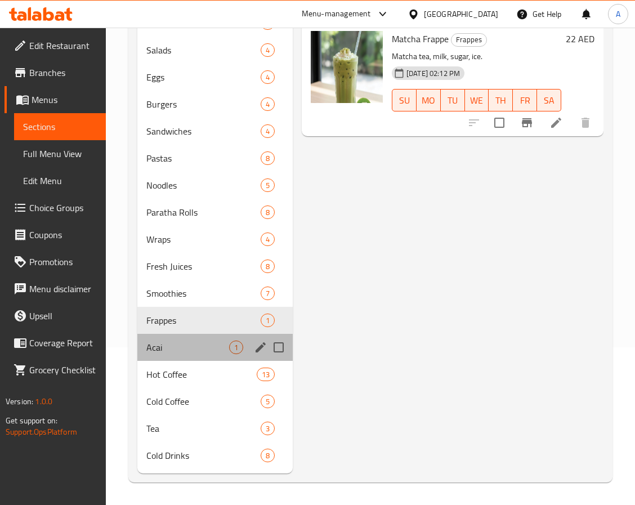
click at [159, 357] on div "Acai 1" at bounding box center [214, 347] width 155 height 27
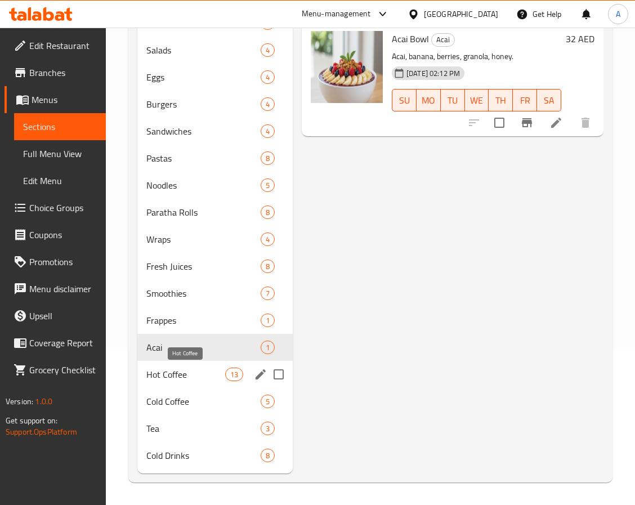
click at [184, 377] on span "Hot Coffee" at bounding box center [185, 375] width 79 height 14
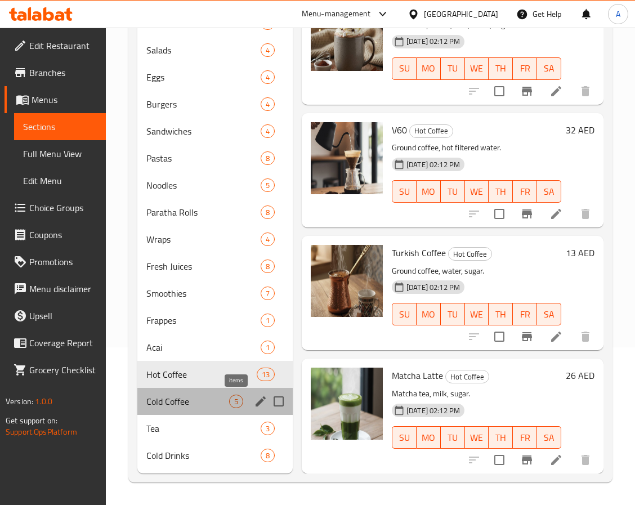
click at [233, 396] on span "5" at bounding box center [236, 401] width 13 height 11
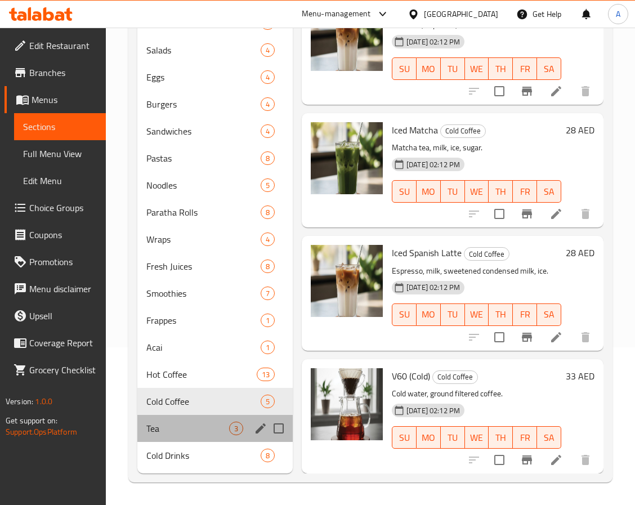
click at [162, 424] on span "Tea" at bounding box center [187, 429] width 83 height 14
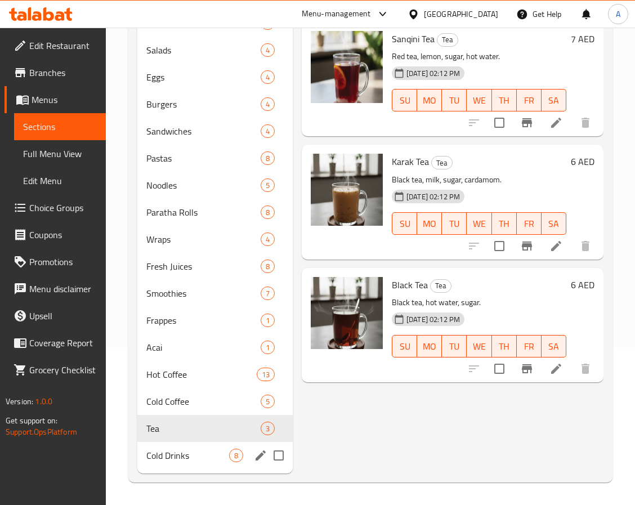
click at [153, 453] on span "Cold Drinks" at bounding box center [187, 456] width 83 height 14
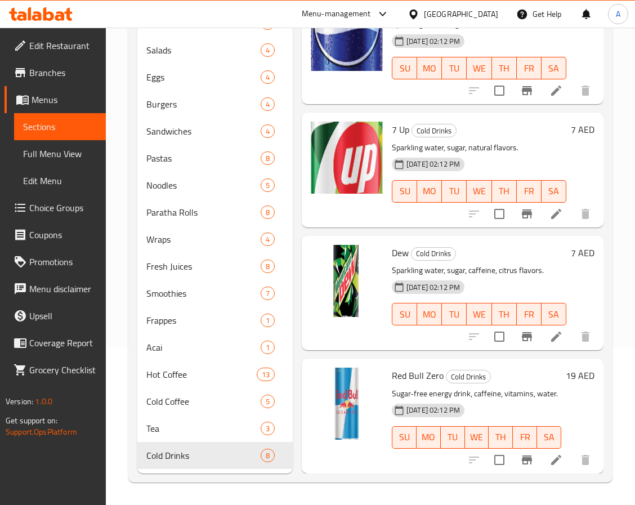
click at [39, 160] on span "Full Menu View" at bounding box center [60, 154] width 74 height 14
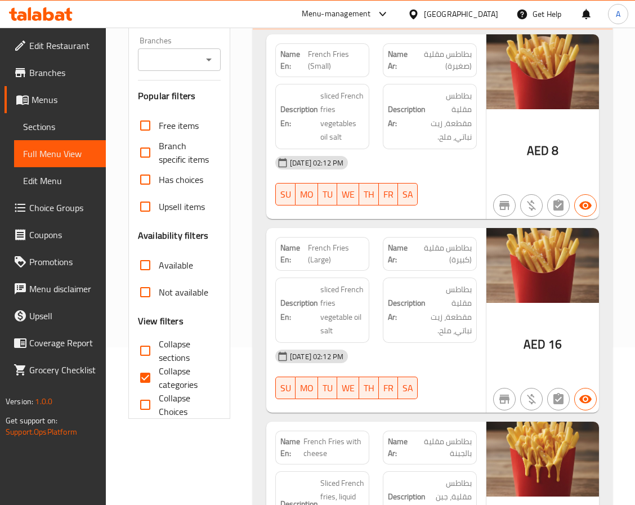
click at [522, 208] on div at bounding box center [542, 206] width 117 height 32
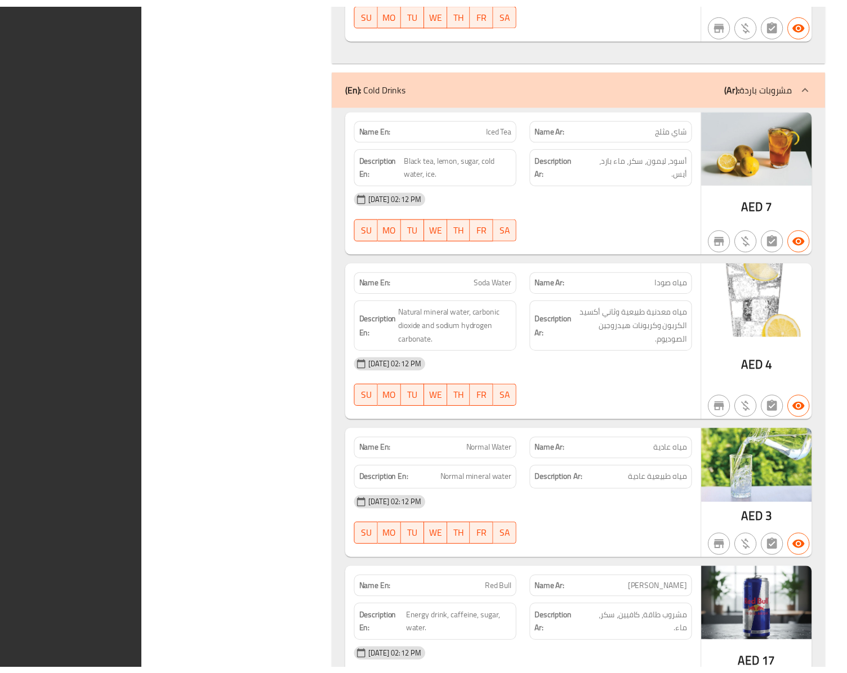
scroll to position [15580, 0]
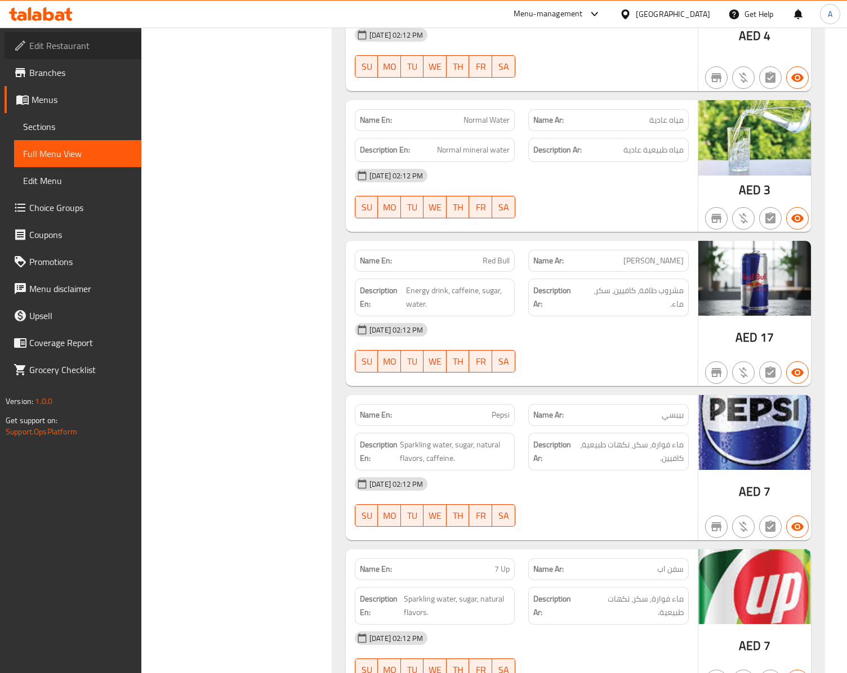
click at [44, 41] on span "Edit Restaurant" at bounding box center [80, 46] width 103 height 14
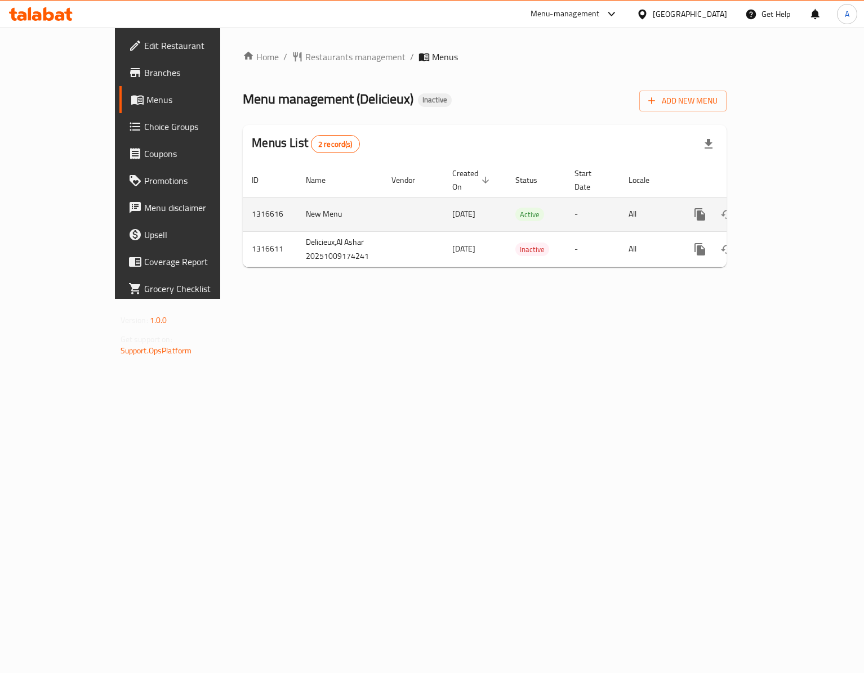
click at [788, 208] on icon "enhanced table" at bounding box center [781, 215] width 14 height 14
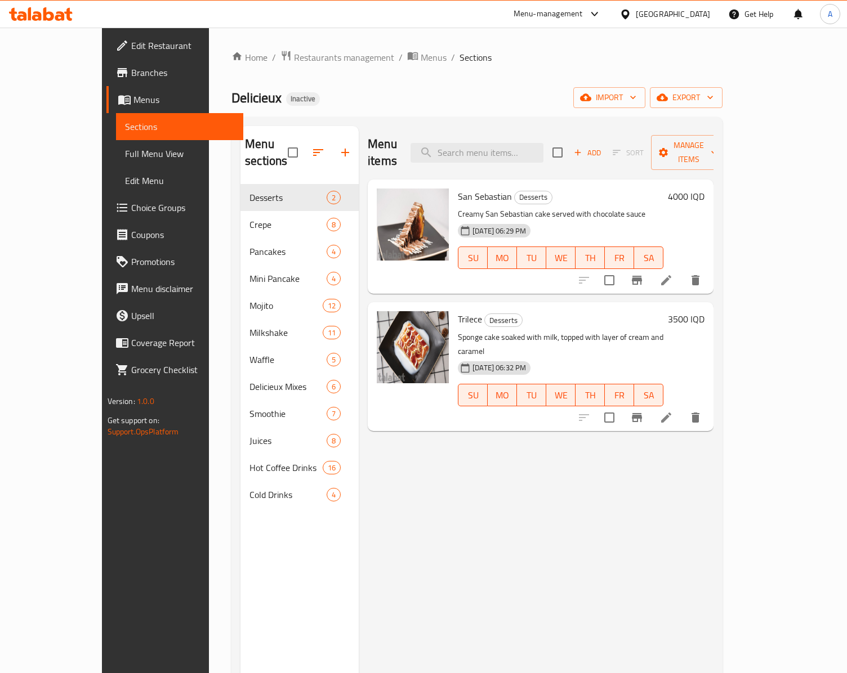
drag, startPoint x: 420, startPoint y: 275, endPoint x: 411, endPoint y: 286, distance: 14.4
click at [418, 275] on div at bounding box center [412, 236] width 81 height 105
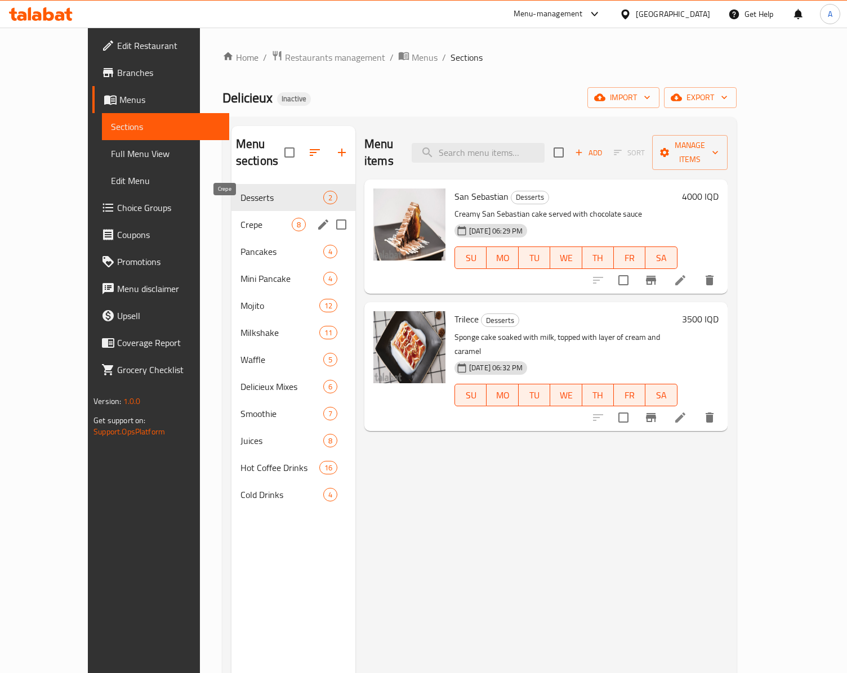
click at [240, 218] on span "Crepe" at bounding box center [265, 225] width 51 height 14
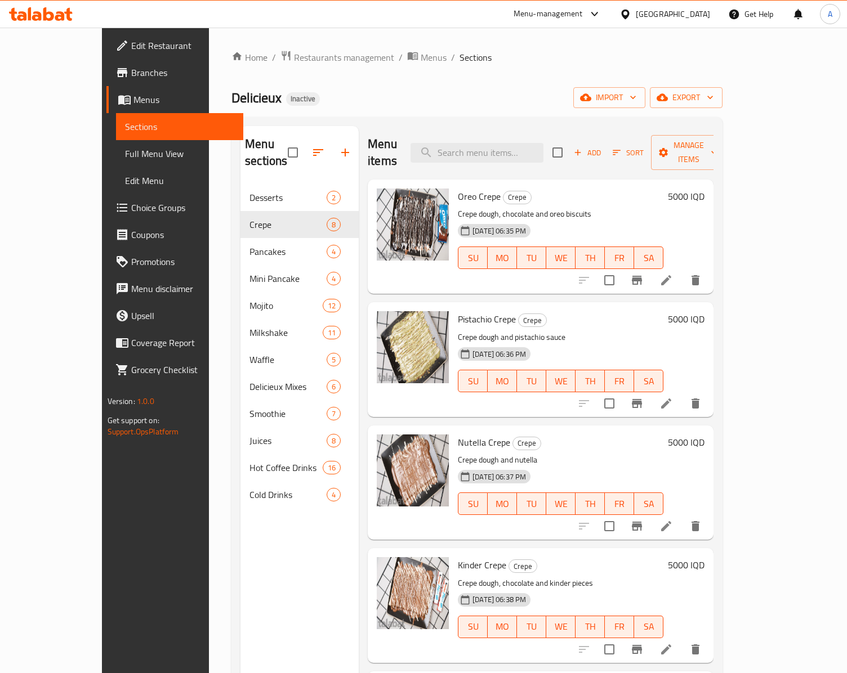
click at [240, 180] on nav "Desserts 2 Crepe 8 Pancakes 4 Mini Pancake 4 Mojito 12 Milkshake 11 Waffle 5 De…" at bounding box center [299, 346] width 118 height 333
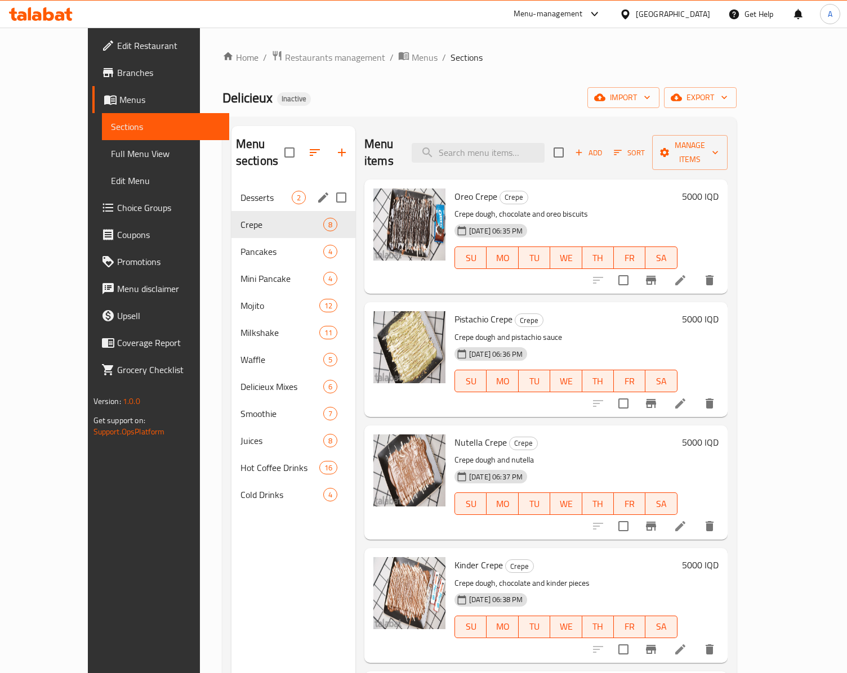
click at [240, 191] on span "Desserts" at bounding box center [265, 198] width 51 height 14
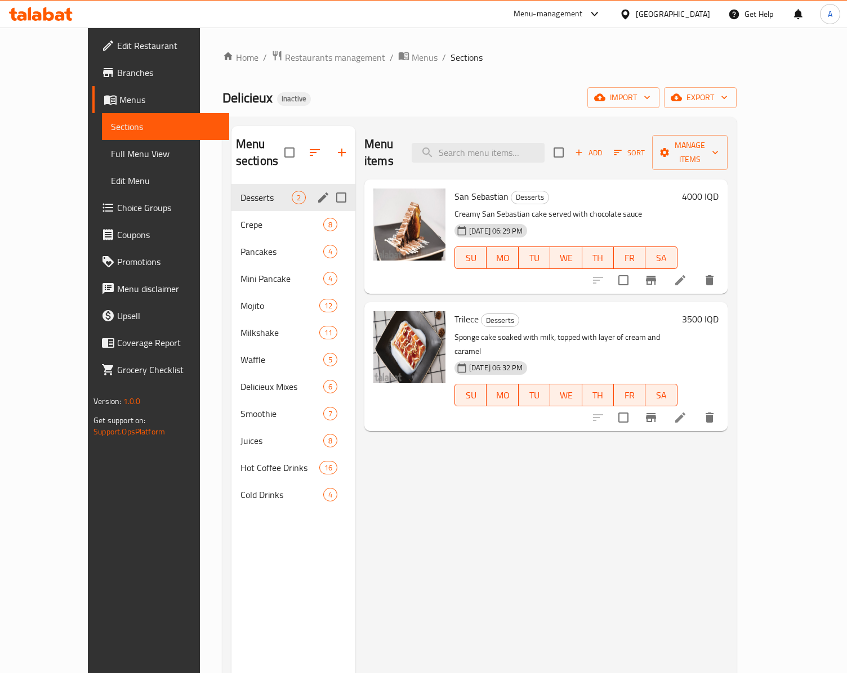
click at [231, 191] on div "Desserts 2" at bounding box center [293, 197] width 124 height 27
